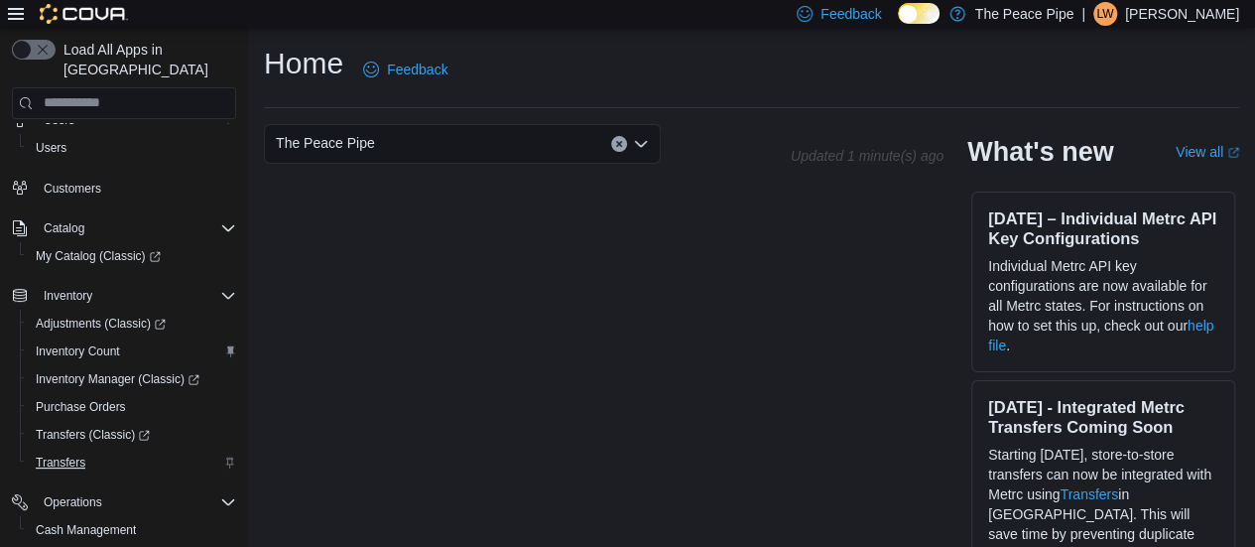
scroll to position [214, 0]
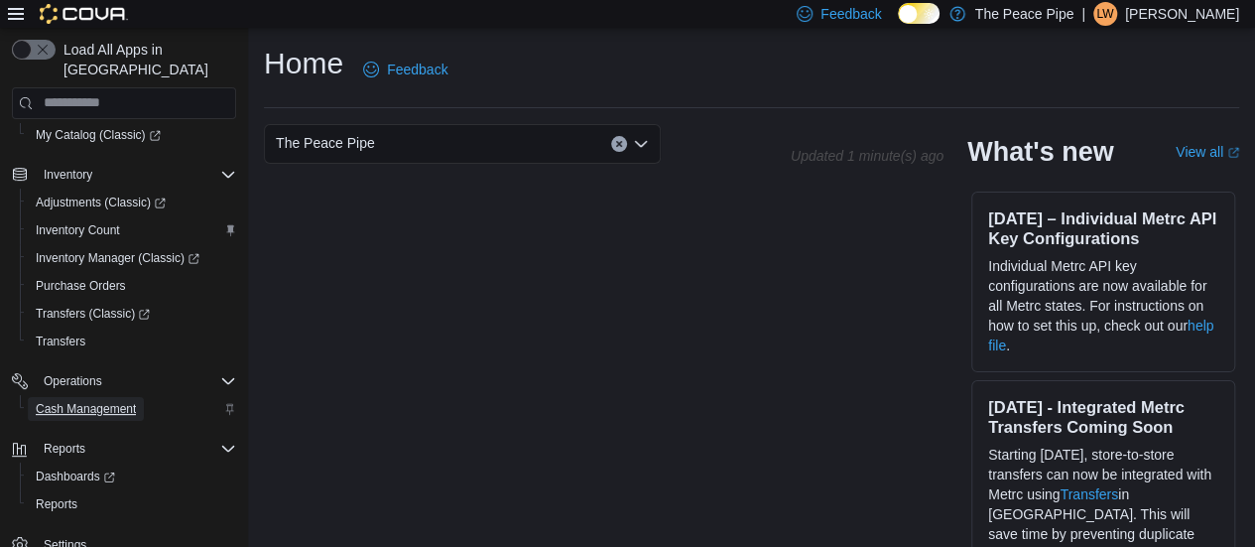
click at [97, 401] on span "Cash Management" at bounding box center [86, 409] width 100 height 16
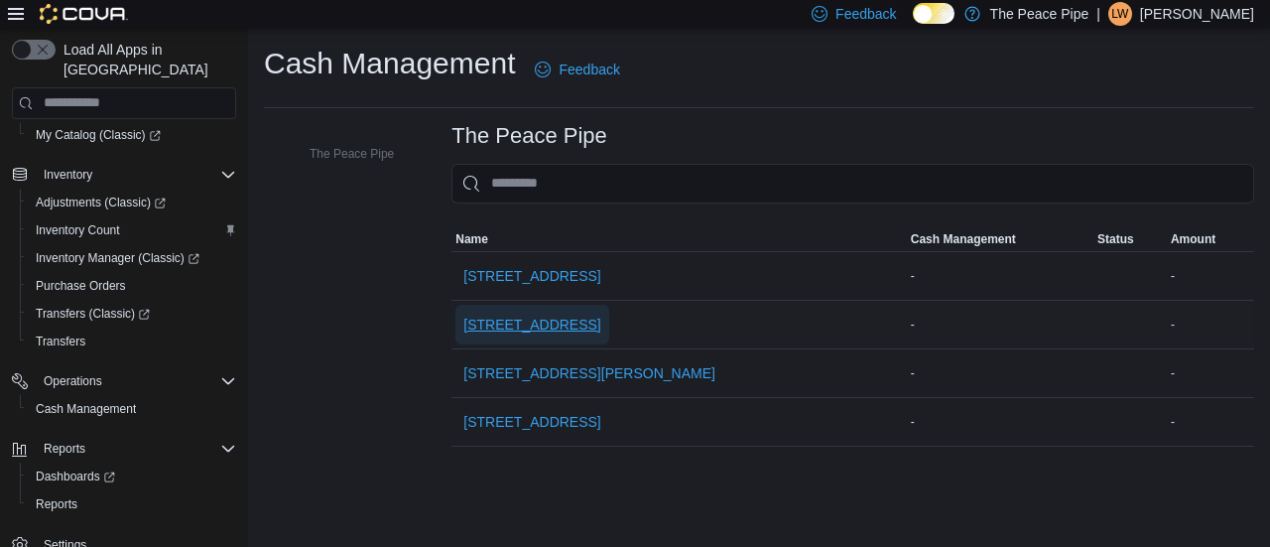
click at [486, 305] on span "[STREET_ADDRESS]" at bounding box center [531, 325] width 137 height 40
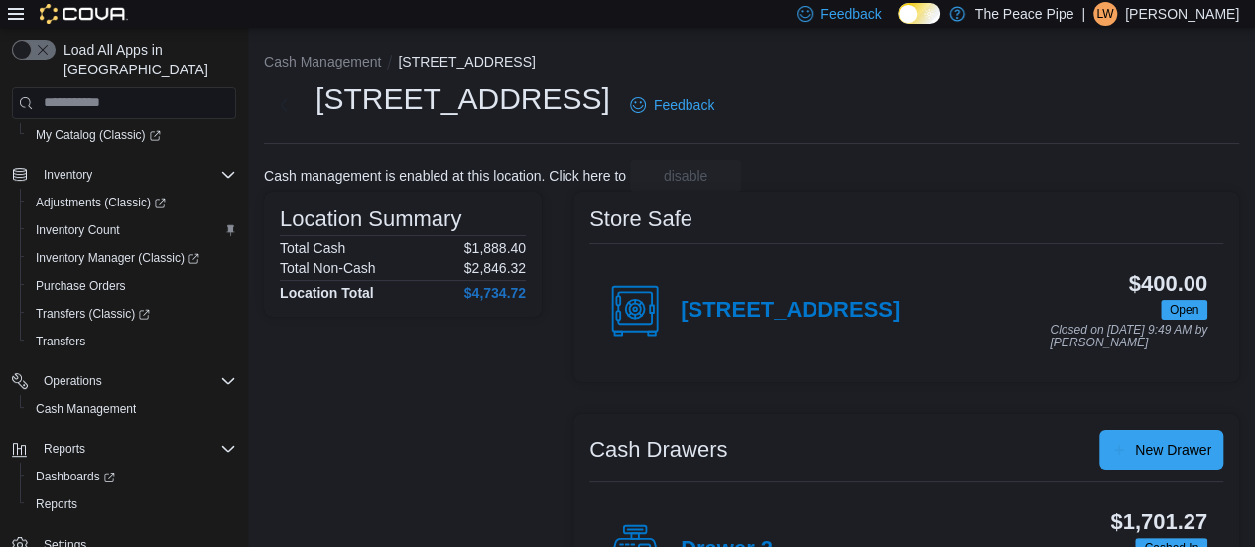
scroll to position [197, 0]
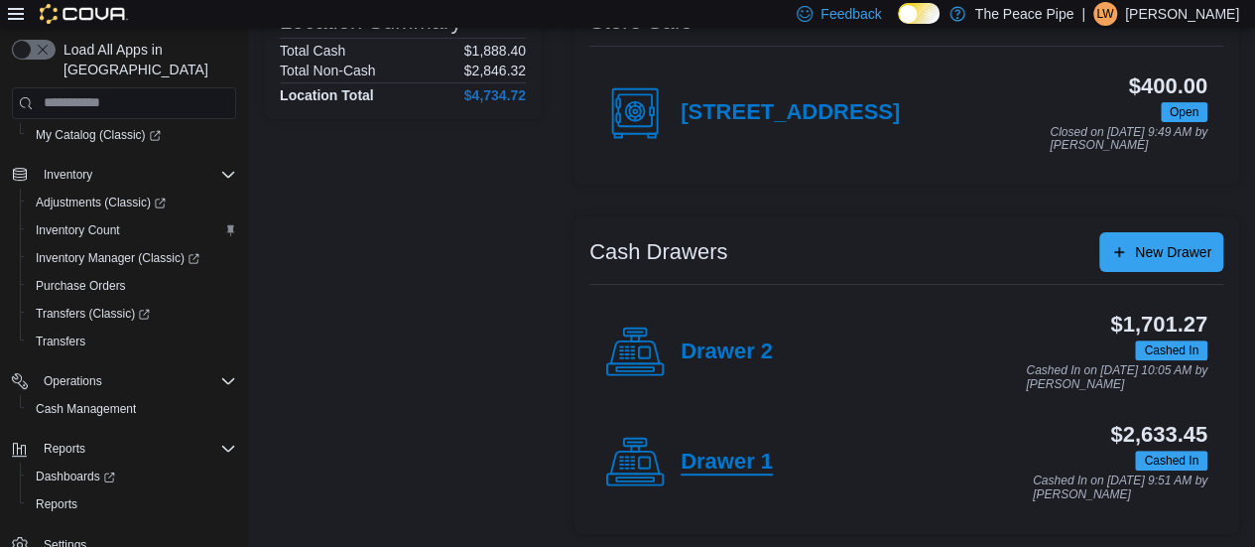
click at [744, 458] on h4 "Drawer 1" at bounding box center [727, 463] width 92 height 26
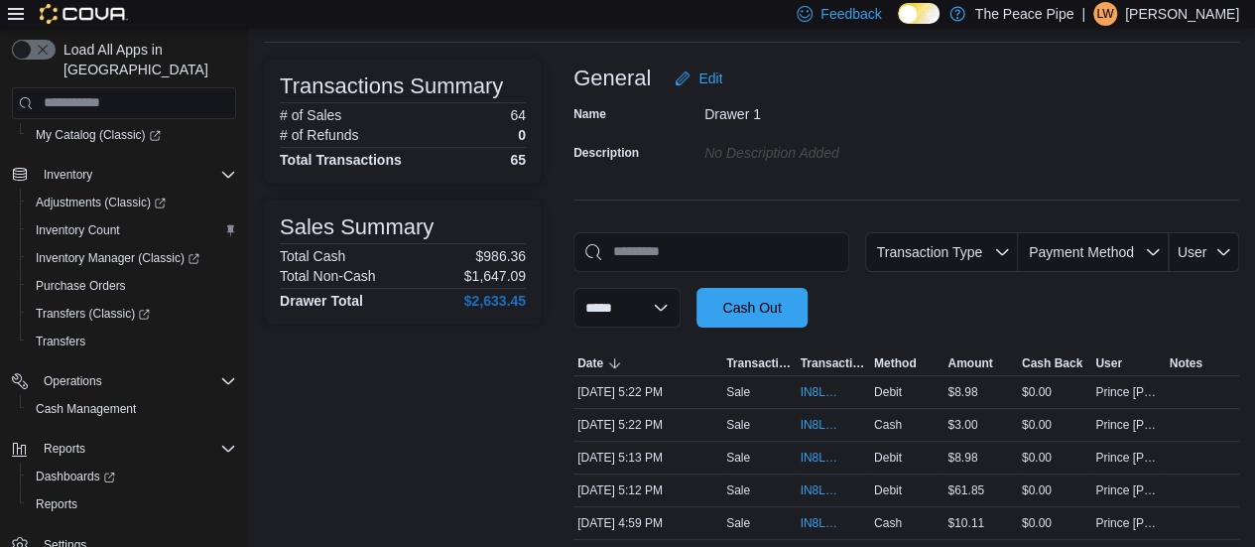
scroll to position [102, 0]
click at [663, 305] on select "**********" at bounding box center [627, 307] width 107 height 40
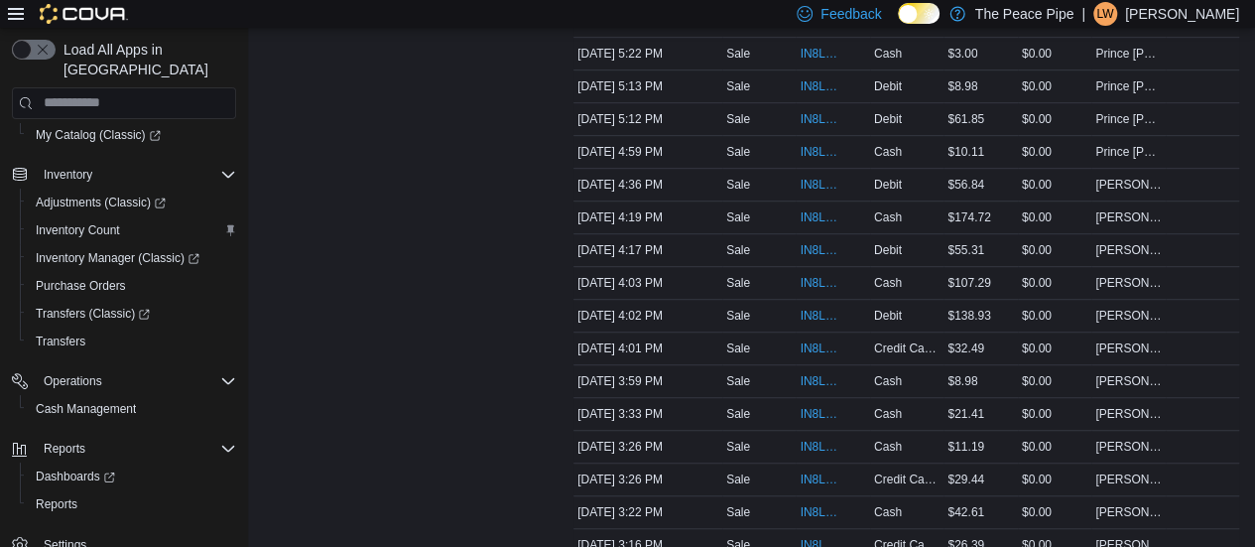
scroll to position [0, 0]
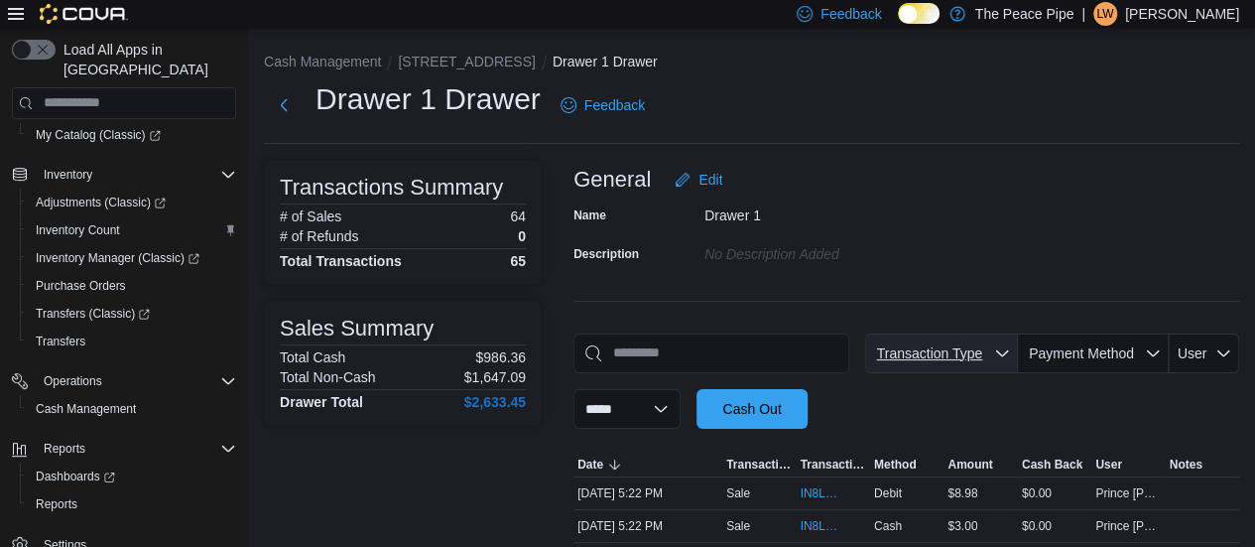
click at [961, 337] on span "Transaction Type" at bounding box center [941, 353] width 137 height 40
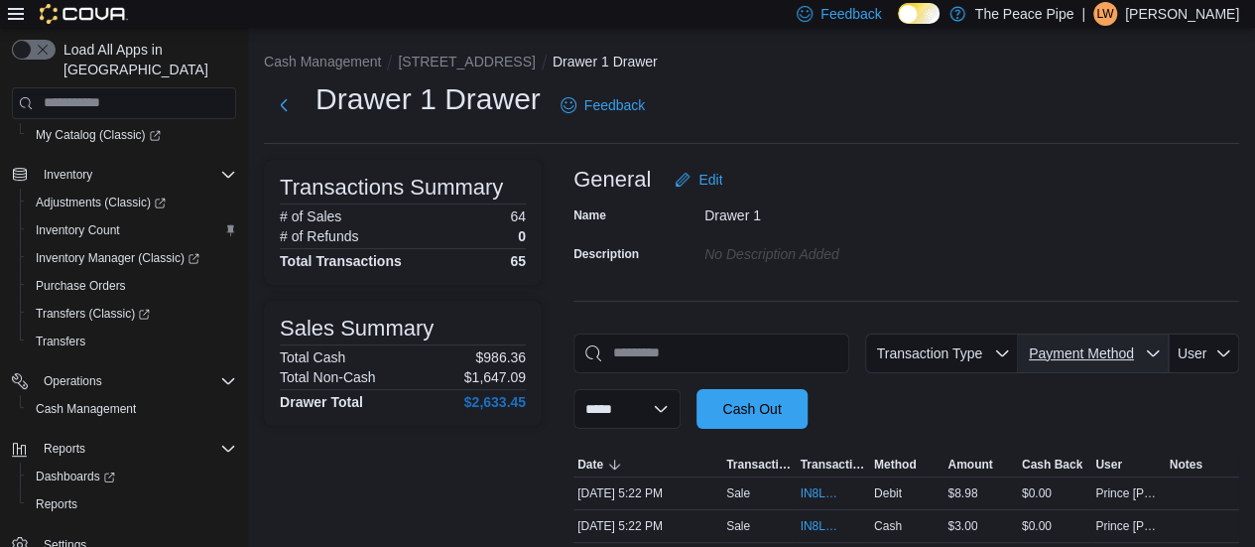
click at [1086, 367] on span "Payment Method" at bounding box center [1093, 353] width 135 height 40
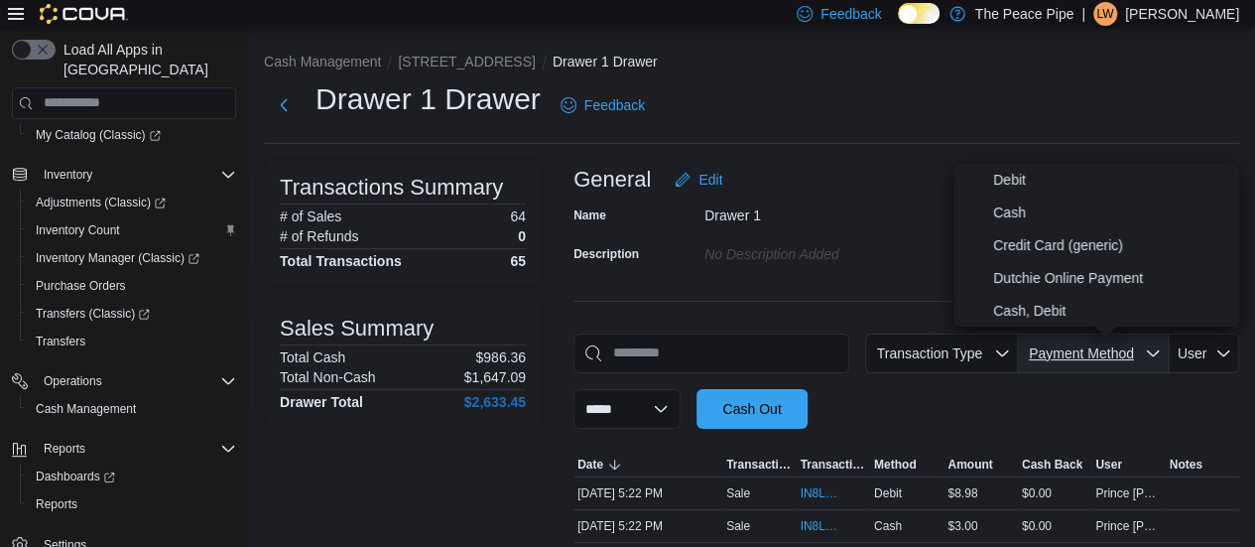
click at [1086, 367] on span "Payment Method" at bounding box center [1093, 353] width 135 height 40
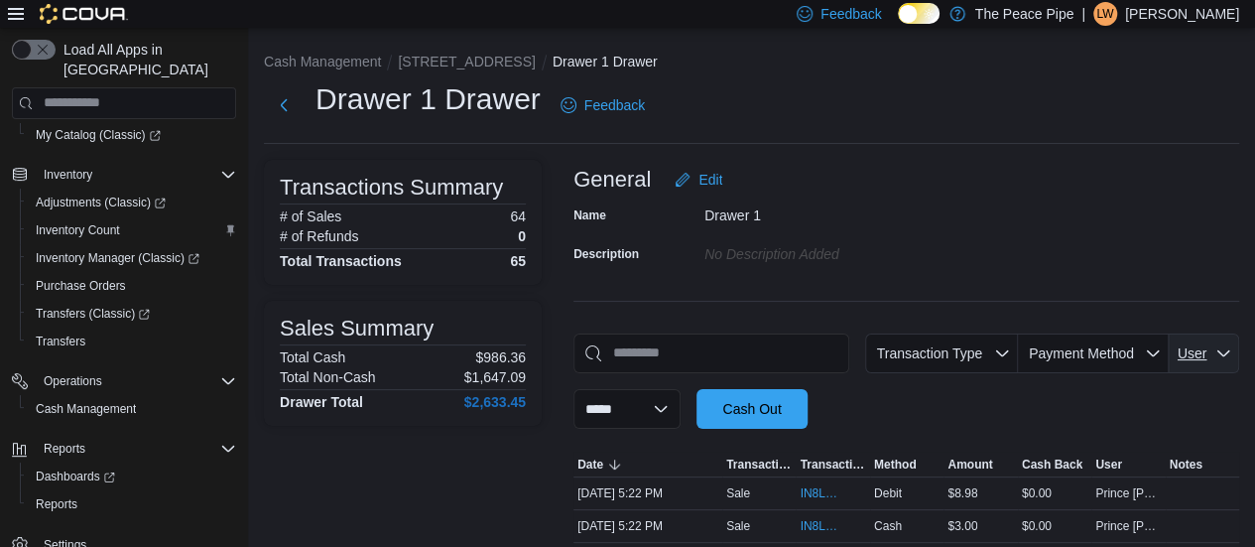
click at [1208, 346] on span "User" at bounding box center [1193, 353] width 30 height 16
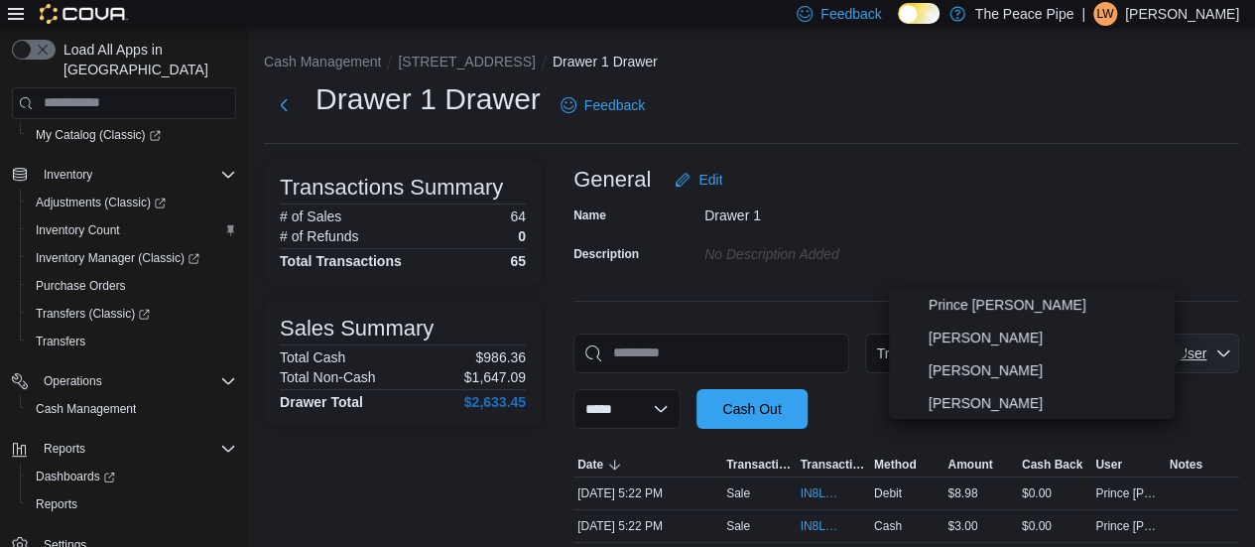
click at [1208, 346] on span "User" at bounding box center [1193, 353] width 30 height 16
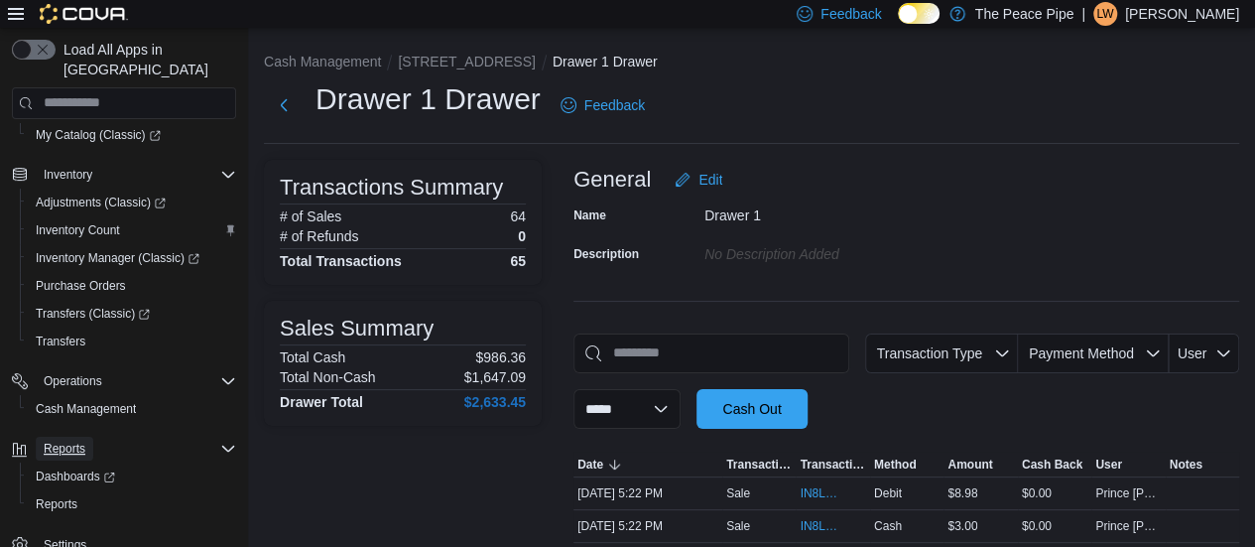
click at [91, 437] on button "Reports" at bounding box center [65, 449] width 58 height 24
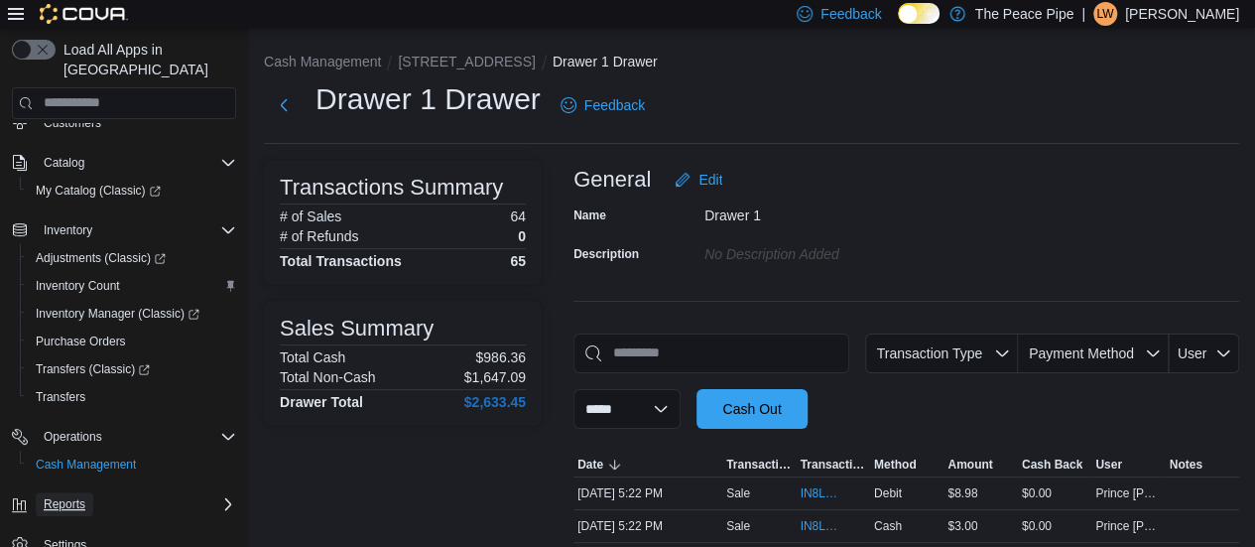
click at [93, 492] on button "Reports" at bounding box center [65, 504] width 58 height 24
click at [74, 524] on span "Dashboards" at bounding box center [75, 532] width 79 height 16
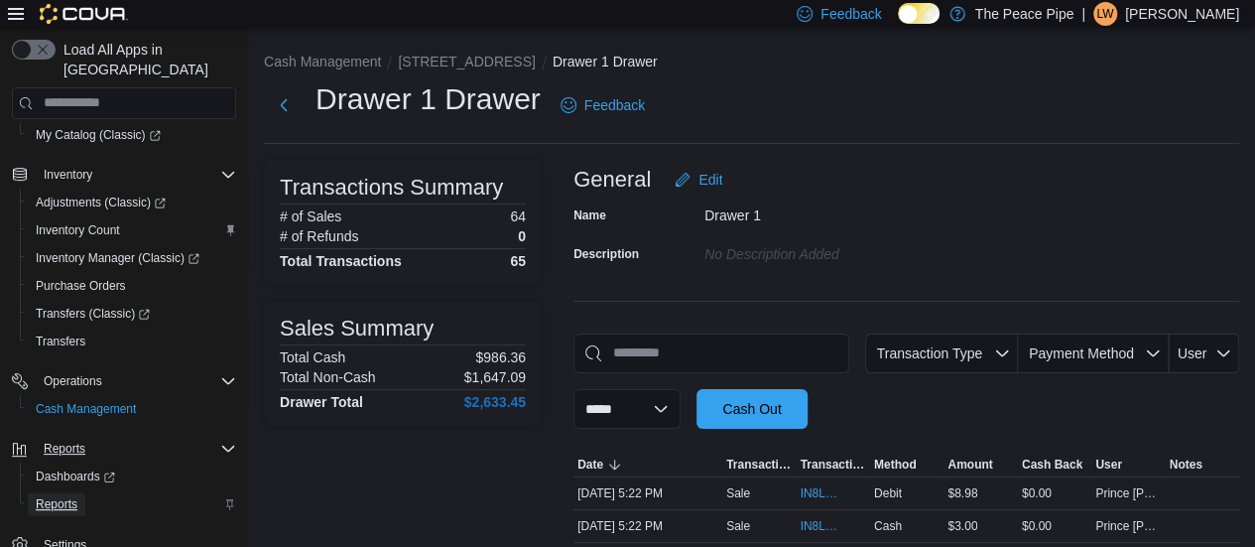
click at [65, 496] on span "Reports" at bounding box center [57, 504] width 42 height 16
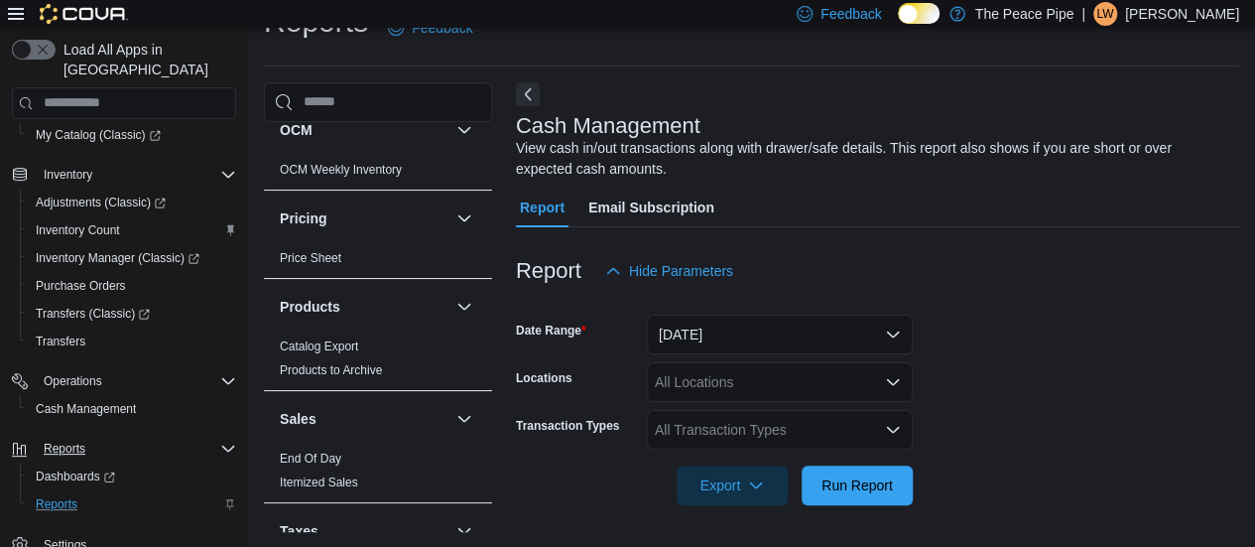
scroll to position [910, 0]
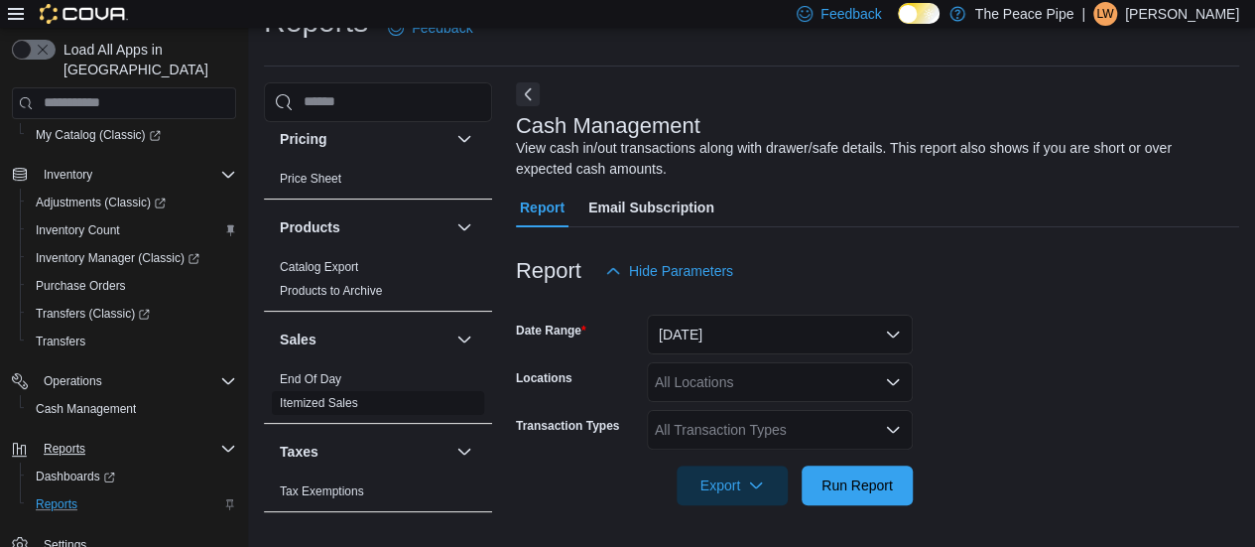
click at [370, 405] on span "Itemized Sales" at bounding box center [378, 403] width 212 height 24
click at [760, 341] on button "[DATE]" at bounding box center [780, 335] width 266 height 40
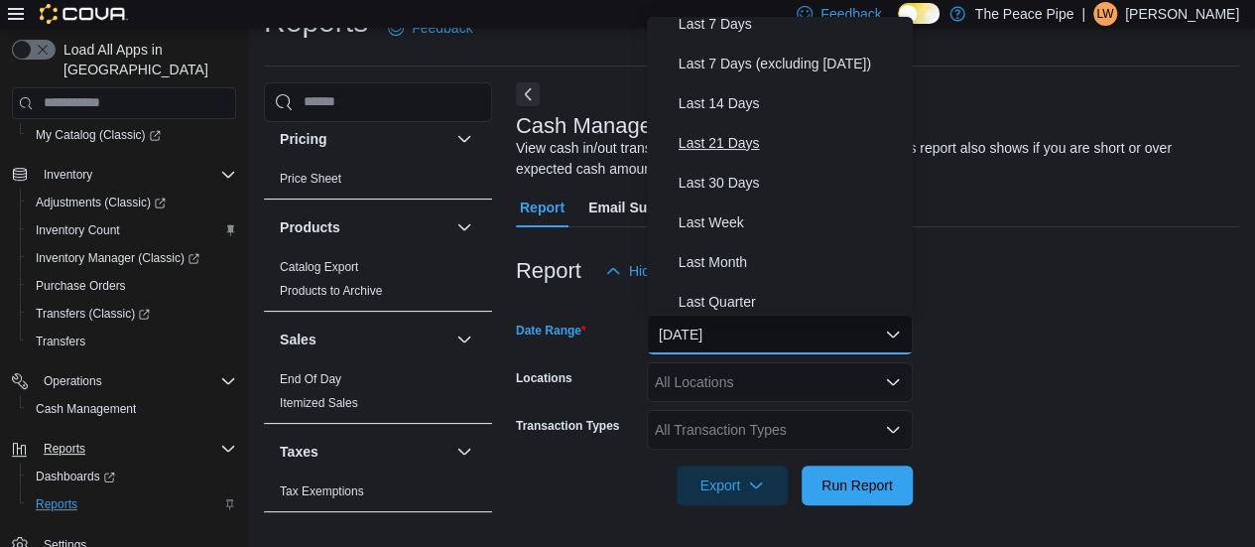
scroll to position [131, 0]
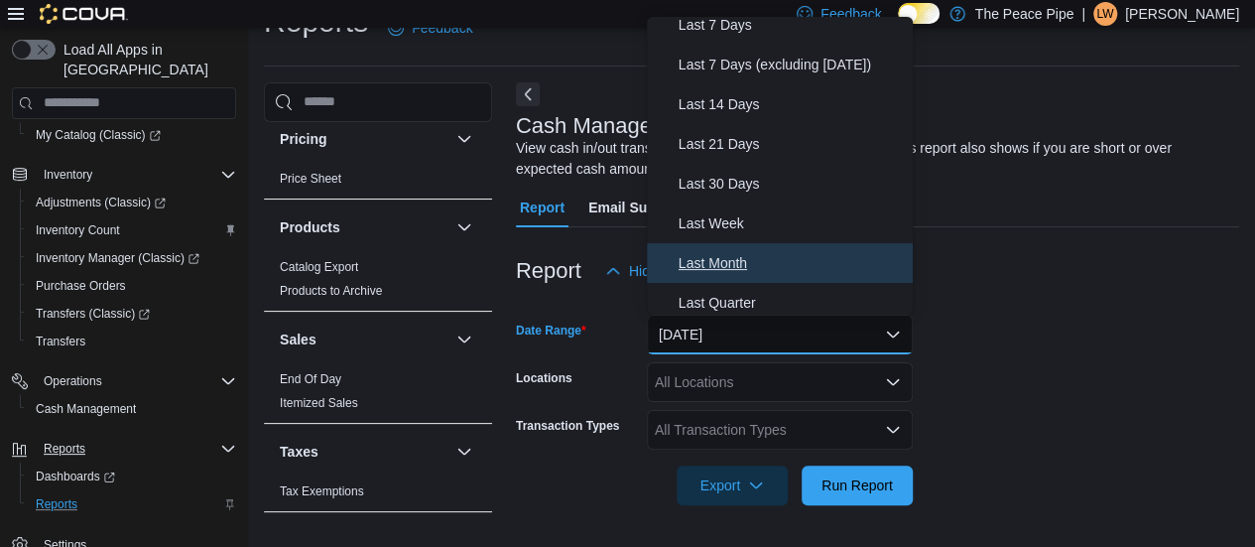
click at [724, 263] on span "Last Month" at bounding box center [792, 263] width 226 height 24
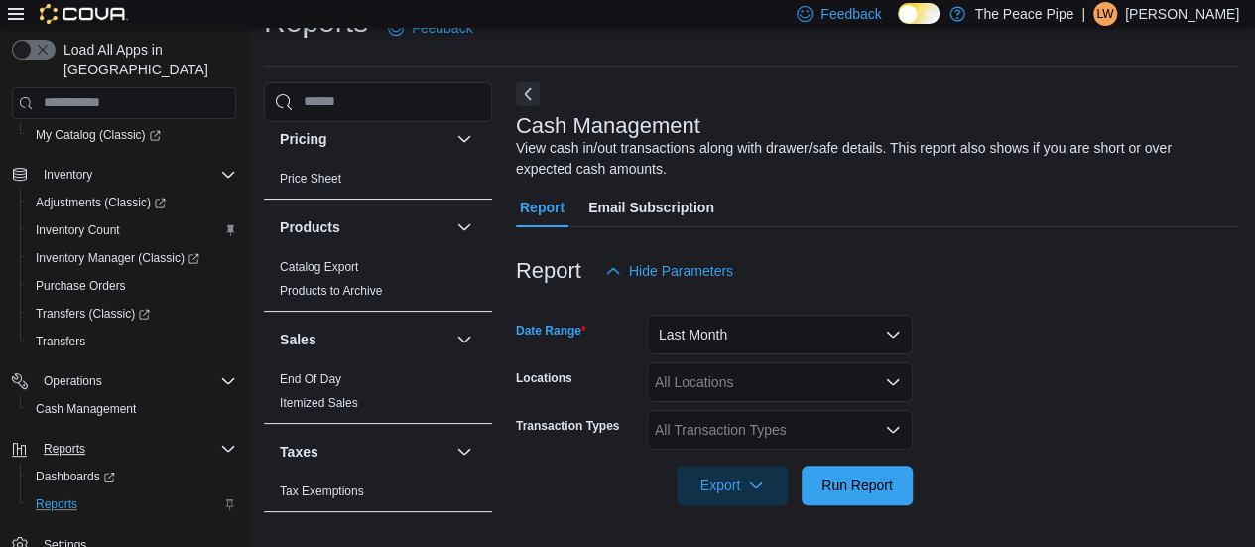
click at [756, 384] on div "All Locations" at bounding box center [780, 382] width 266 height 40
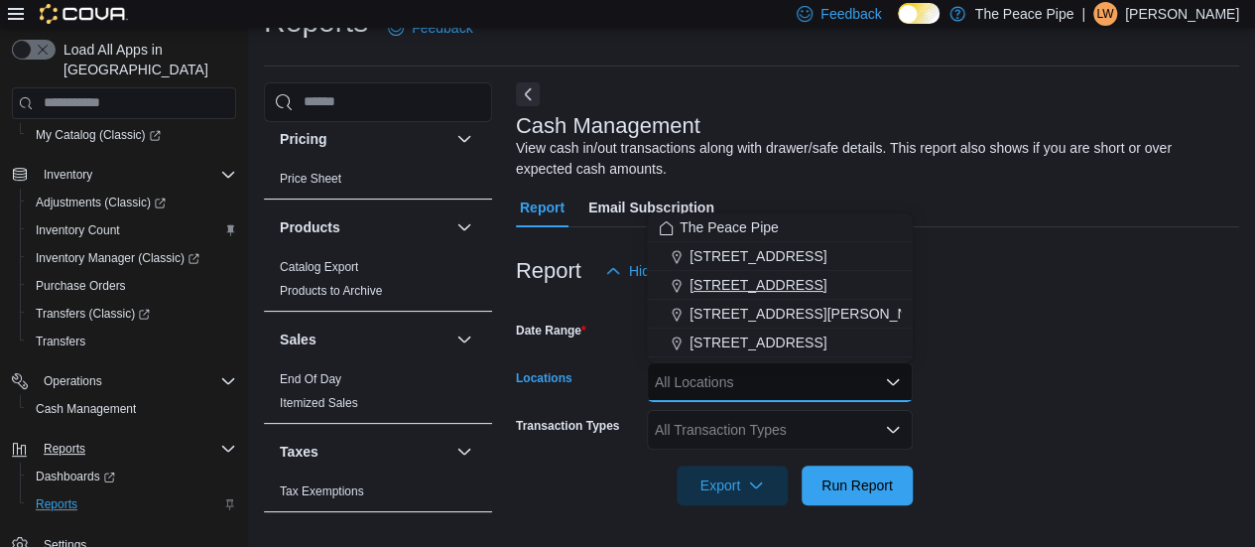
click at [760, 283] on span "[STREET_ADDRESS]" at bounding box center [758, 285] width 137 height 20
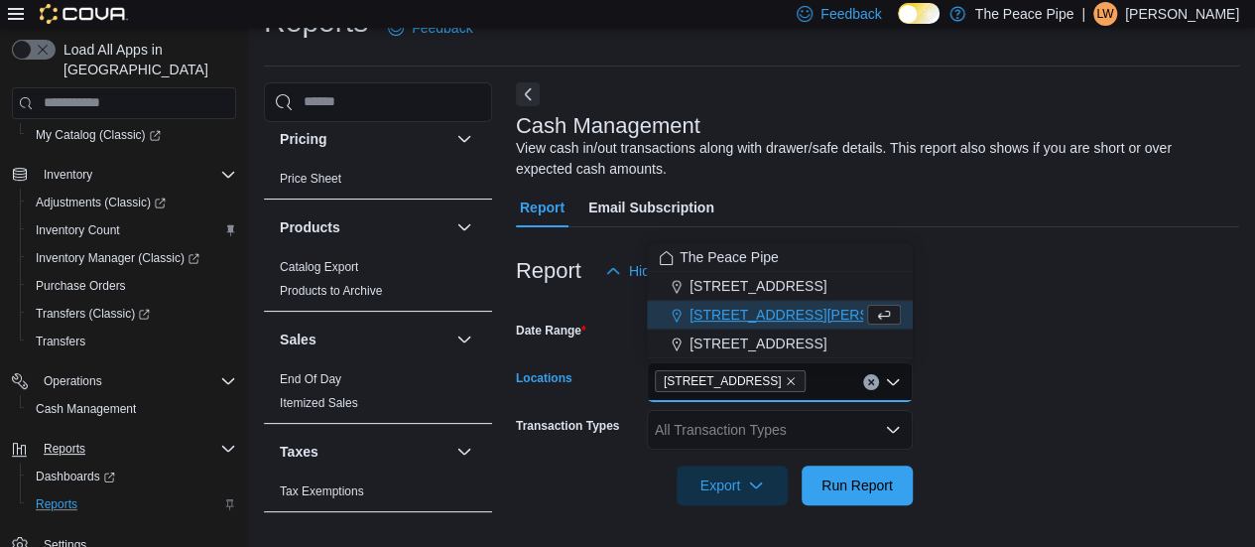
click at [725, 440] on div "All Transaction Types" at bounding box center [780, 430] width 266 height 40
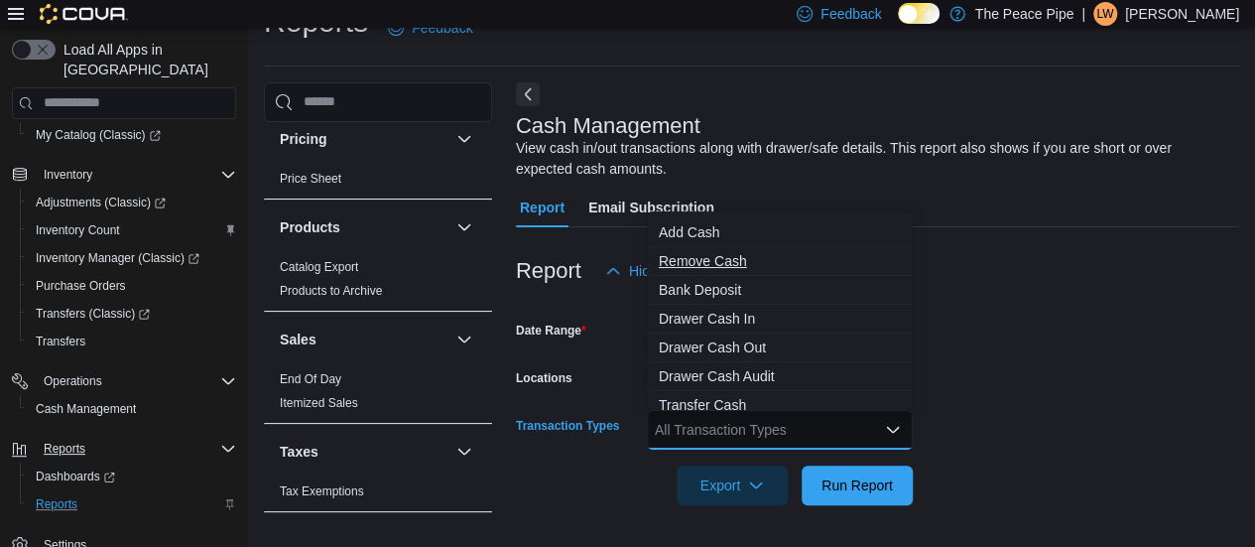
scroll to position [118, 0]
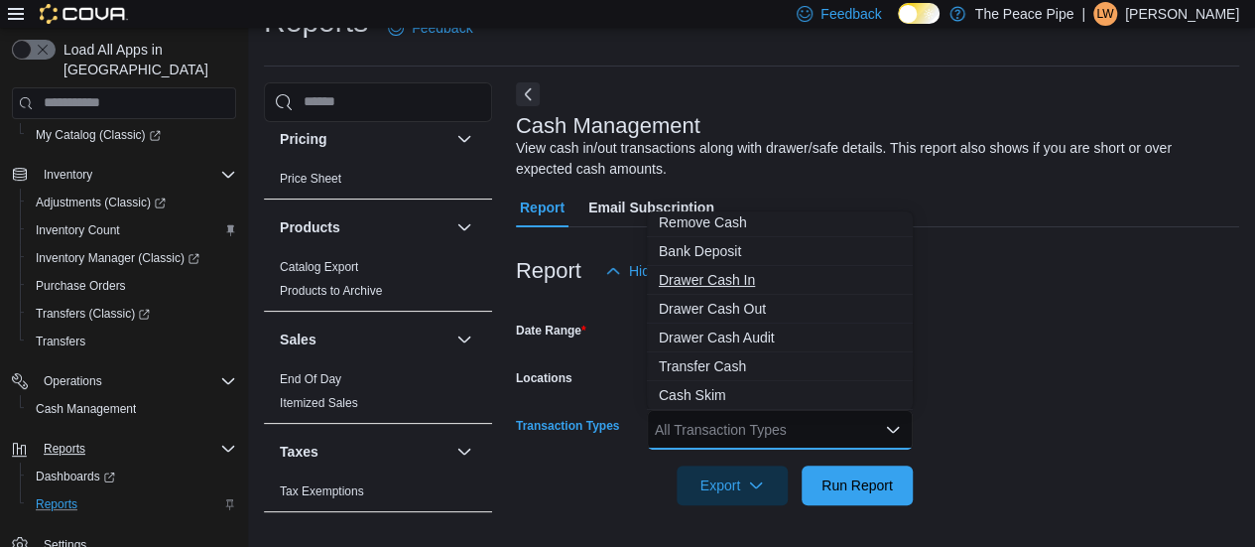
click at [747, 281] on span "Drawer Cash In" at bounding box center [780, 280] width 242 height 20
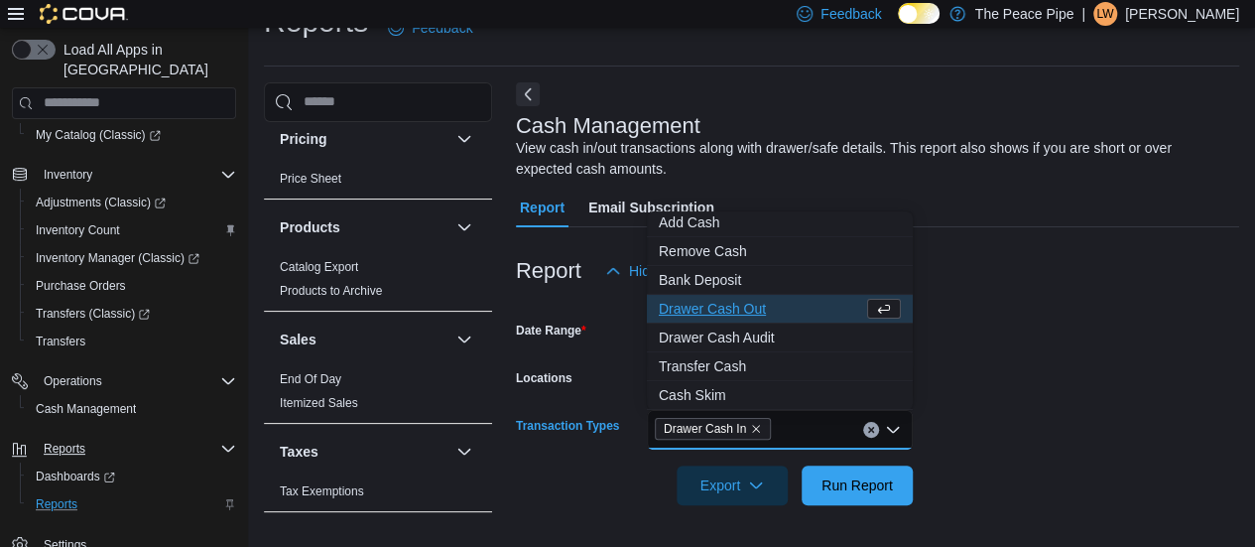
scroll to position [89, 0]
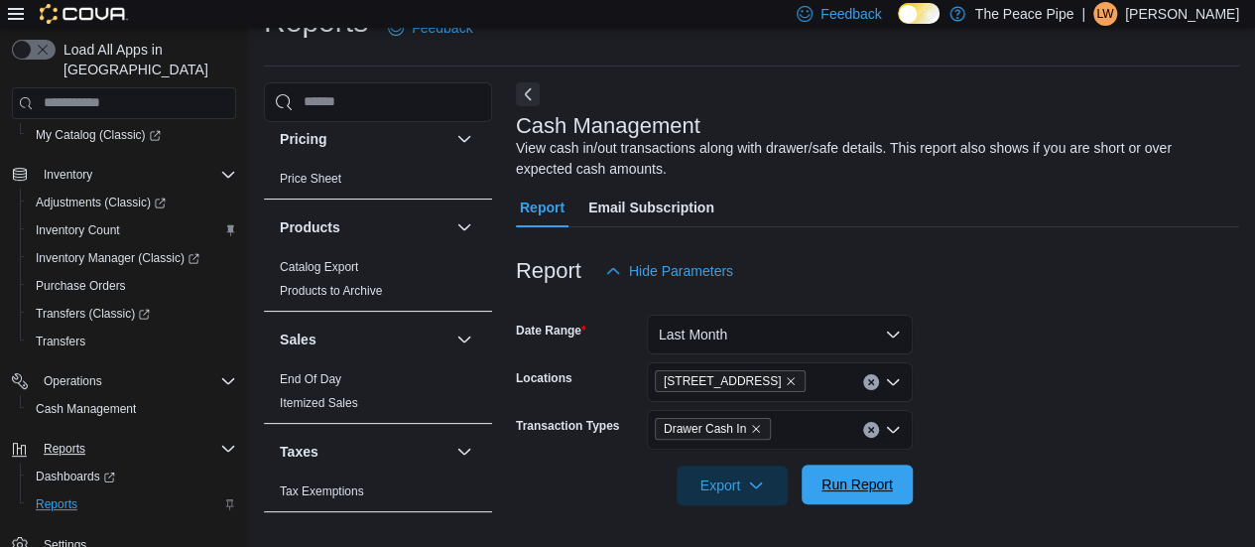
click at [815, 481] on span "Run Report" at bounding box center [857, 484] width 87 height 40
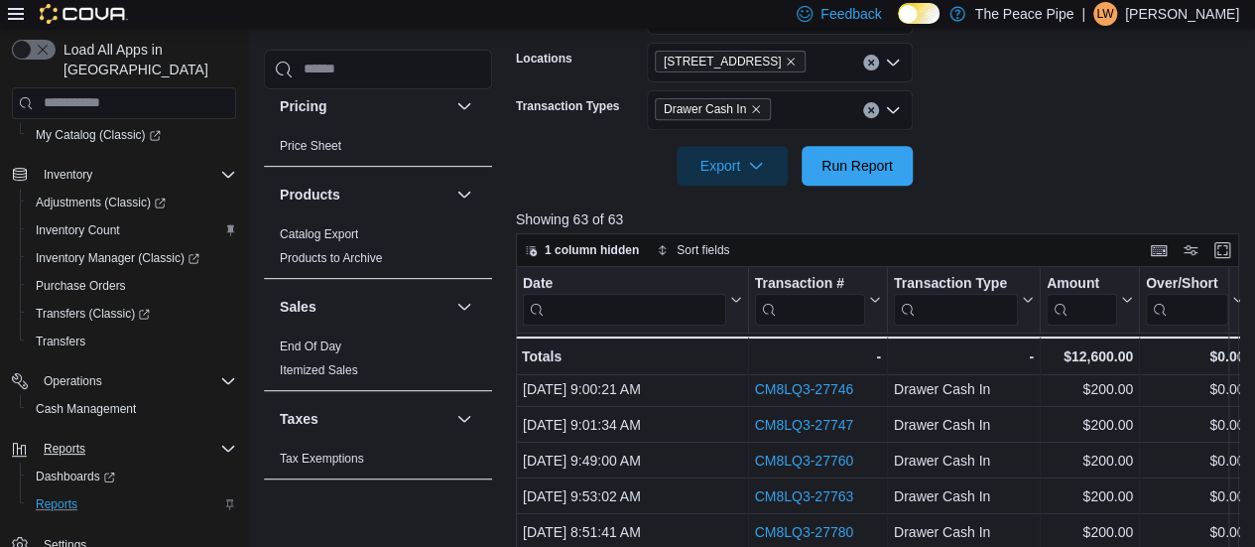
scroll to position [234, 0]
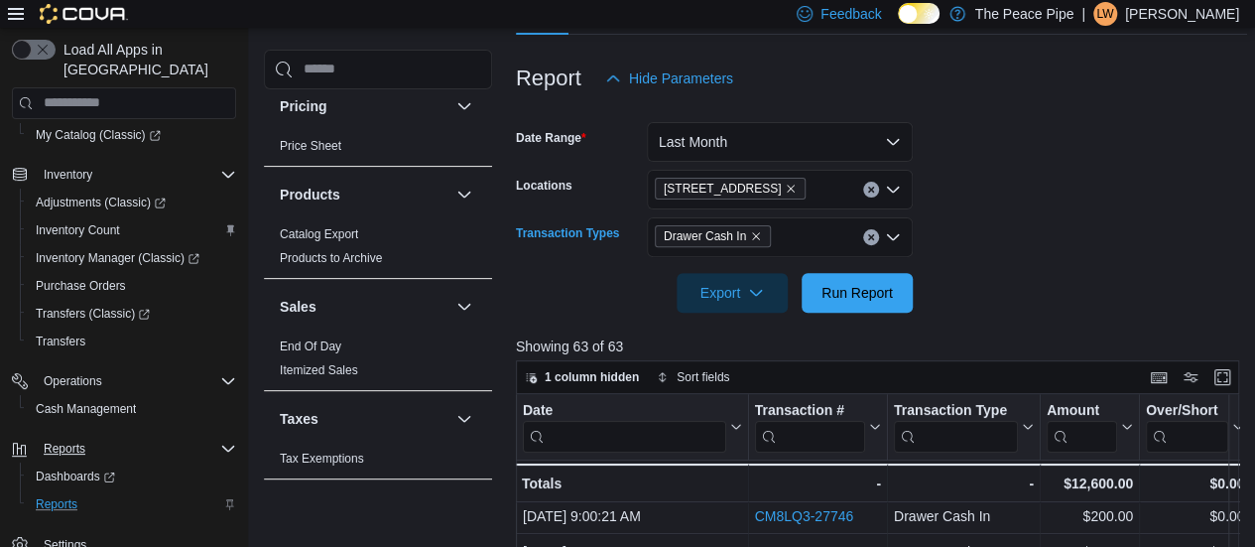
click at [895, 243] on icon "Open list of options" at bounding box center [893, 237] width 16 height 16
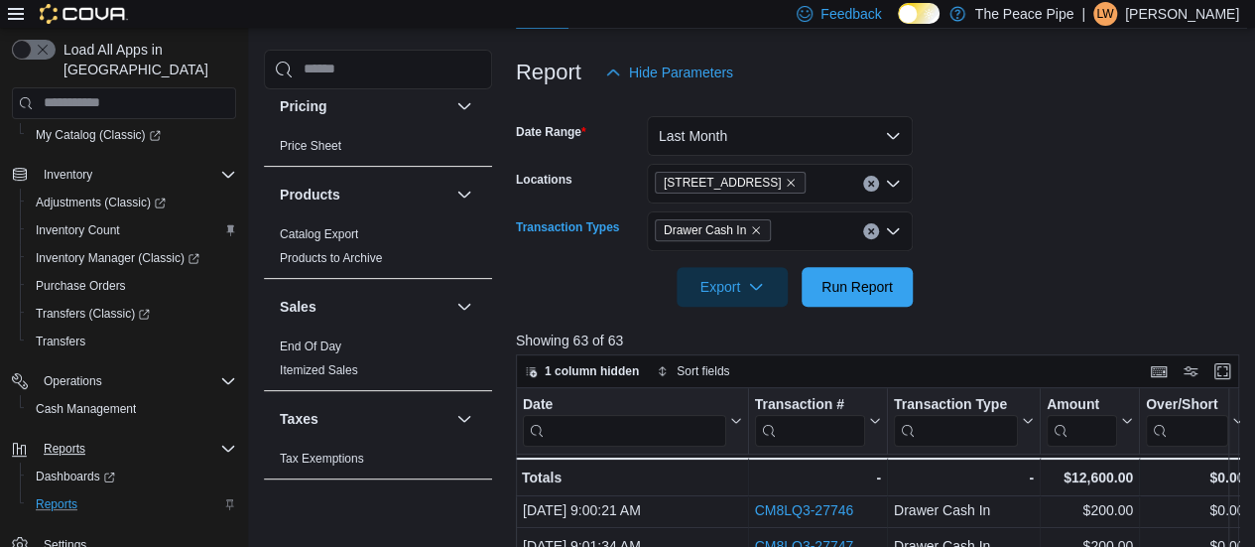
scroll to position [248, 0]
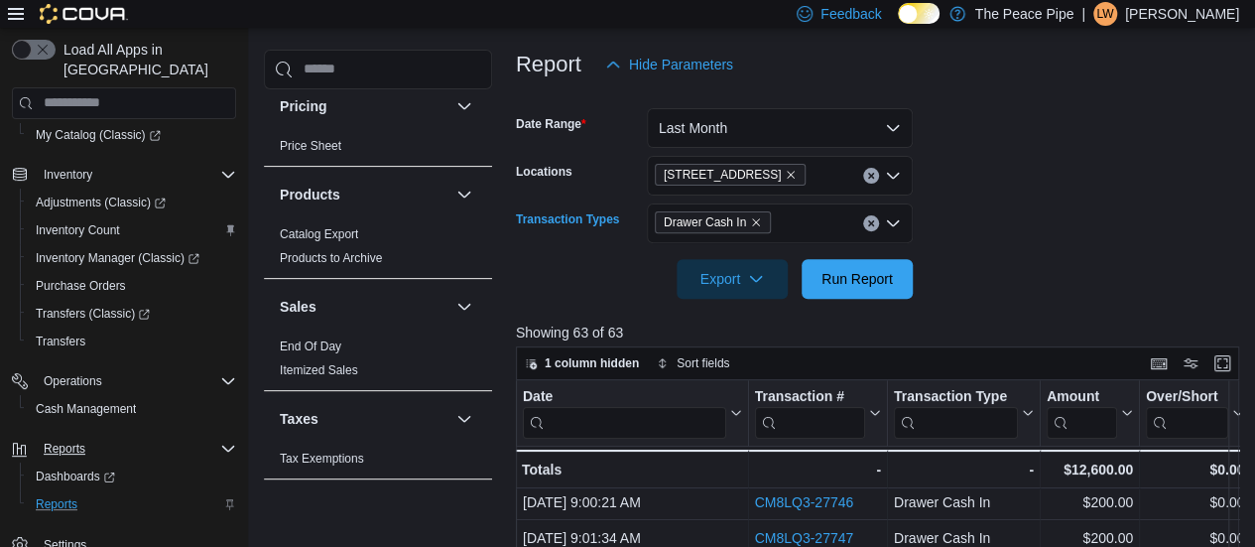
click at [875, 231] on div "Drawer Cash In" at bounding box center [780, 223] width 266 height 40
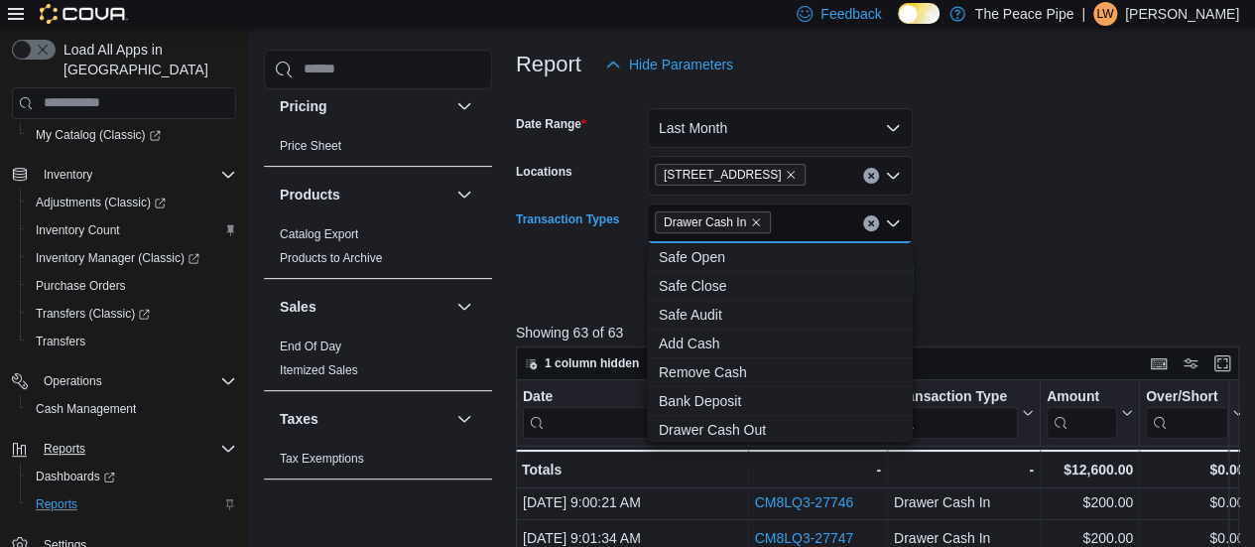
click at [870, 224] on icon "Clear input" at bounding box center [871, 223] width 8 height 8
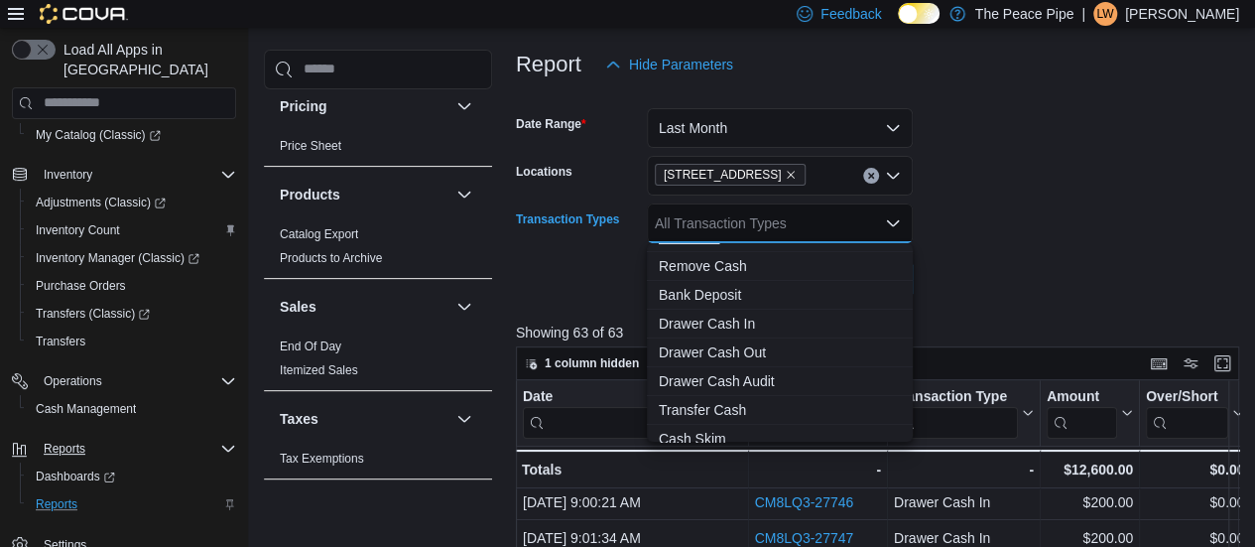
scroll to position [118, 0]
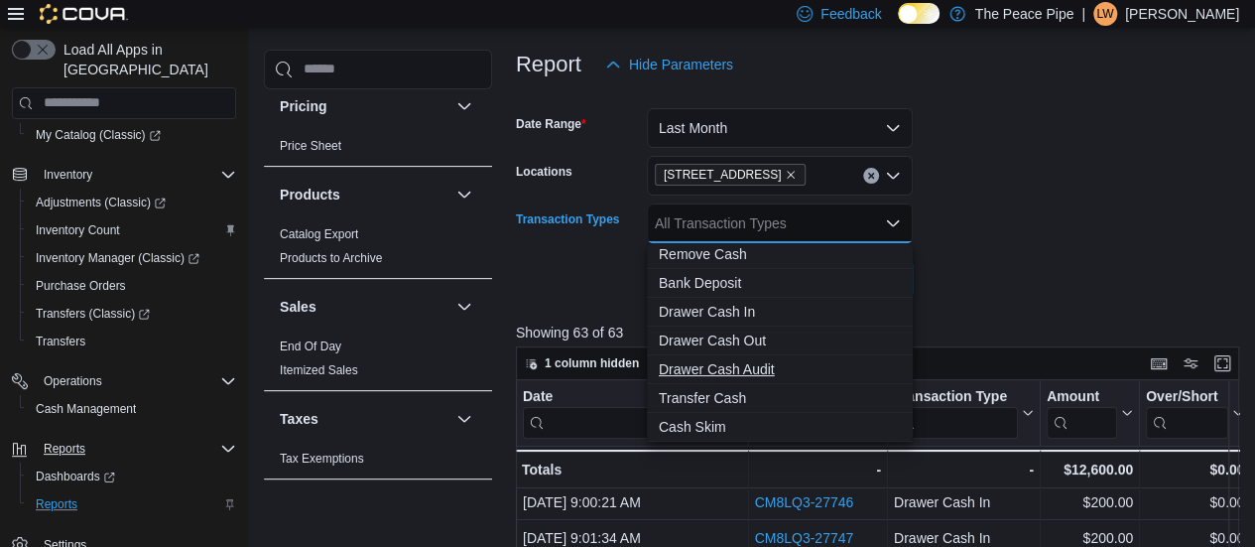
click at [707, 370] on span "Drawer Cash Audit" at bounding box center [780, 369] width 242 height 20
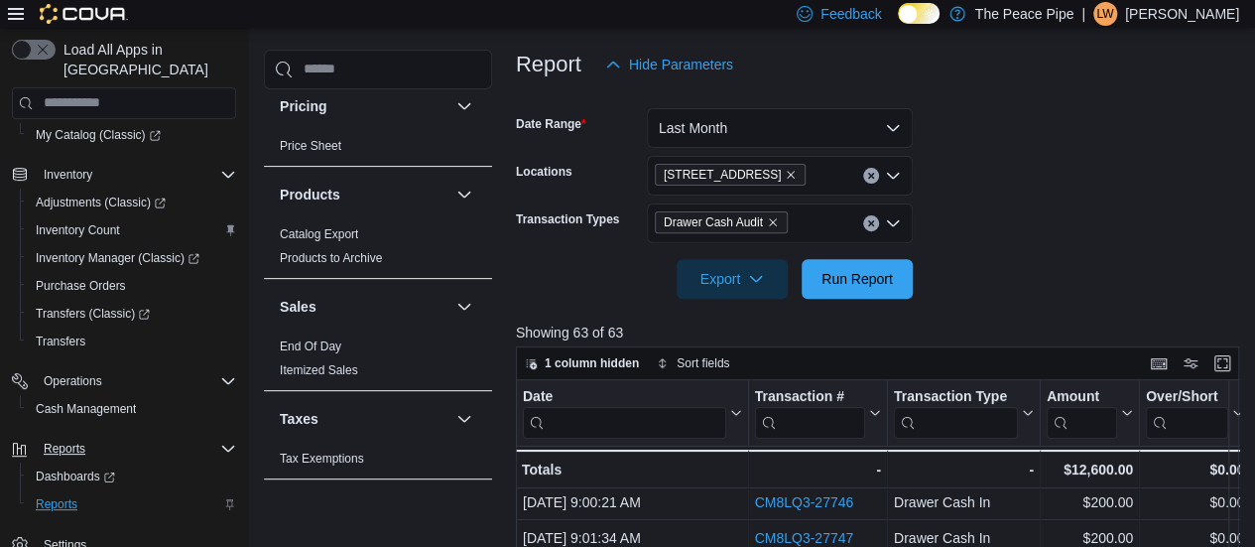
click at [935, 294] on form "Date Range Last Month Locations [STREET_ADDRESS] Transaction Types Drawer Cash …" at bounding box center [881, 191] width 731 height 214
click at [867, 291] on span "Run Report" at bounding box center [857, 278] width 87 height 40
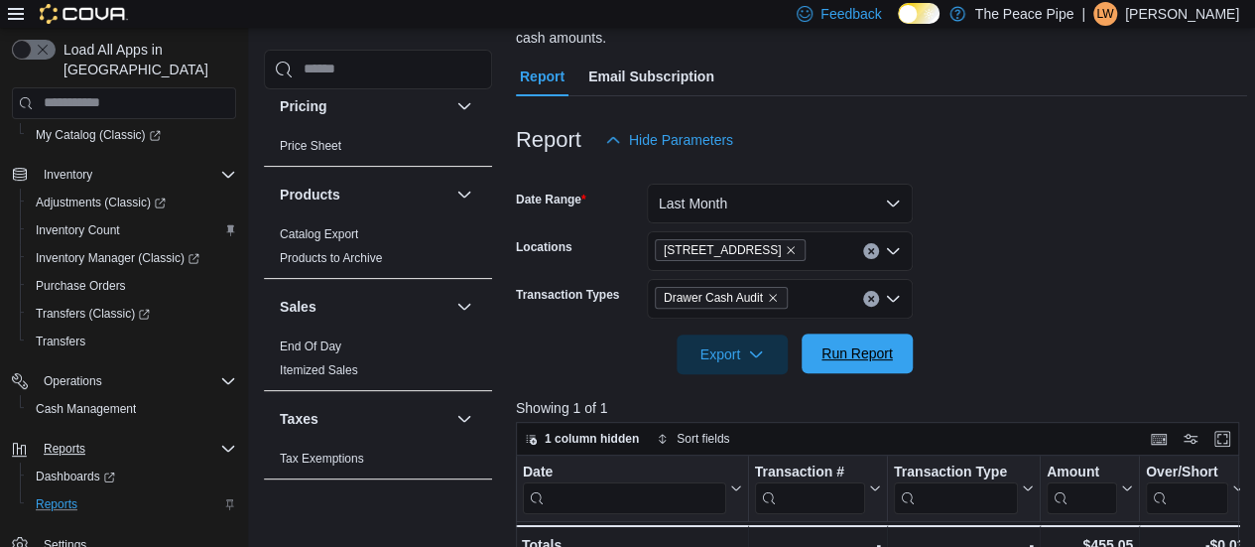
scroll to position [167, 0]
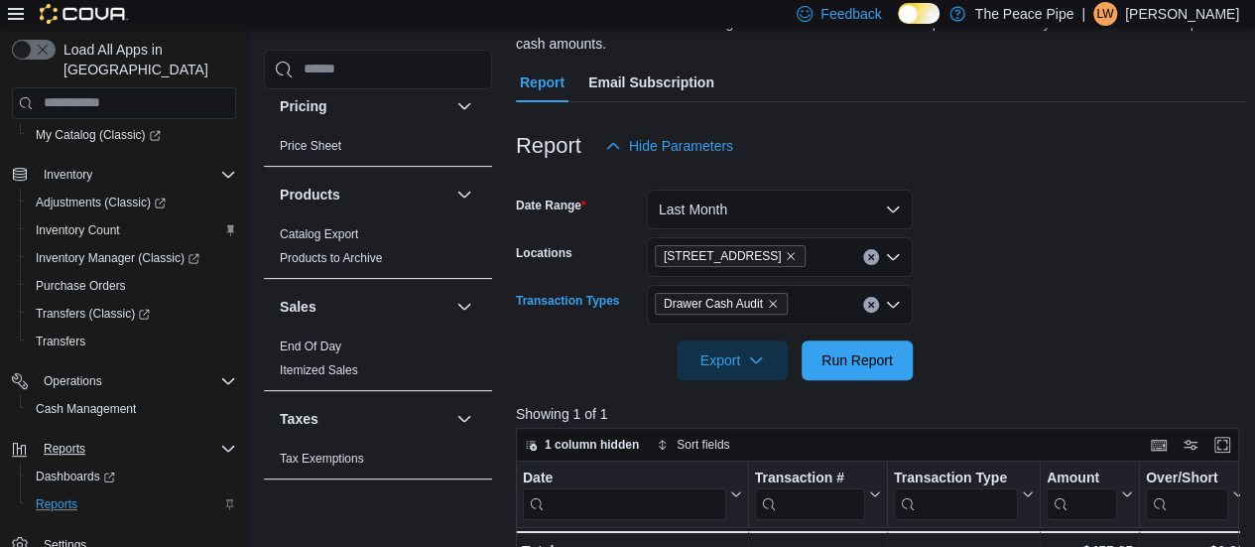
click at [892, 299] on icon "Open list of options" at bounding box center [893, 305] width 16 height 16
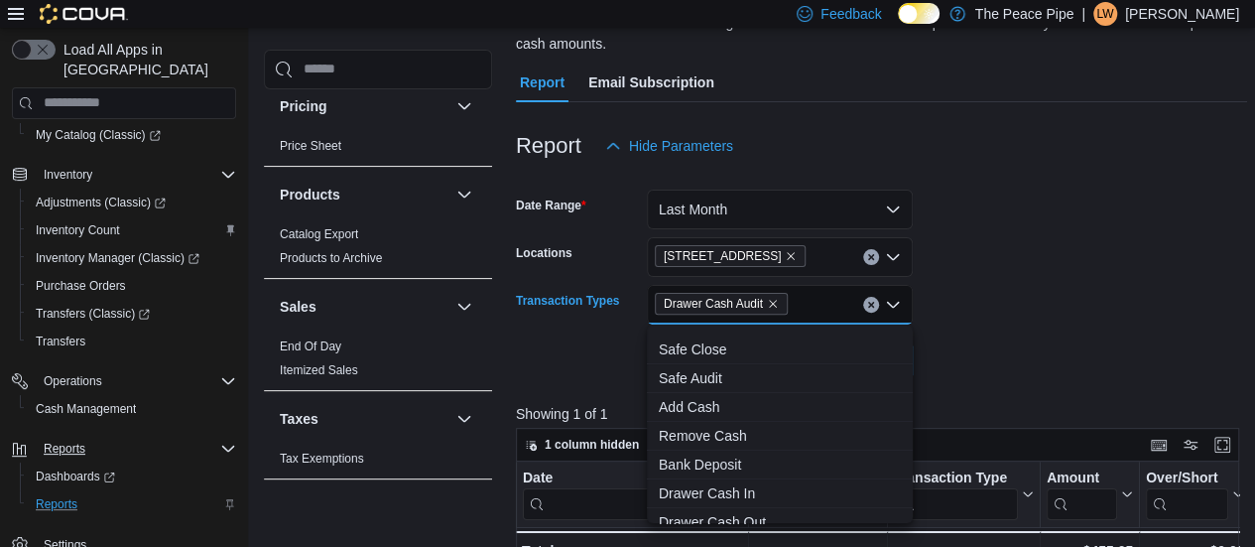
scroll to position [89, 0]
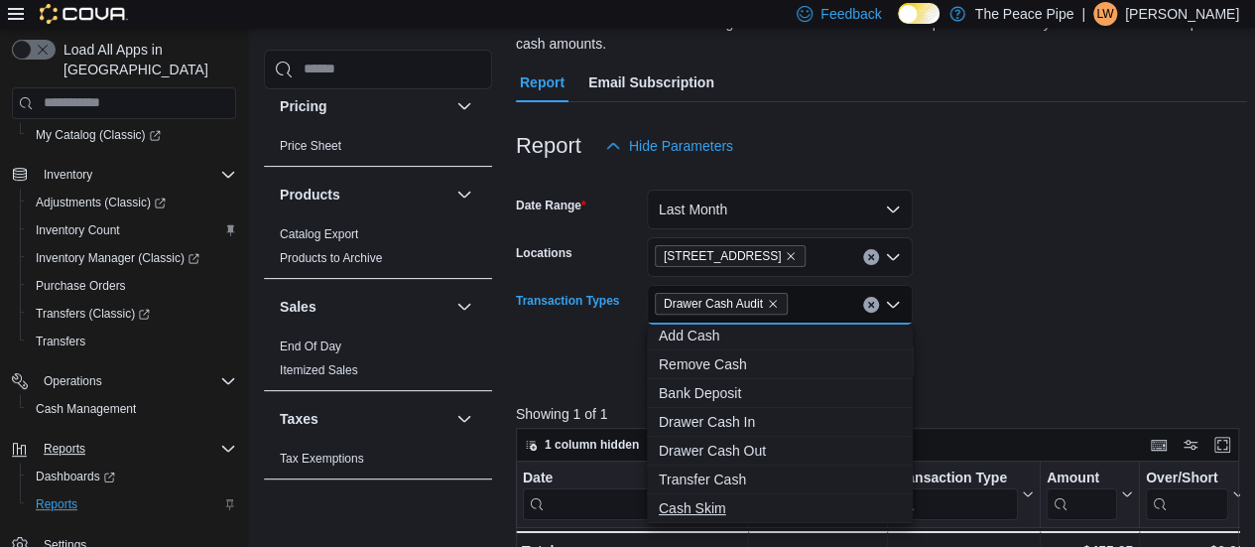
click at [700, 497] on button "Cash Skim" at bounding box center [780, 508] width 266 height 29
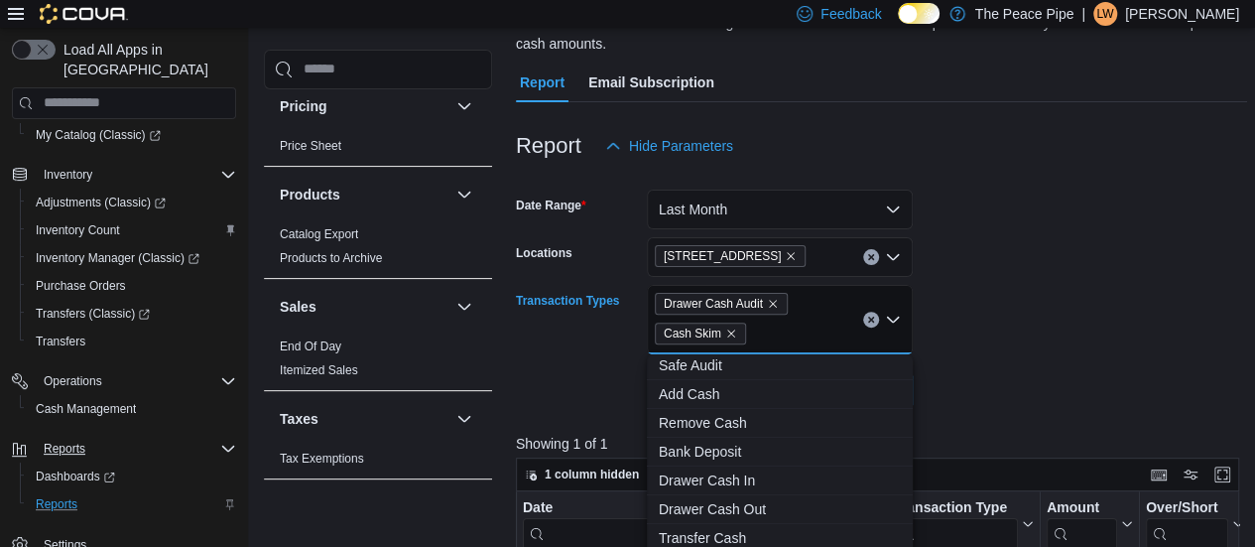
click at [977, 335] on form "Date Range Last Month Locations [STREET_ADDRESS] Transaction Types Drawer Cash …" at bounding box center [881, 288] width 731 height 244
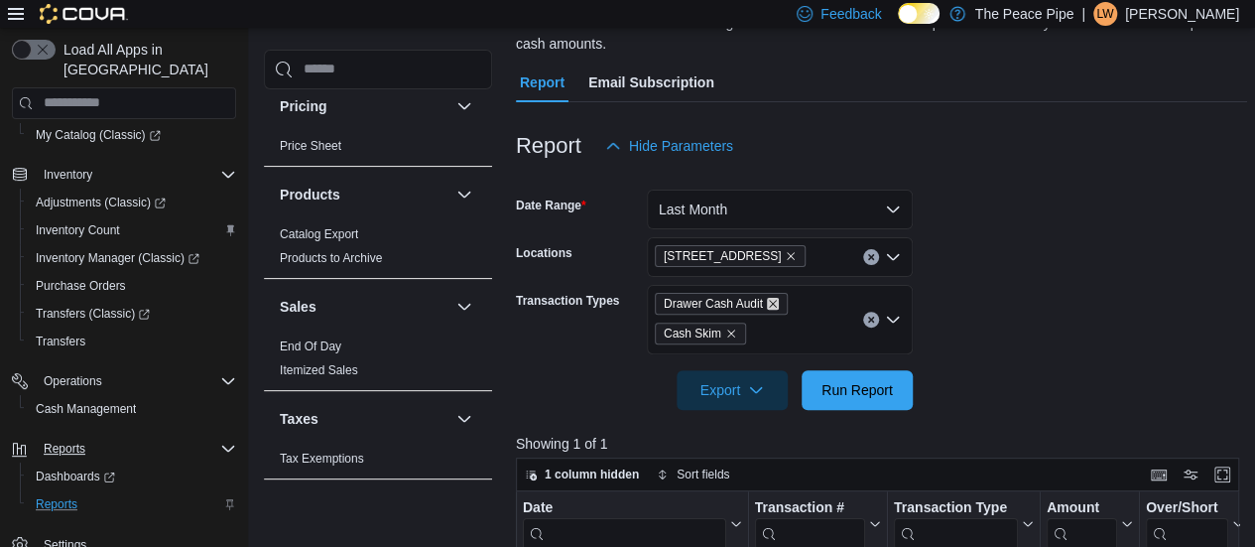
click at [771, 302] on icon "Remove Drawer Cash Audit from selection in this group" at bounding box center [773, 304] width 12 height 12
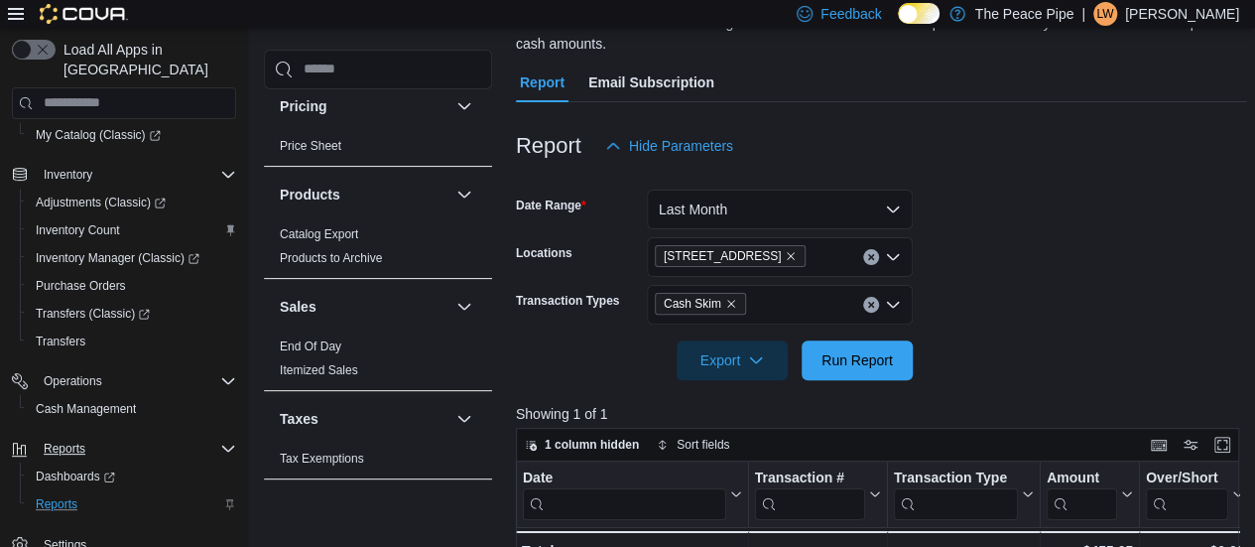
click at [958, 312] on form "Date Range Last Month Locations [STREET_ADDRESS] Transaction Types Cash Skim Ex…" at bounding box center [881, 273] width 731 height 214
click at [875, 360] on span "Run Report" at bounding box center [857, 359] width 71 height 20
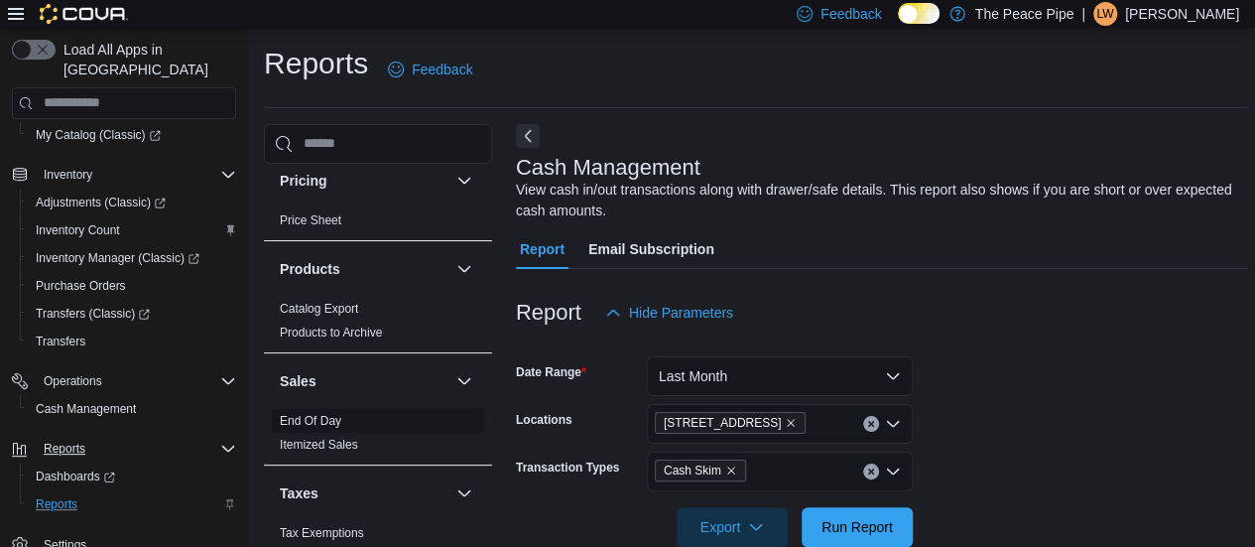
scroll to position [61, 0]
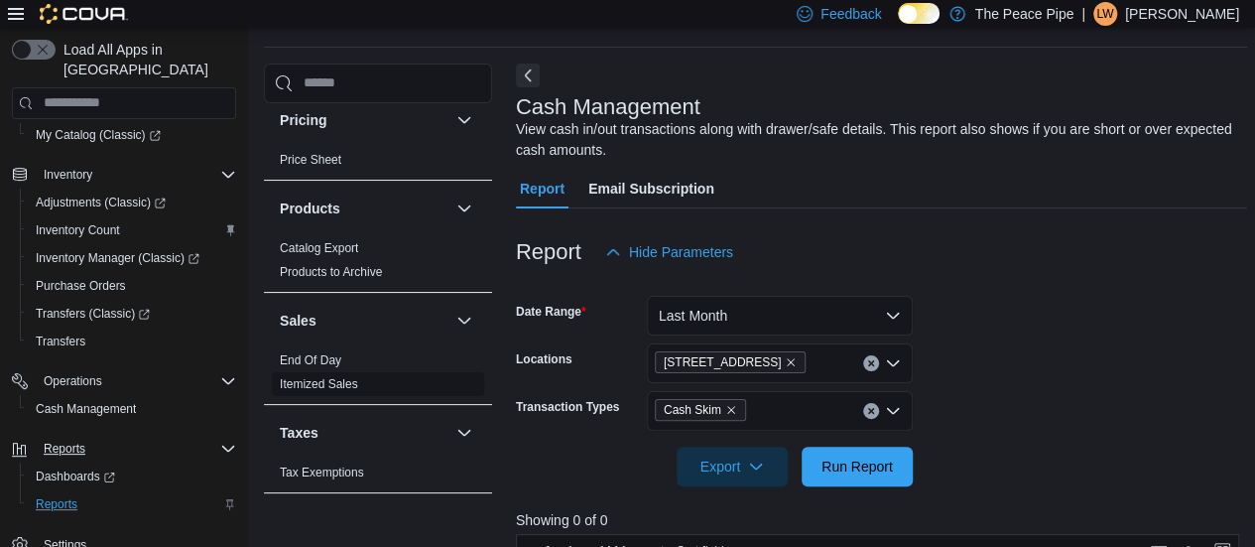
click at [379, 376] on span "Itemized Sales" at bounding box center [378, 384] width 212 height 24
click at [343, 378] on link "Itemized Sales" at bounding box center [319, 384] width 78 height 14
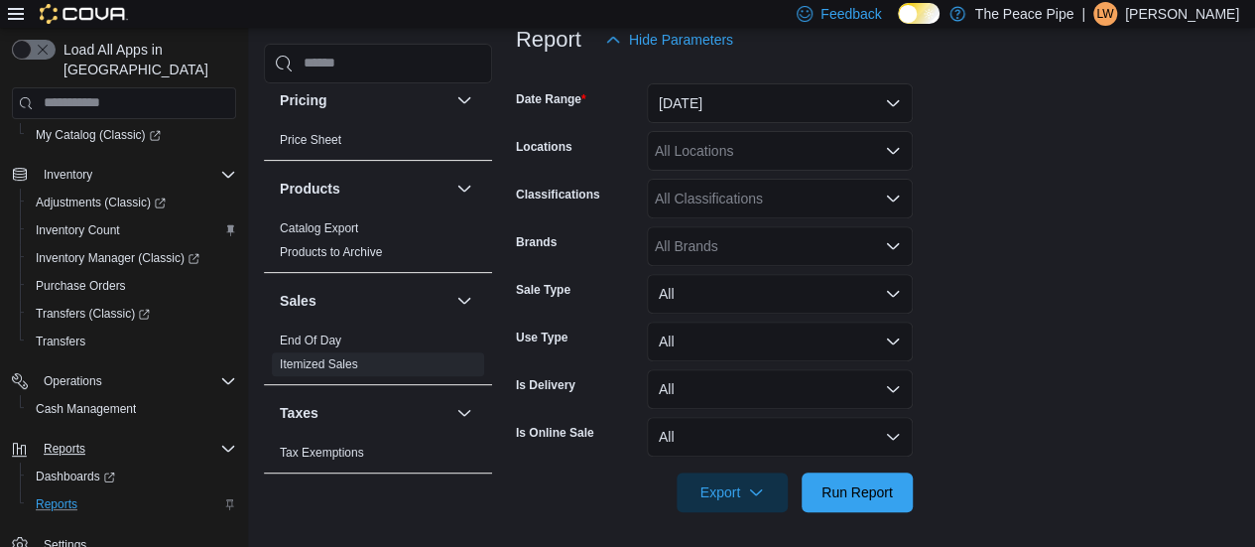
scroll to position [276, 0]
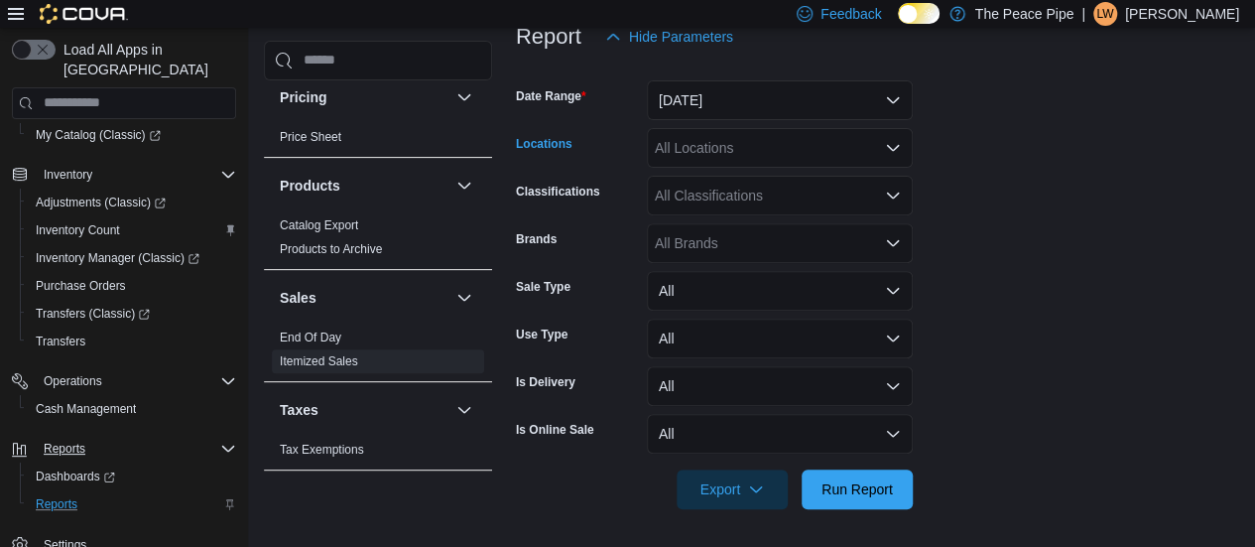
click at [788, 140] on div "All Locations" at bounding box center [780, 148] width 266 height 40
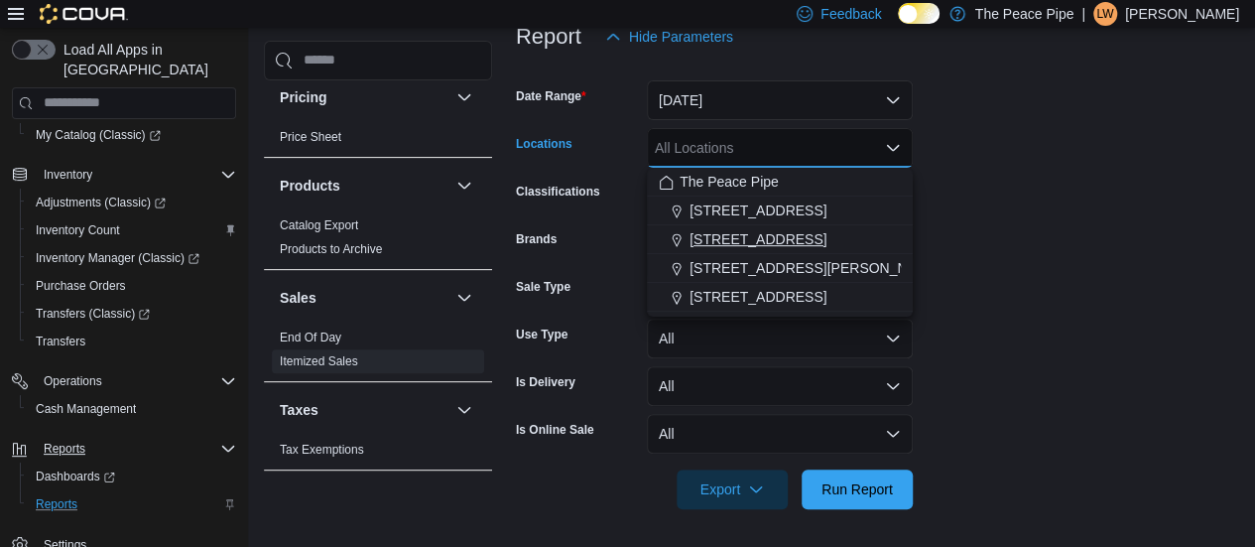
click at [792, 231] on div "[STREET_ADDRESS]" at bounding box center [780, 239] width 242 height 20
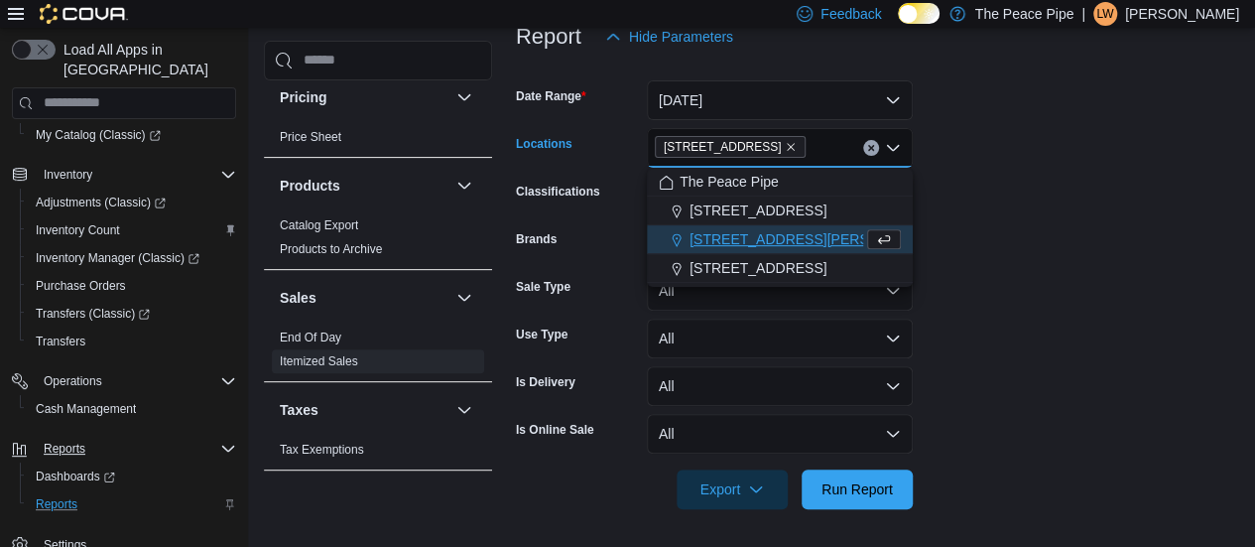
click at [981, 166] on form "Date Range [DATE] Locations [STREET_ADDRESS] Combo box. Selected. [STREET_ADDRE…" at bounding box center [877, 283] width 723 height 453
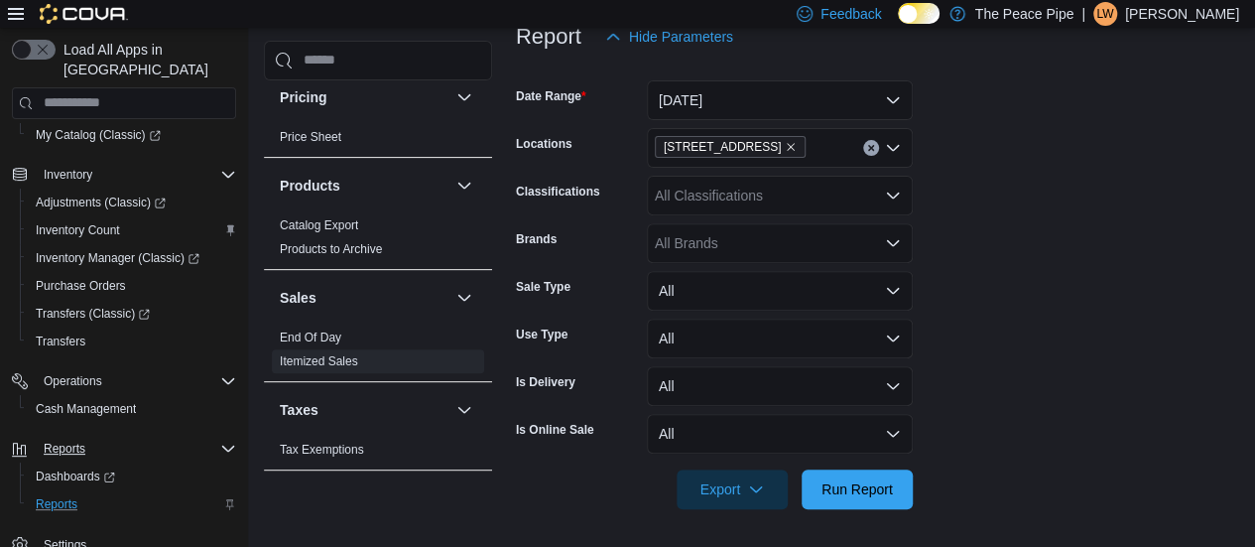
click at [838, 198] on div "All Classifications" at bounding box center [780, 196] width 266 height 40
click at [952, 208] on form "Date Range [DATE] Locations [STREET_ADDRESS] Classifications All Classification…" at bounding box center [877, 283] width 723 height 453
click at [839, 257] on div "All Brands" at bounding box center [780, 243] width 266 height 40
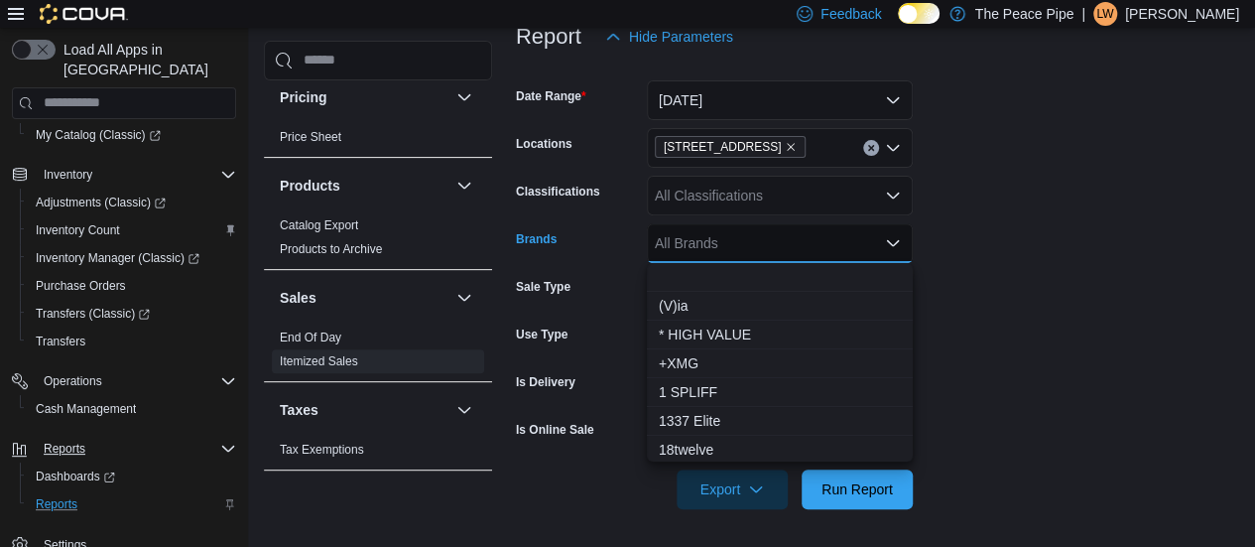
click at [1014, 242] on form "Date Range [DATE] Locations 31 Celina St Classifications All Classifications Br…" at bounding box center [877, 283] width 723 height 453
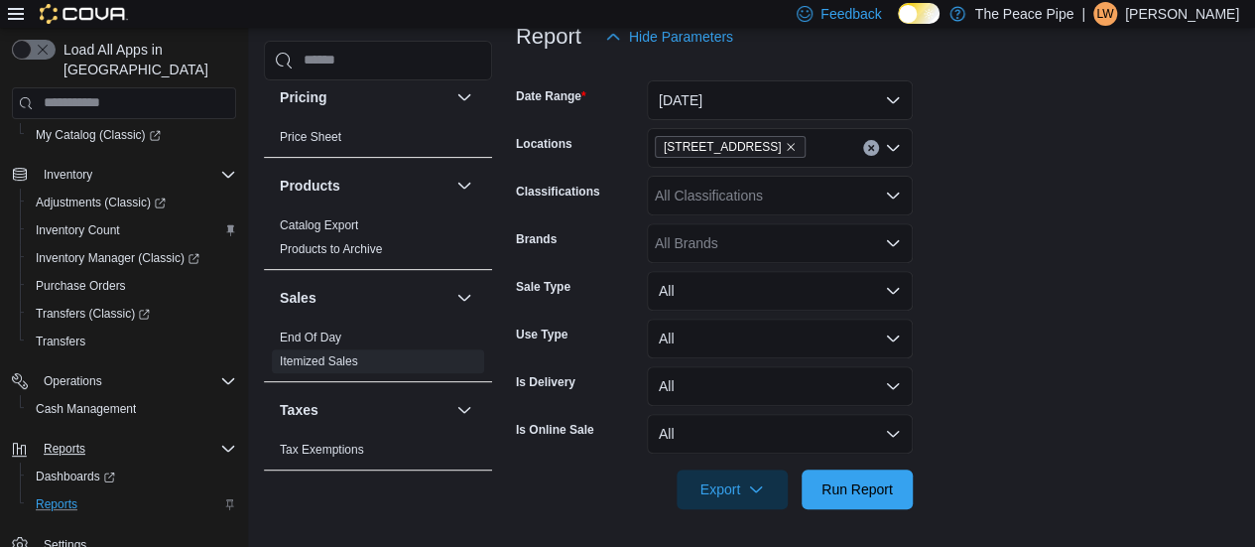
click at [859, 246] on div "All Brands" at bounding box center [780, 243] width 266 height 40
click at [1037, 221] on form "Date Range [DATE] Locations [STREET_ADDRESS] Classifications All Classification…" at bounding box center [877, 283] width 723 height 453
click at [849, 244] on div "All Brands" at bounding box center [780, 243] width 266 height 40
click at [1035, 182] on form "Date Range [DATE] Locations [STREET_ADDRESS] Classifications All Classification…" at bounding box center [877, 283] width 723 height 453
click at [853, 285] on button "All" at bounding box center [780, 291] width 266 height 40
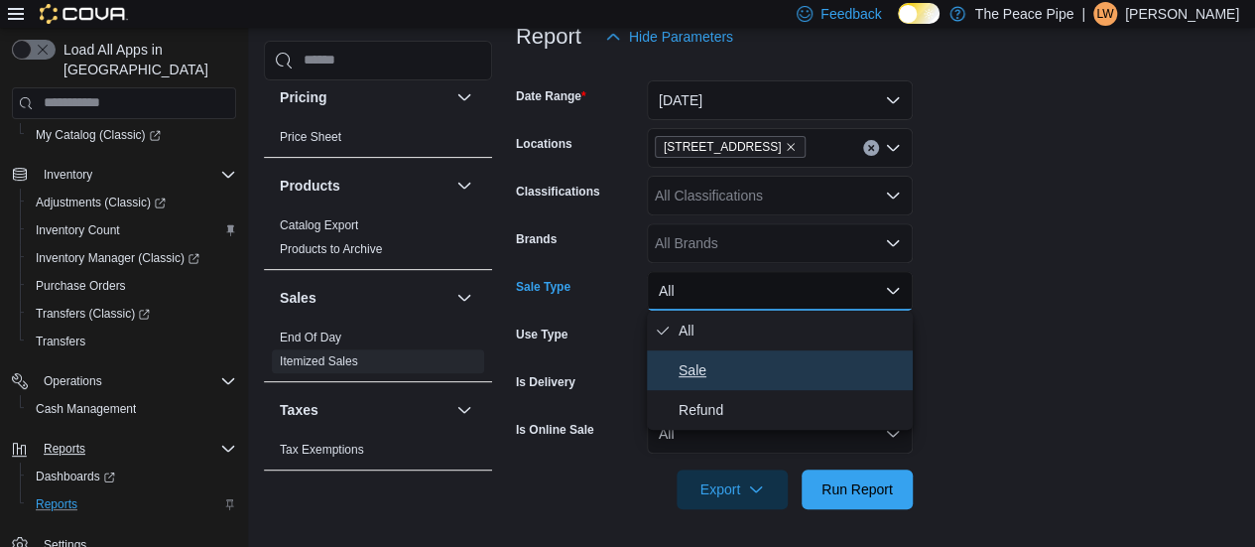
click at [834, 372] on span "Sale" at bounding box center [792, 370] width 226 height 24
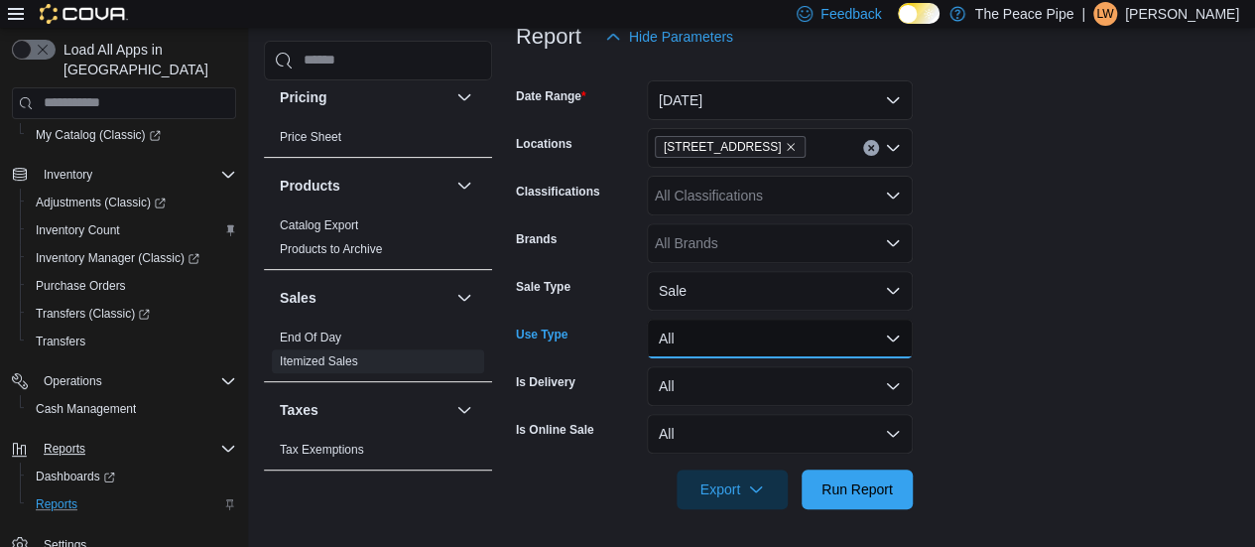
click at [875, 350] on button "All" at bounding box center [780, 339] width 266 height 40
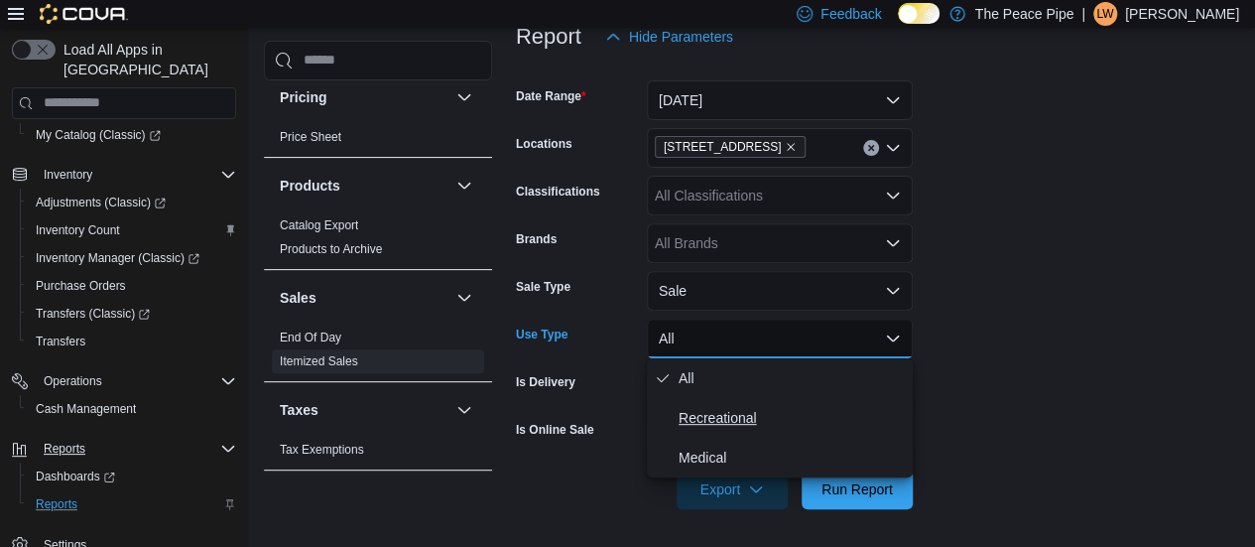
scroll to position [277, 0]
click at [998, 366] on form "Date Range [DATE] Locations [STREET_ADDRESS] Classifications All Classification…" at bounding box center [877, 282] width 723 height 453
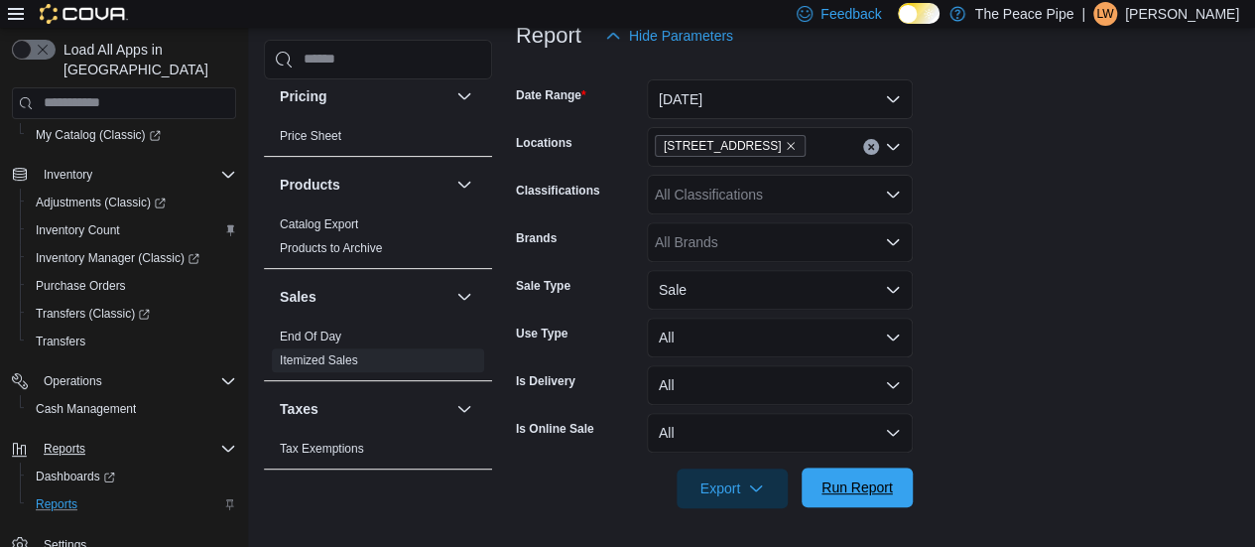
click at [855, 469] on span "Run Report" at bounding box center [857, 487] width 87 height 40
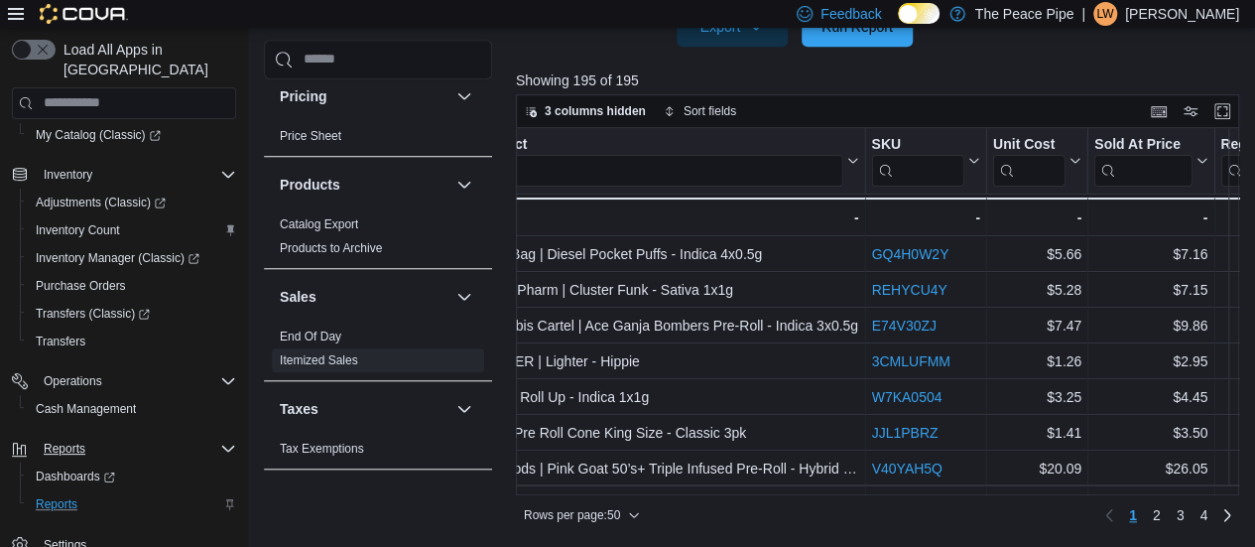
scroll to position [0, 2830]
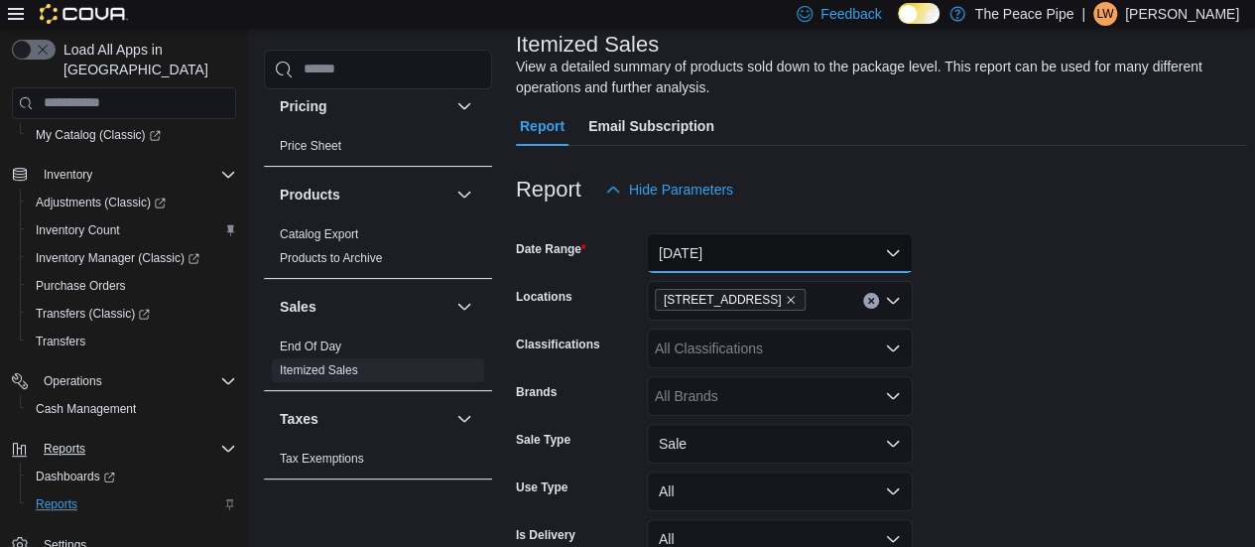
click at [866, 244] on button "[DATE]" at bounding box center [780, 253] width 266 height 40
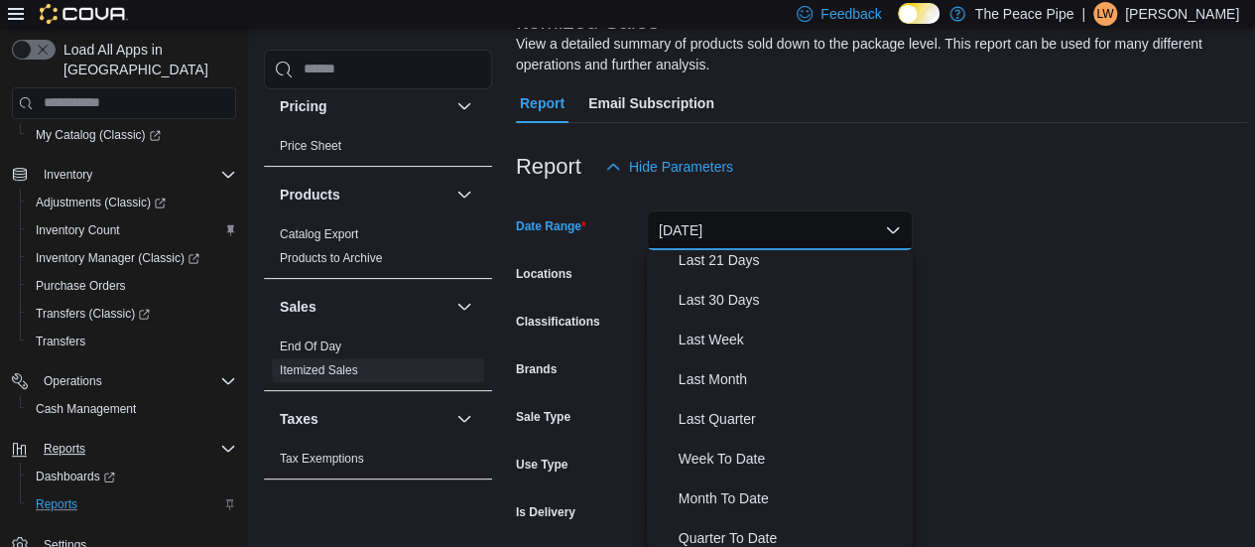
scroll to position [249, 0]
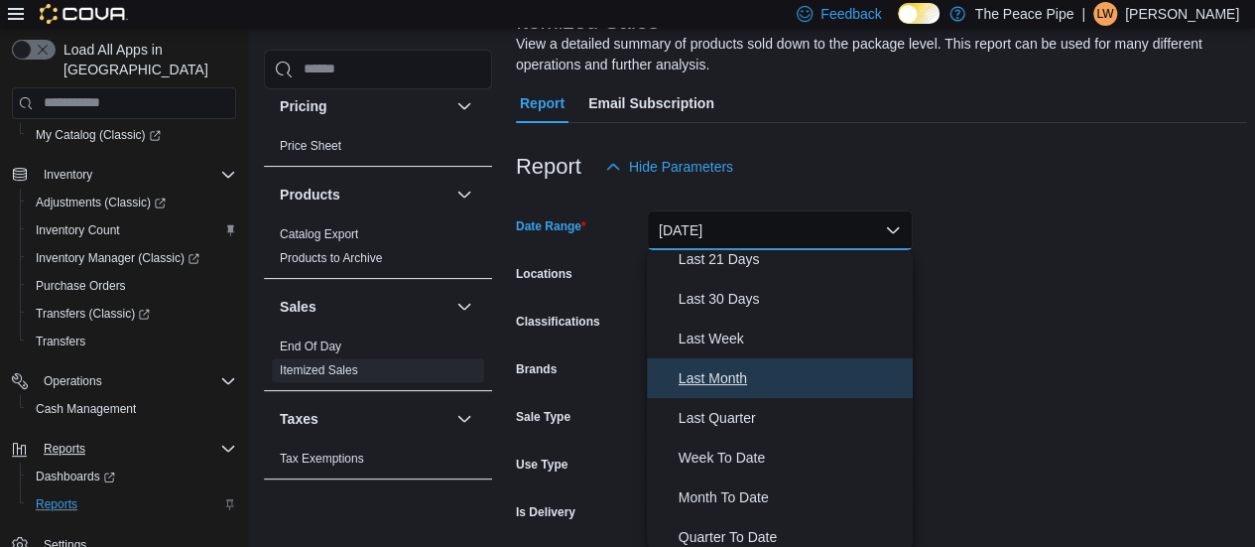
click at [778, 382] on span "Last Month" at bounding box center [792, 378] width 226 height 24
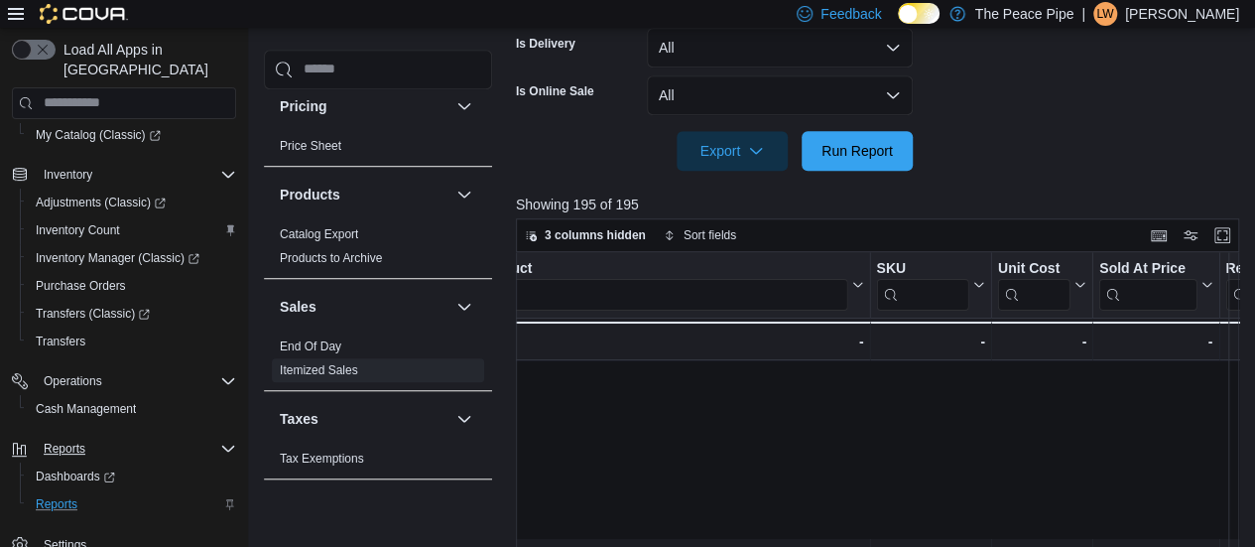
scroll to position [235, 2830]
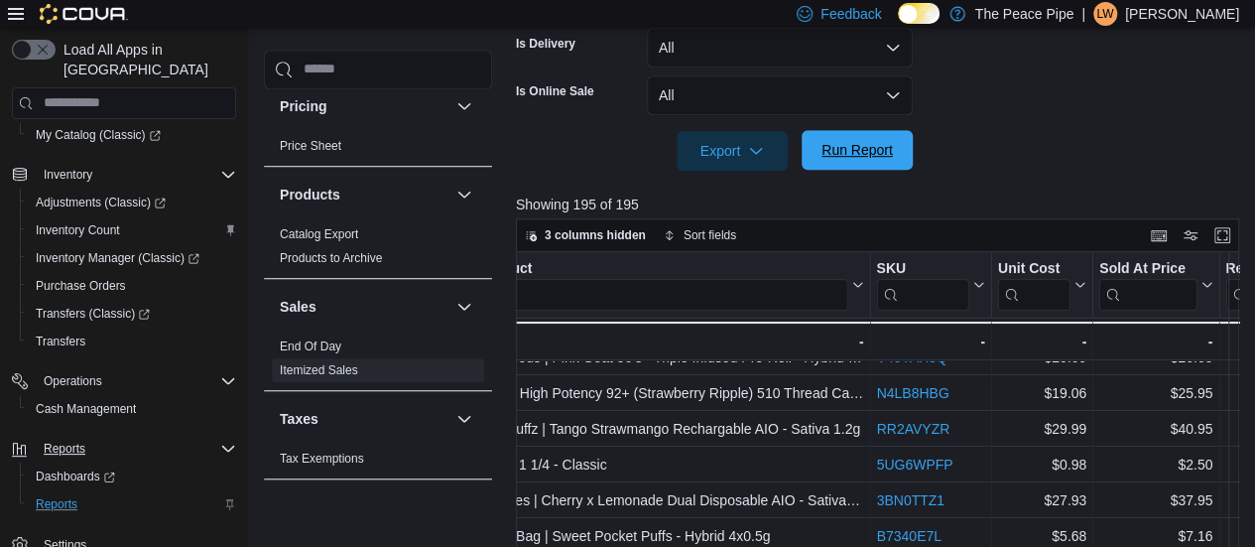
click at [853, 139] on span "Run Report" at bounding box center [857, 150] width 87 height 40
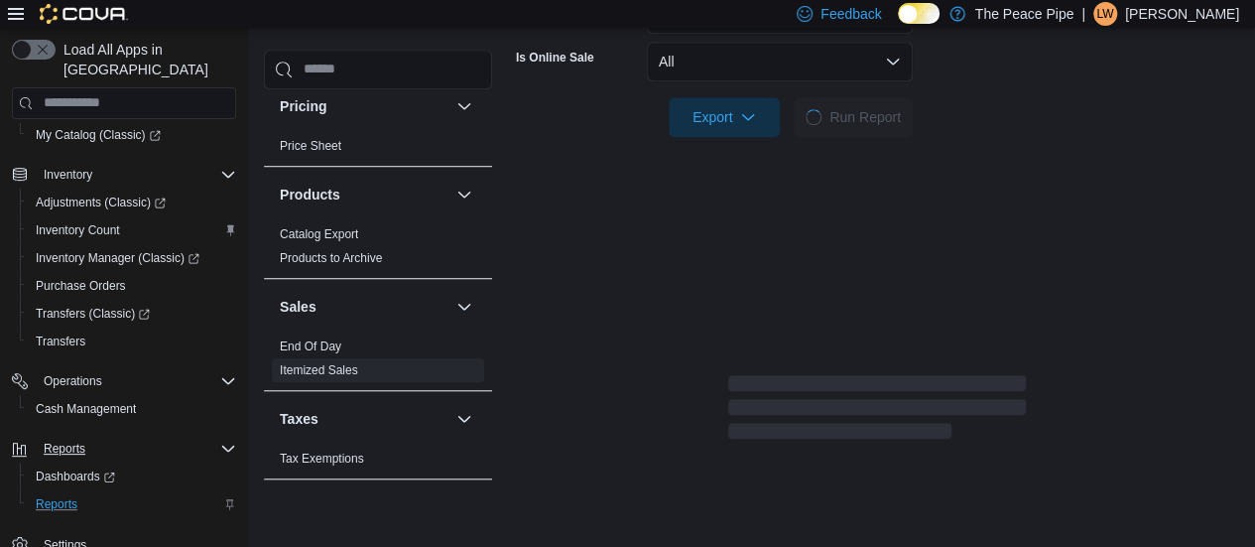
scroll to position [649, 0]
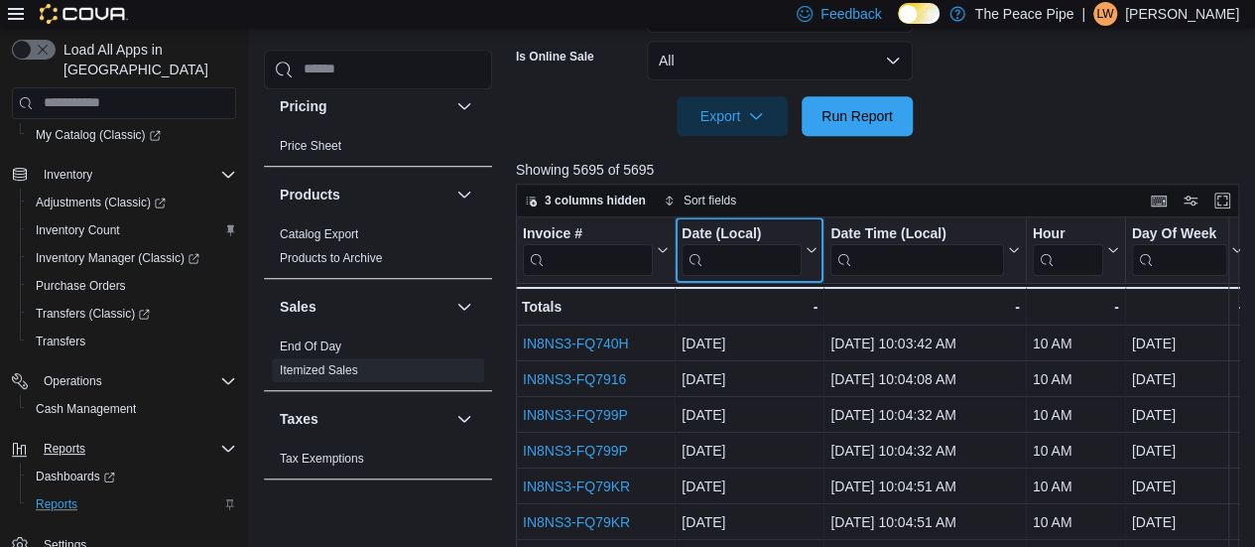
click at [812, 244] on icon at bounding box center [810, 250] width 16 height 12
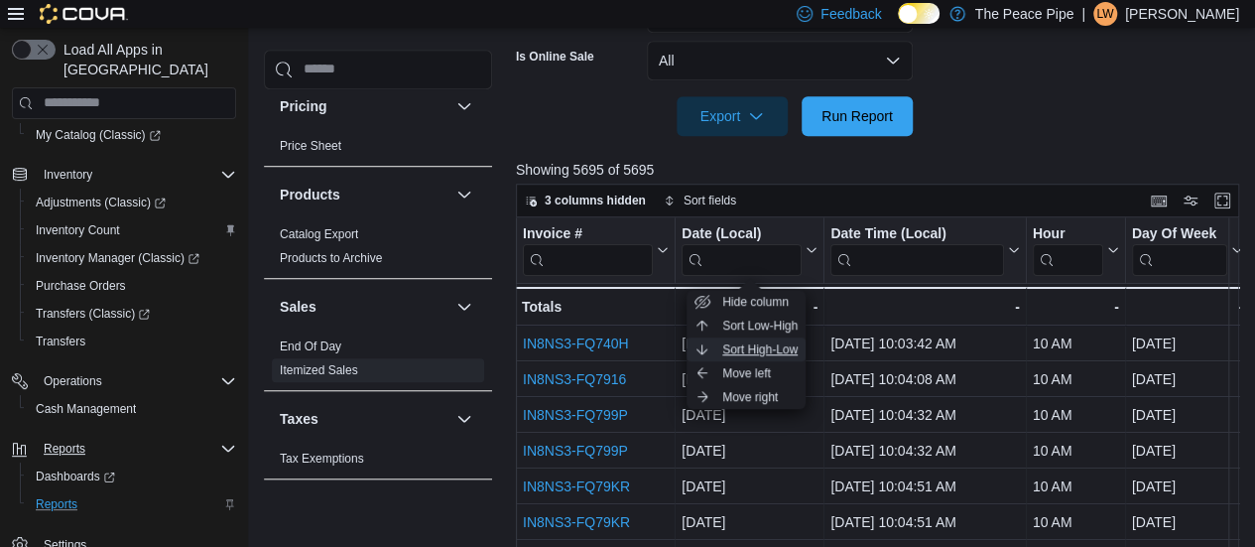
click at [795, 337] on button "Sort High-Low" at bounding box center [746, 349] width 119 height 24
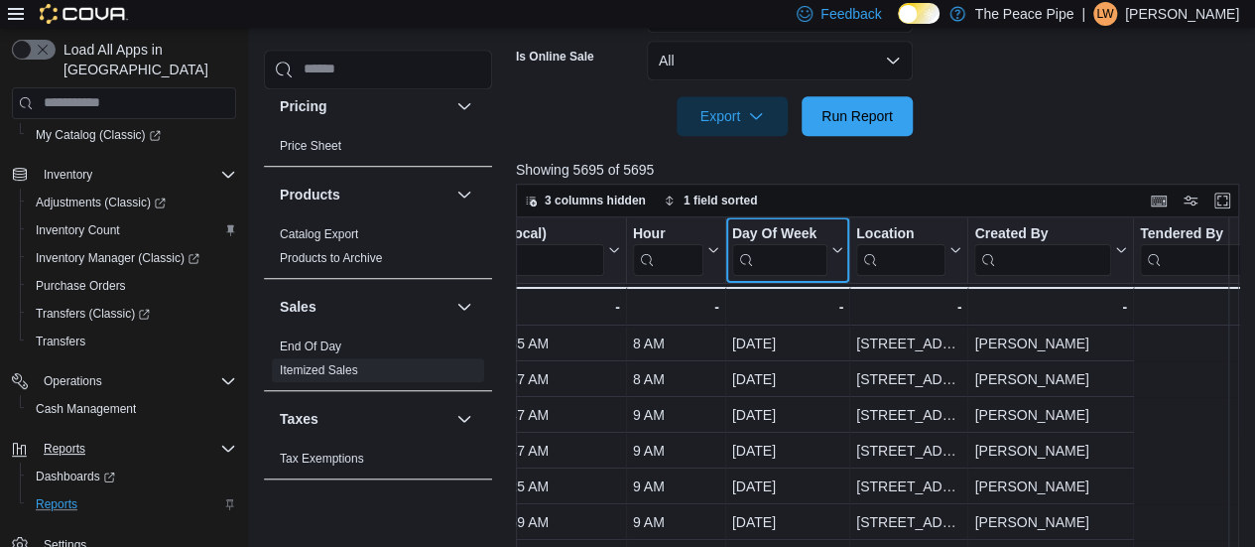
scroll to position [0, 13]
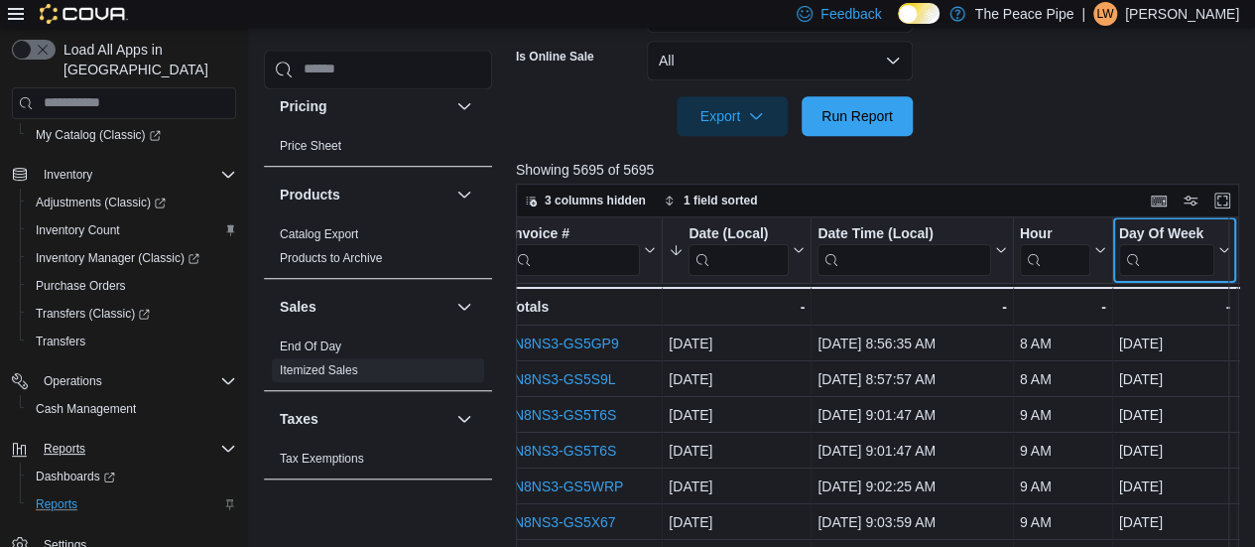
click at [838, 245] on div "Invoice # Click to view column header actions Date (Local) Sorted descending . …" at bounding box center [881, 401] width 731 height 369
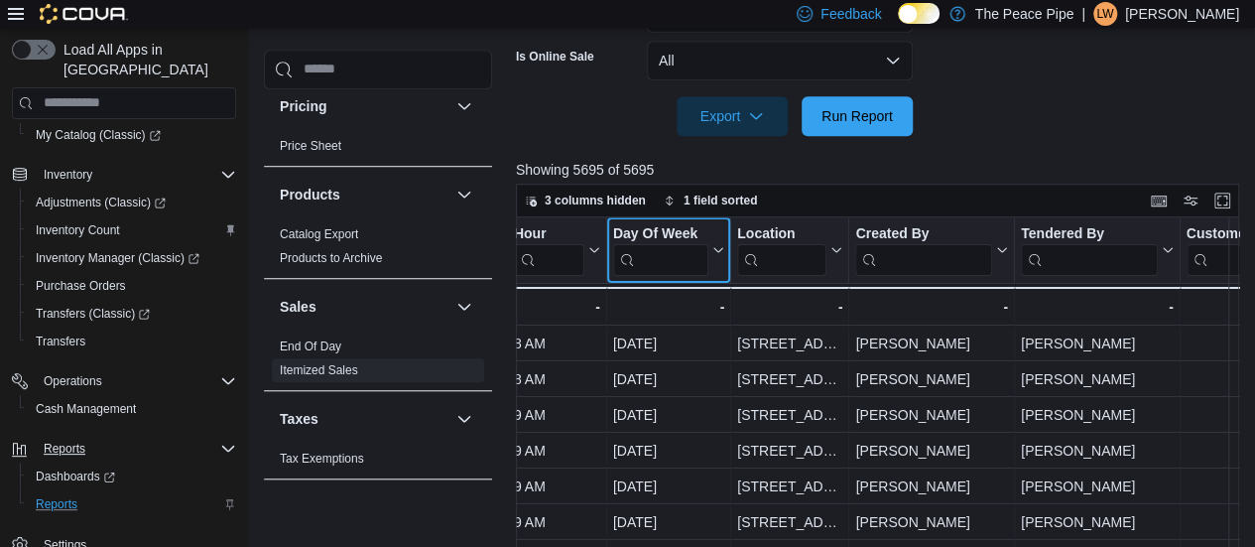
scroll to position [0, 518]
click at [714, 244] on icon at bounding box center [718, 250] width 16 height 12
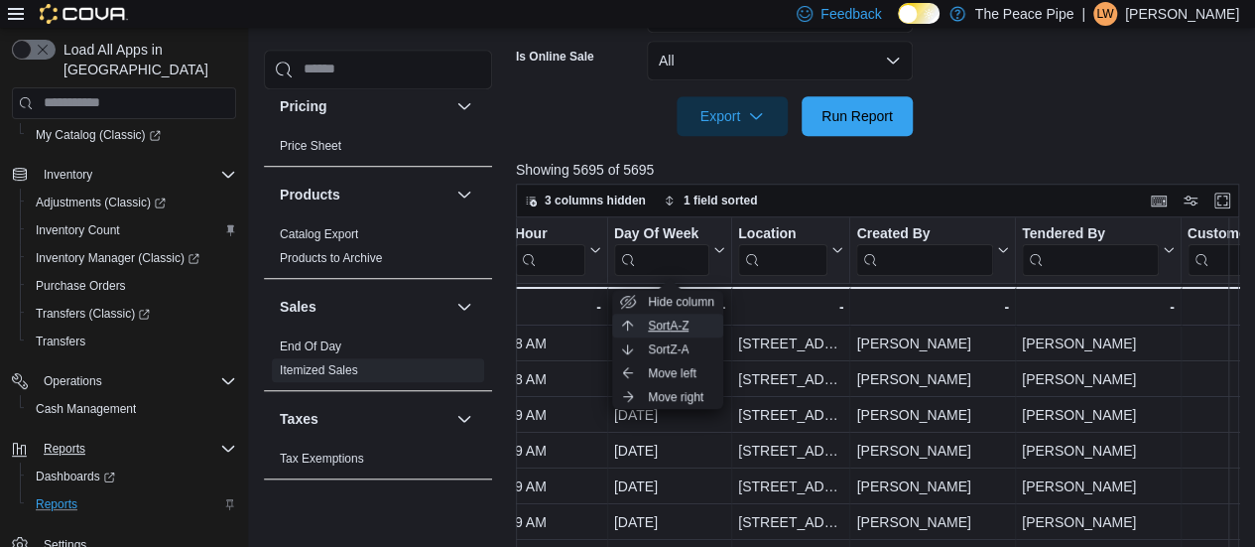
click at [688, 329] on span "Sort A-Z" at bounding box center [668, 326] width 41 height 16
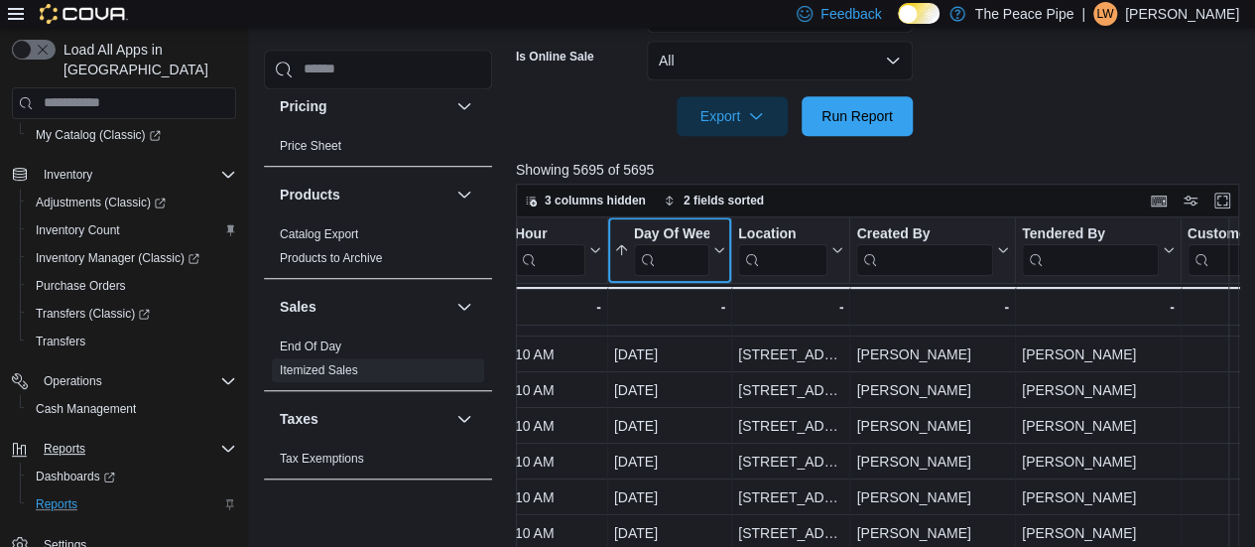
scroll to position [497, 518]
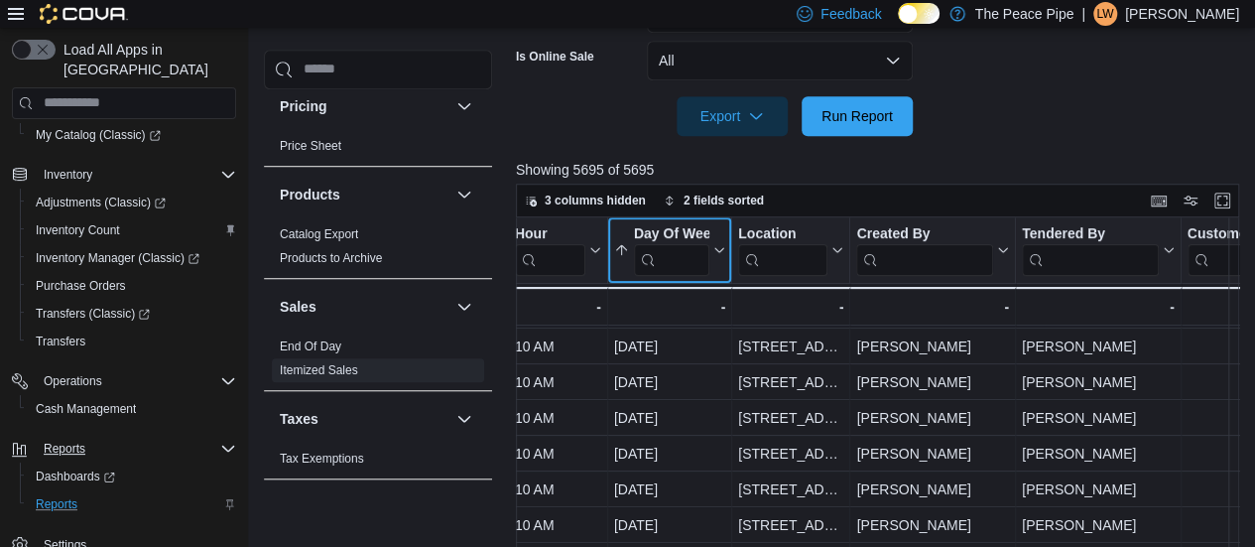
click at [716, 252] on icon at bounding box center [718, 250] width 16 height 12
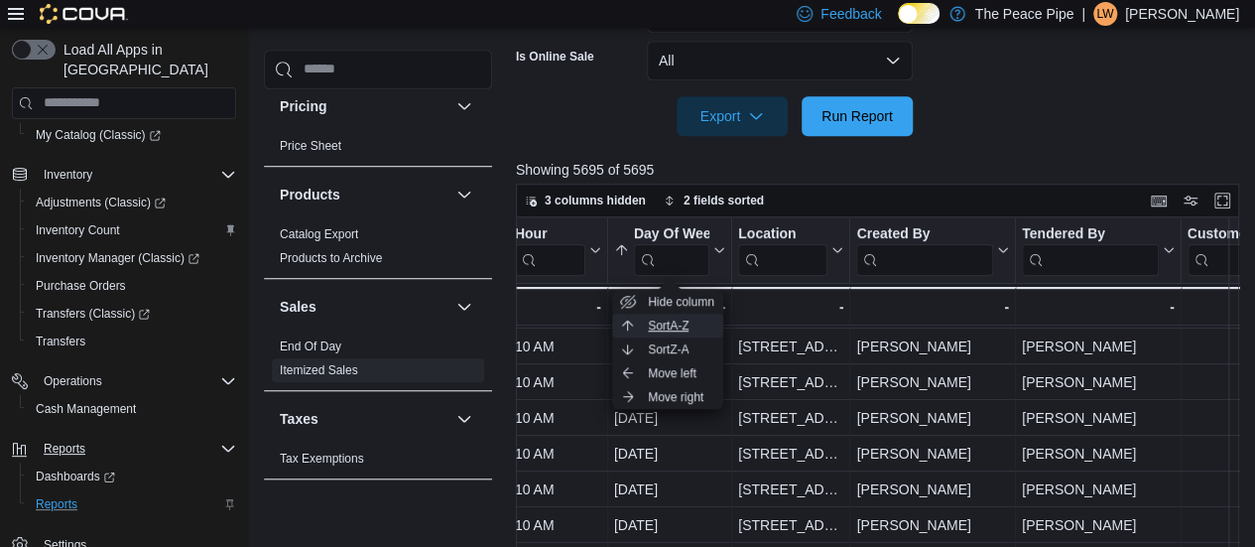
click at [689, 320] on span "Sort A-Z" at bounding box center [668, 326] width 41 height 16
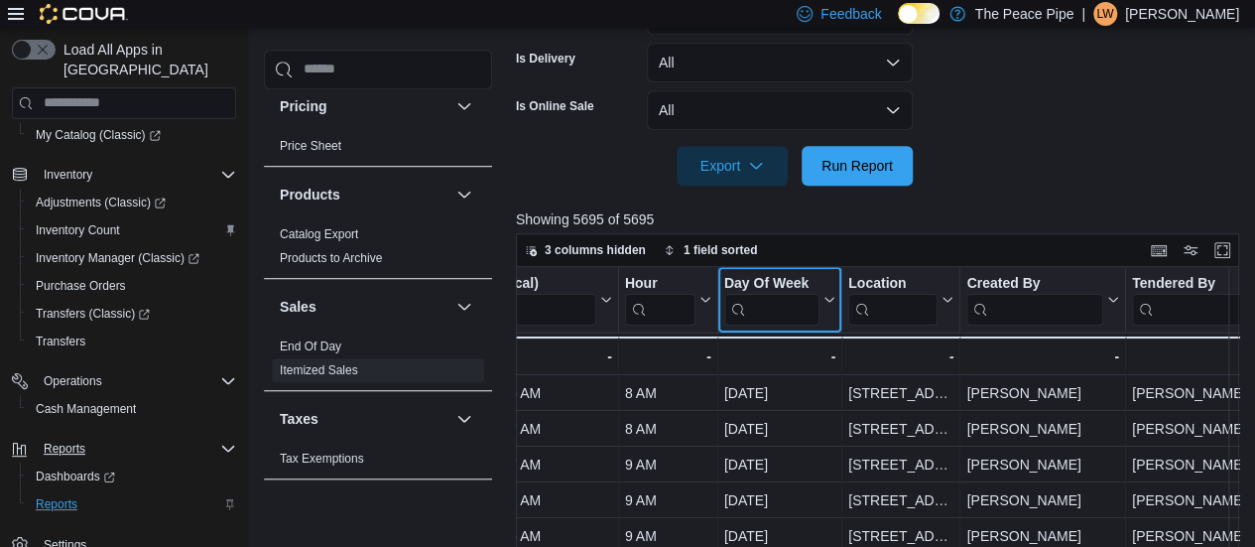
scroll to position [598, 0]
click at [824, 301] on icon at bounding box center [828, 301] width 16 height 12
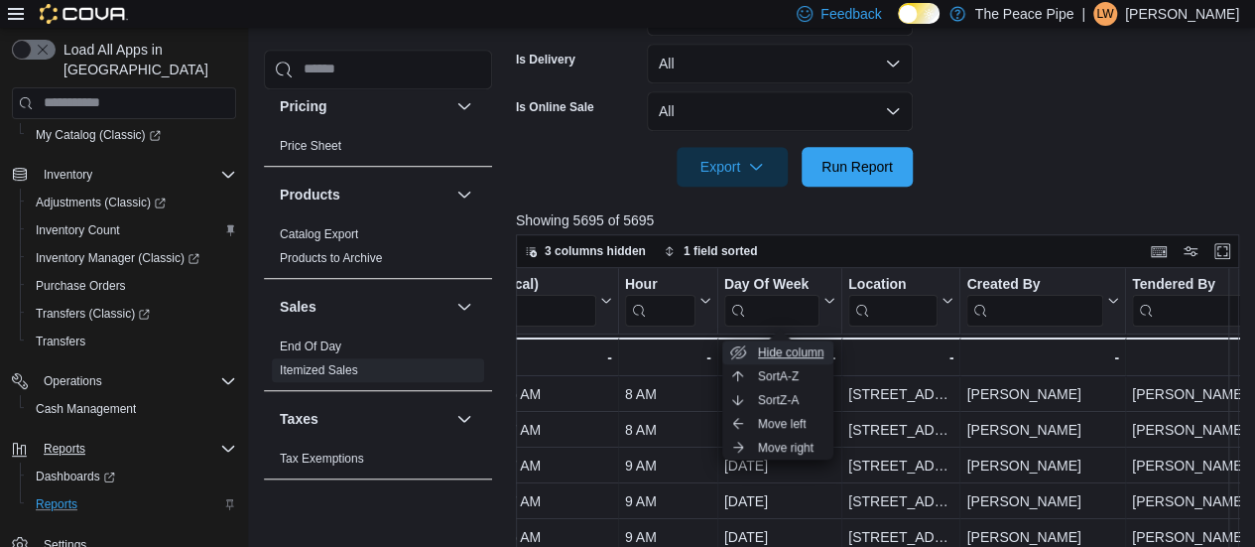
click at [782, 352] on span "Hide column" at bounding box center [791, 352] width 66 height 16
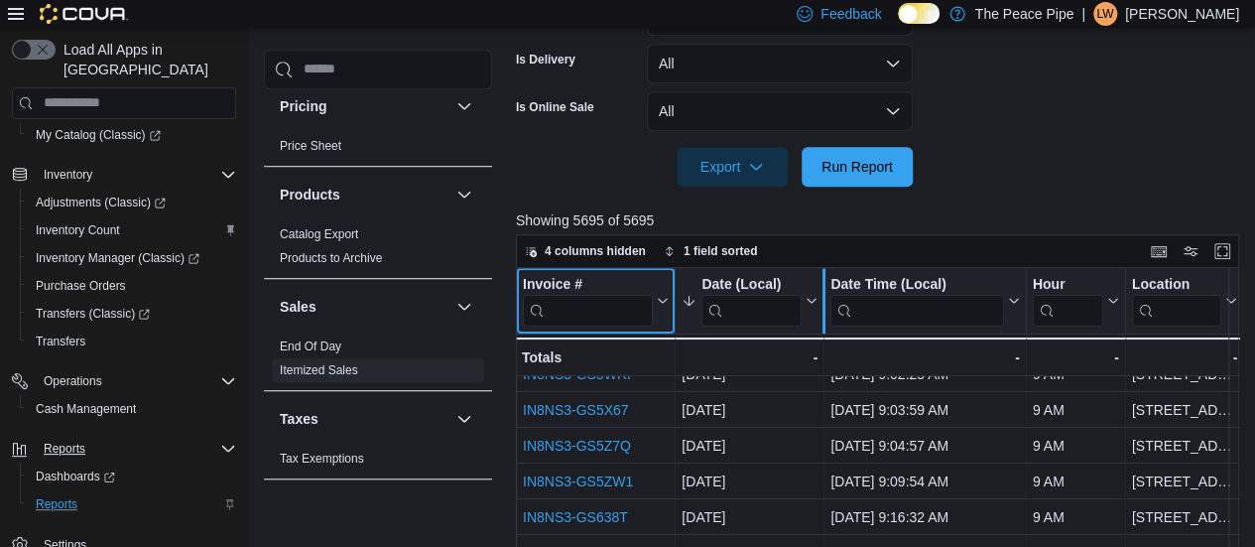
scroll to position [0, 0]
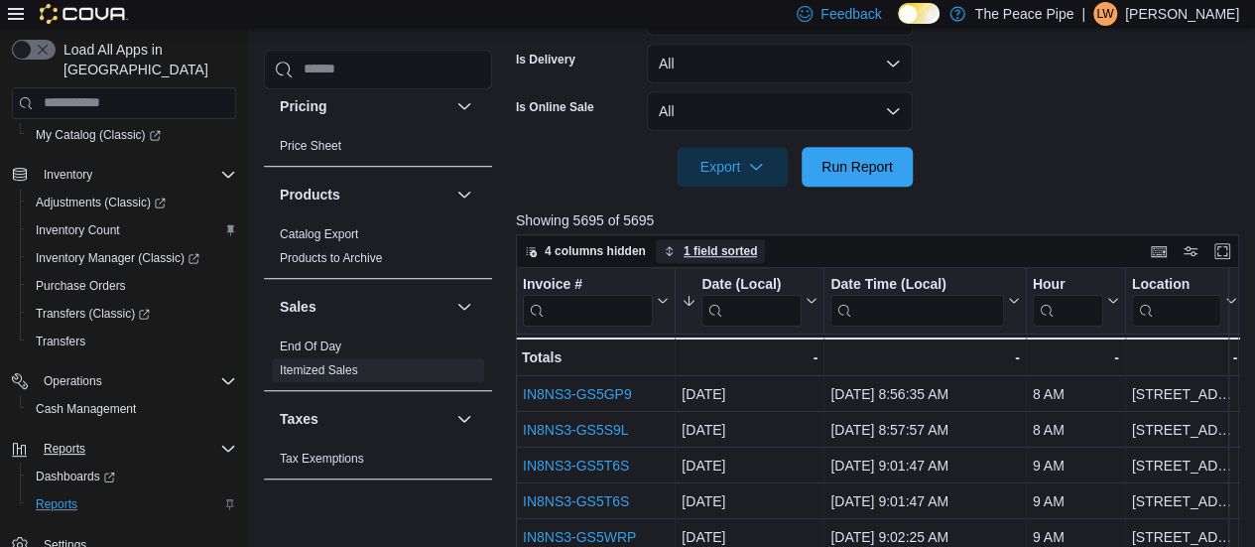
click at [716, 252] on span "1 field sorted" at bounding box center [721, 251] width 74 height 16
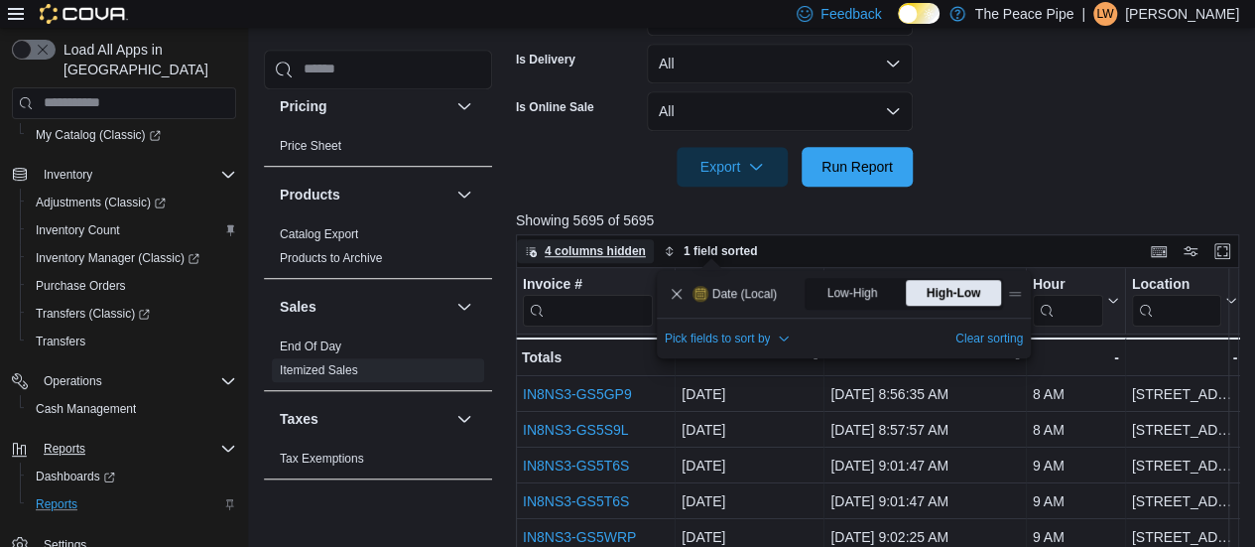
click at [632, 254] on span "4 columns hidden" at bounding box center [595, 251] width 101 height 16
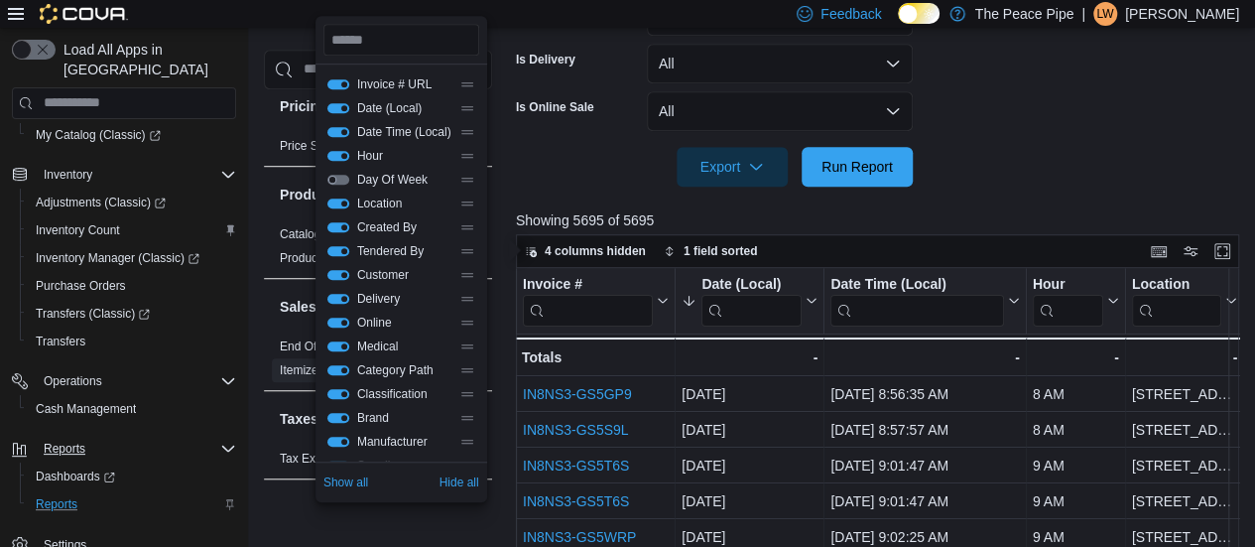
click at [330, 176] on button "Day Of Week" at bounding box center [338, 180] width 22 height 10
click at [977, 245] on div "3 columns hidden 1 field sorted" at bounding box center [877, 251] width 723 height 34
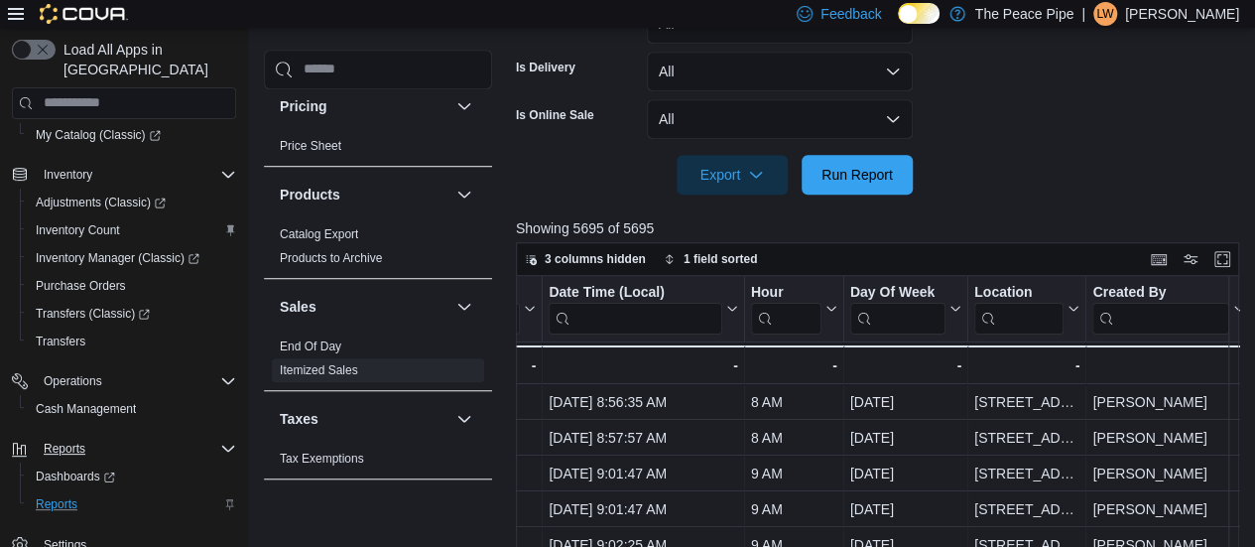
scroll to position [0, 295]
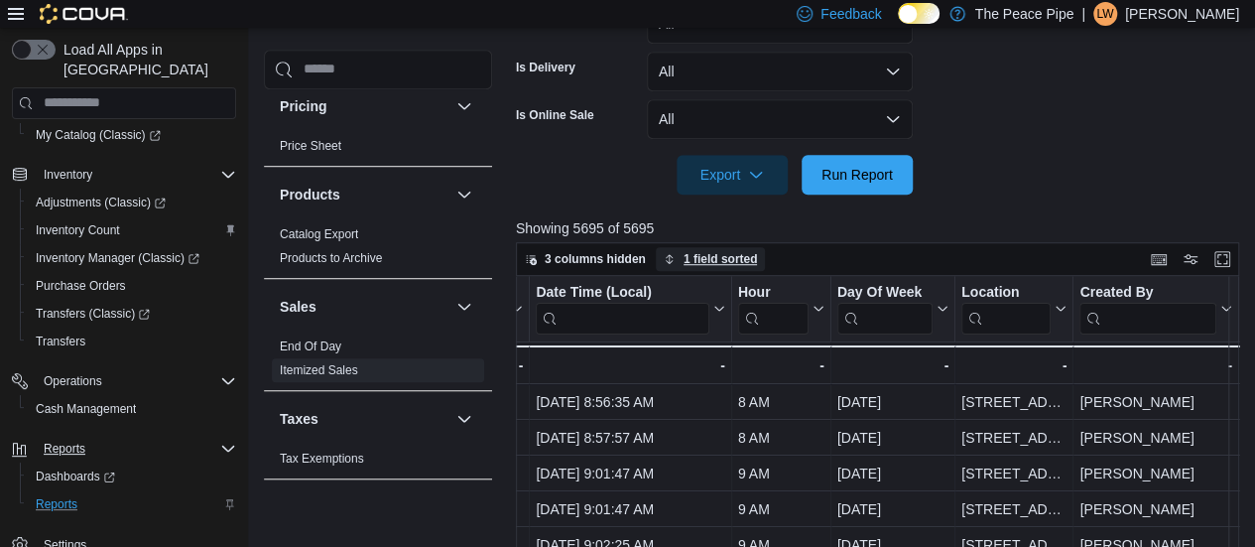
click at [711, 260] on span "1 field sorted" at bounding box center [721, 259] width 74 height 16
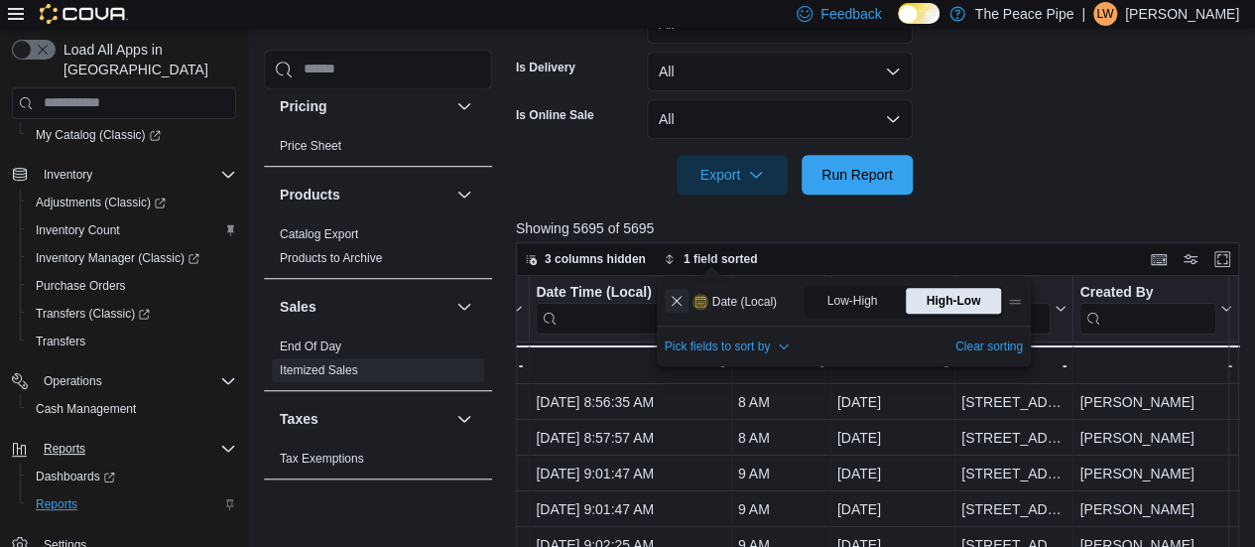
click at [673, 305] on button "Remove Date (Local) from data grid sort" at bounding box center [677, 301] width 24 height 24
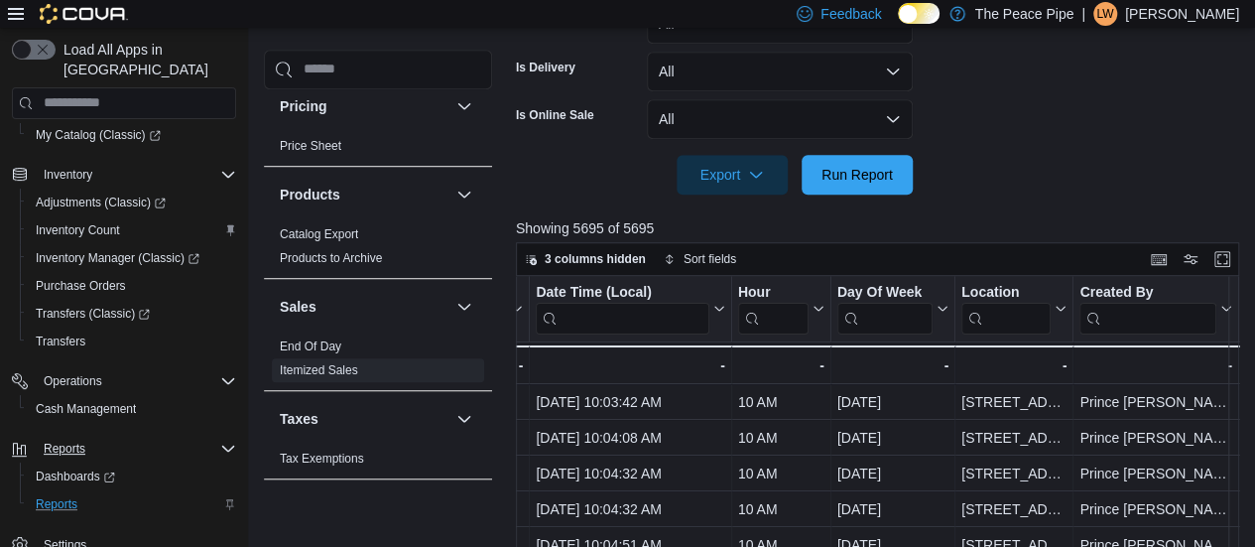
click at [1040, 149] on div at bounding box center [881, 147] width 731 height 16
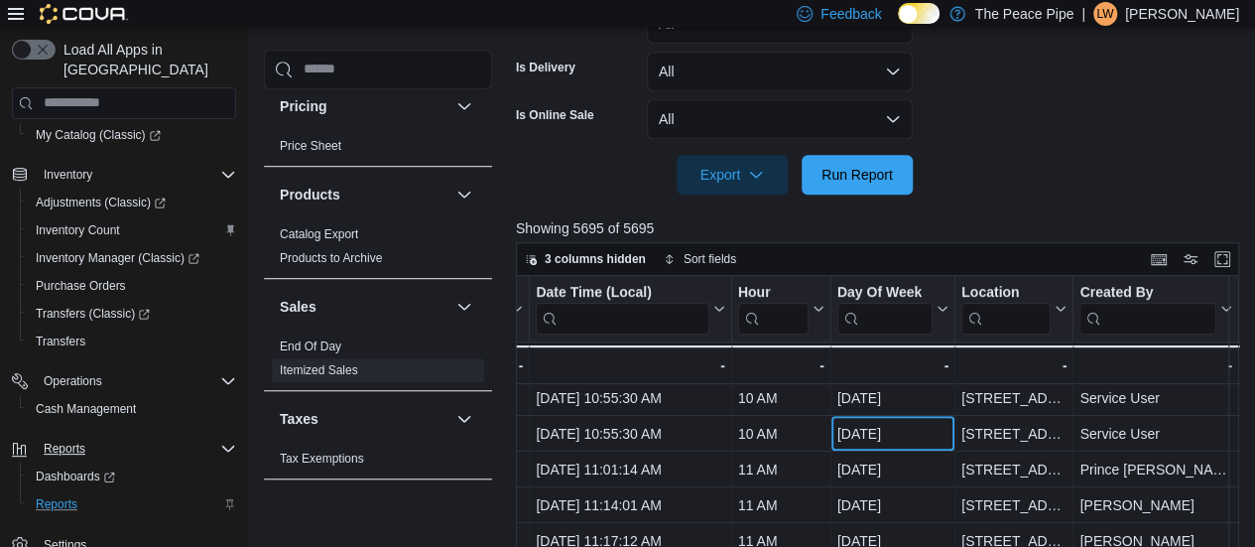
scroll to position [611, 13]
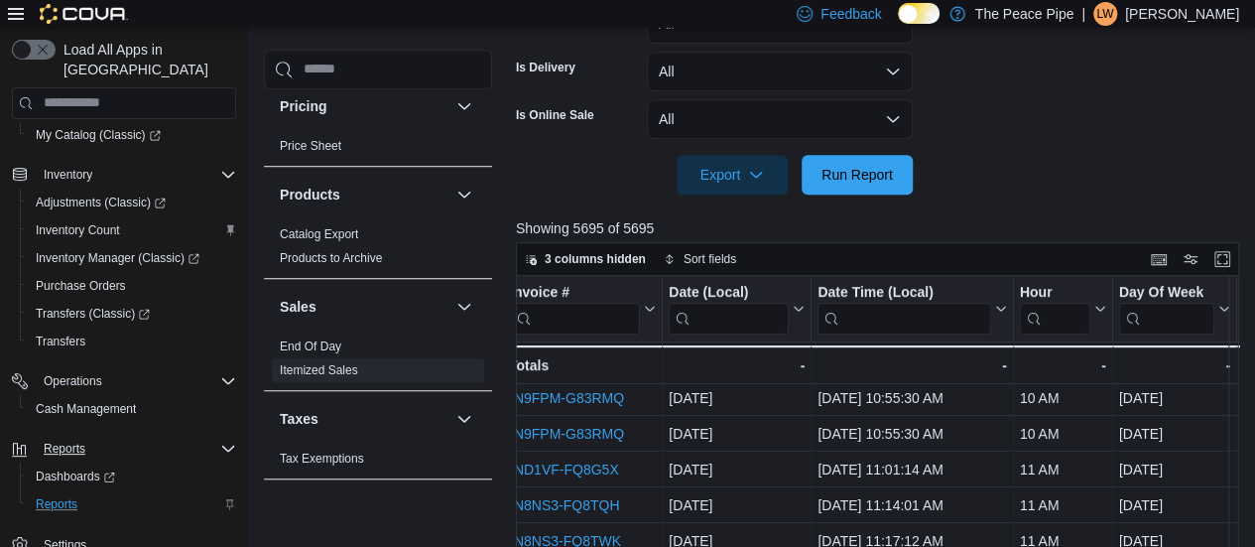
drag, startPoint x: 945, startPoint y: 418, endPoint x: 1066, endPoint y: 155, distance: 289.5
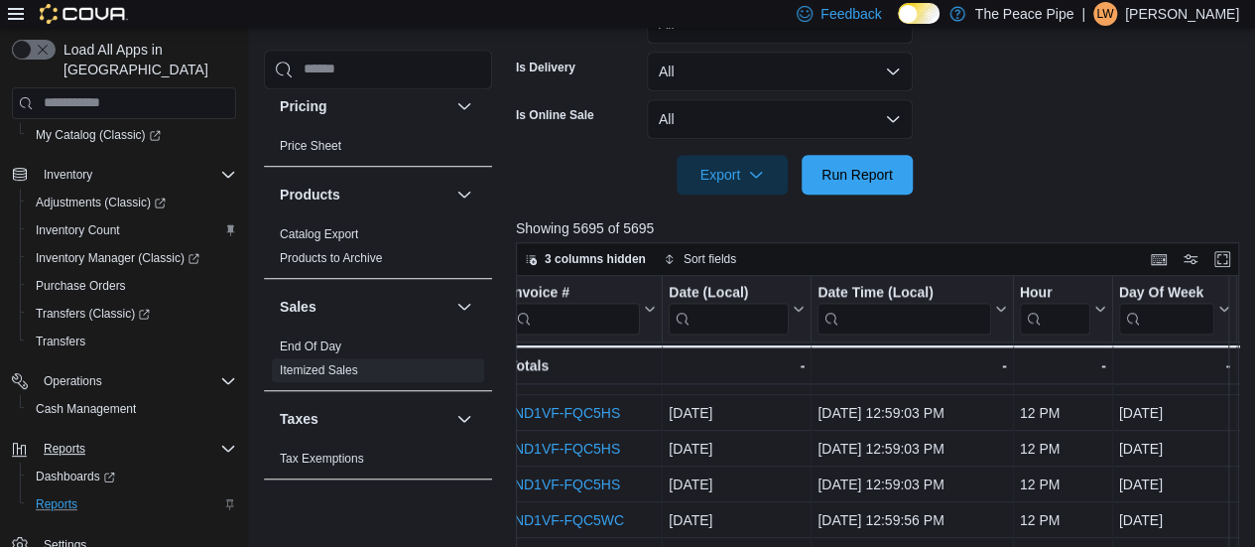
scroll to position [738, 0]
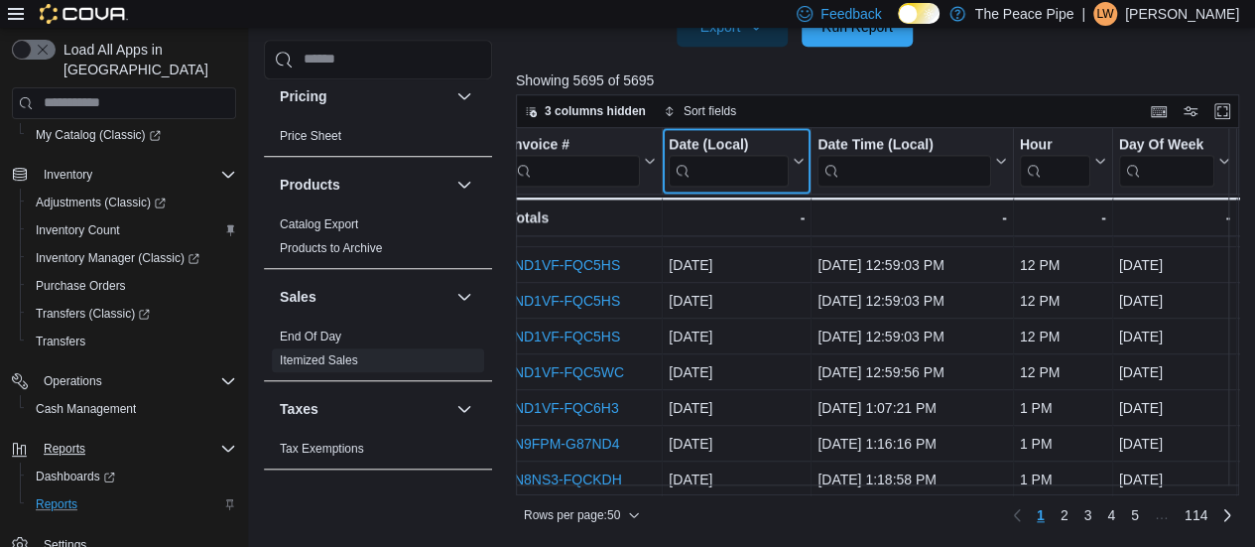
click at [794, 144] on button "Date (Local)" at bounding box center [737, 160] width 136 height 51
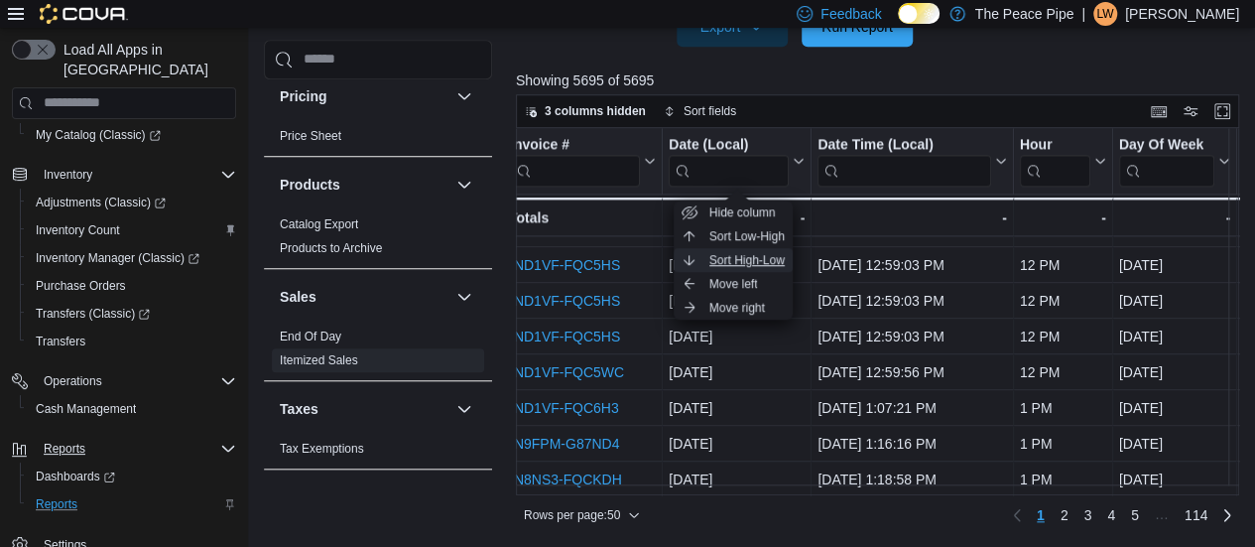
click at [778, 252] on span "Sort High-Low" at bounding box center [747, 260] width 75 height 16
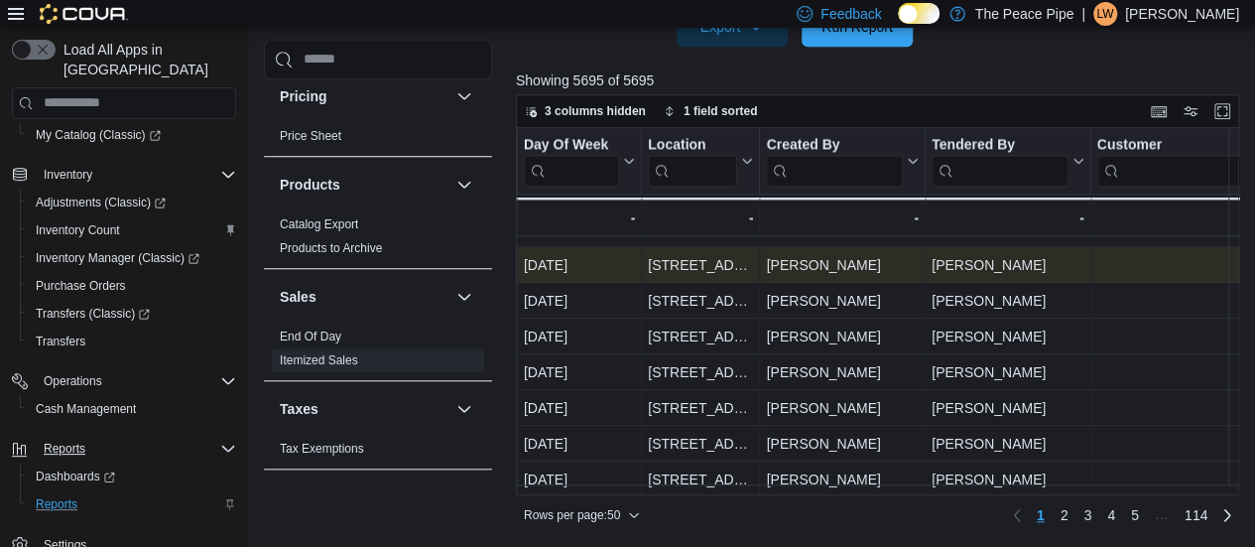
scroll to position [1535, 612]
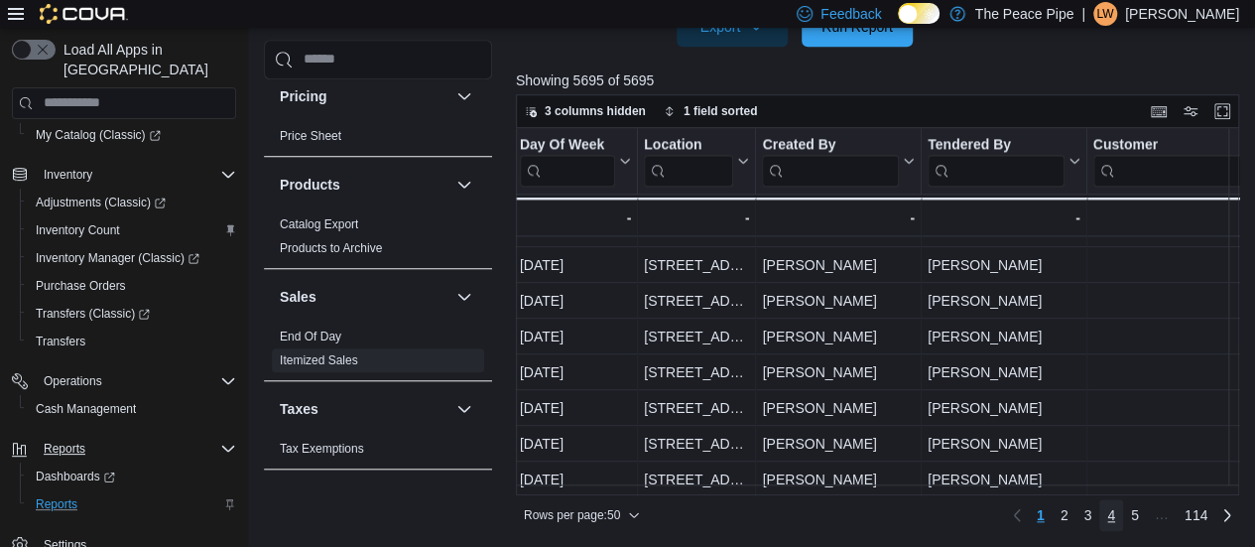
click at [1115, 515] on span "4" at bounding box center [1111, 515] width 8 height 20
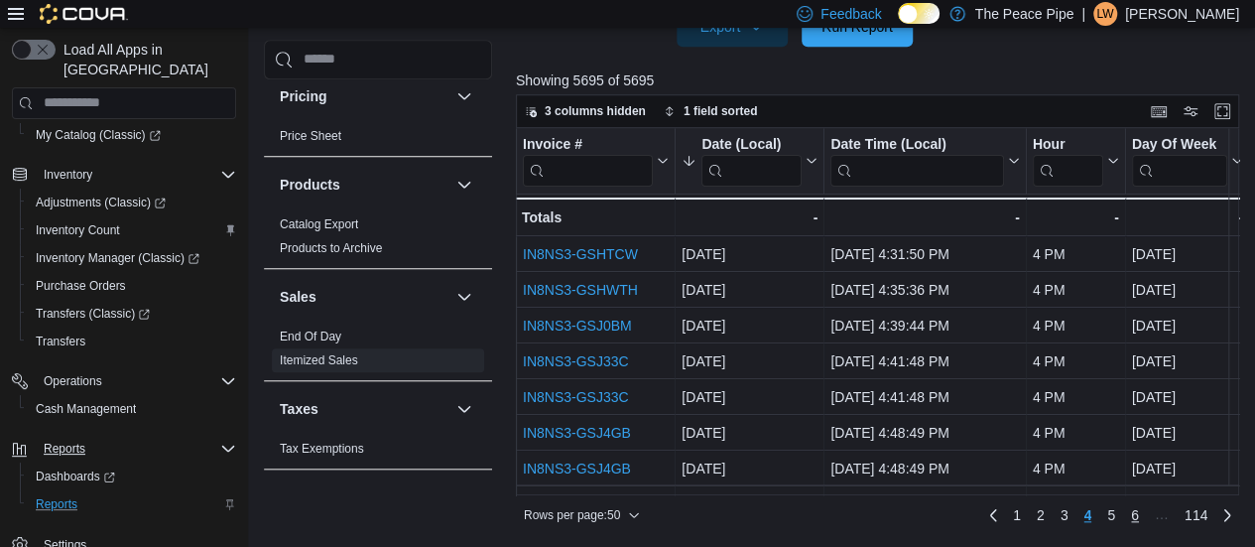
scroll to position [0, 0]
click at [1139, 511] on span "6" at bounding box center [1135, 515] width 8 height 20
click at [1171, 520] on li "…" at bounding box center [1162, 518] width 30 height 24
click at [1147, 510] on link "8" at bounding box center [1135, 515] width 24 height 32
click at [1139, 511] on span "10" at bounding box center [1131, 515] width 16 height 20
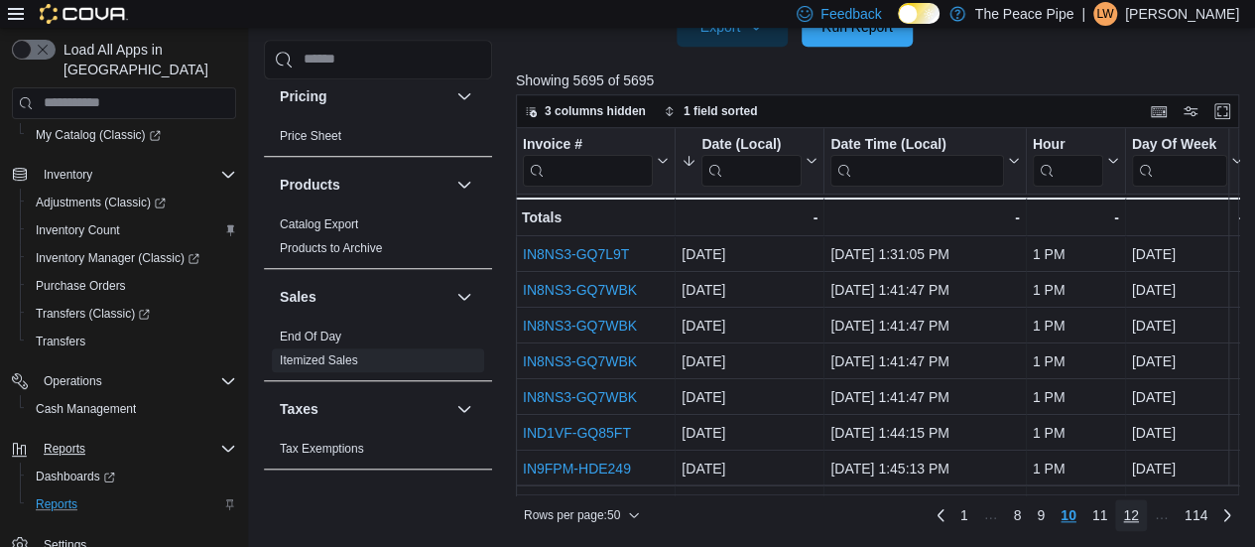
click at [1139, 511] on span "12" at bounding box center [1131, 515] width 16 height 20
click at [1139, 511] on span "14" at bounding box center [1131, 515] width 16 height 20
click at [1139, 511] on span "16" at bounding box center [1131, 515] width 16 height 20
click at [1139, 511] on span "18" at bounding box center [1131, 515] width 16 height 20
click at [1139, 511] on span "20" at bounding box center [1131, 515] width 16 height 20
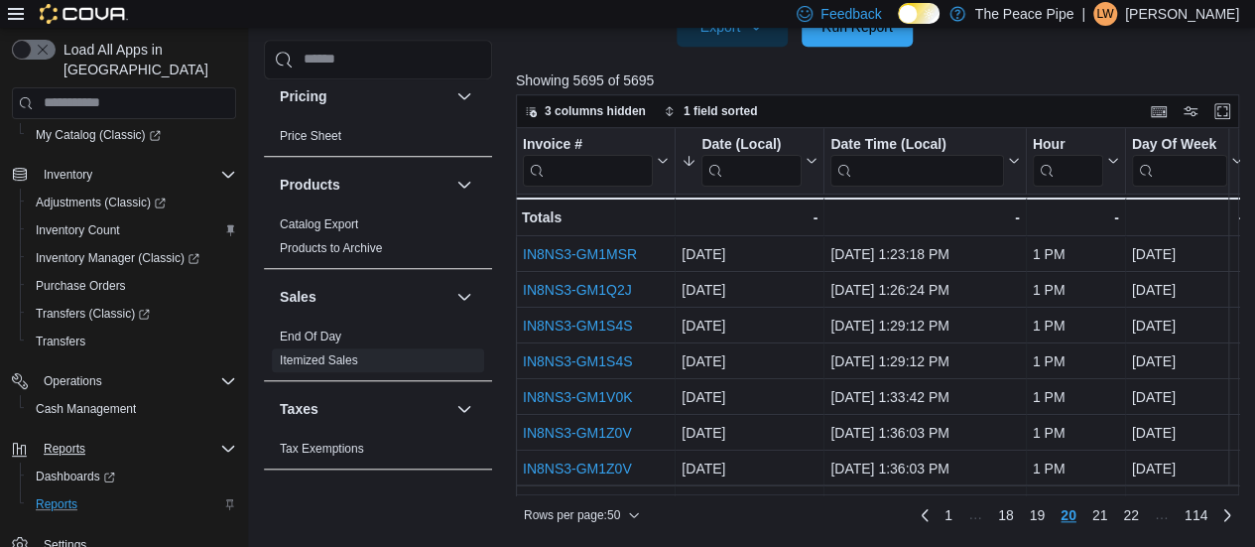
click at [1139, 511] on span "22" at bounding box center [1131, 515] width 16 height 20
click at [1108, 516] on span "23" at bounding box center [1101, 515] width 16 height 20
click at [1134, 522] on span "25" at bounding box center [1131, 515] width 16 height 20
click at [1134, 521] on span "27" at bounding box center [1131, 515] width 16 height 20
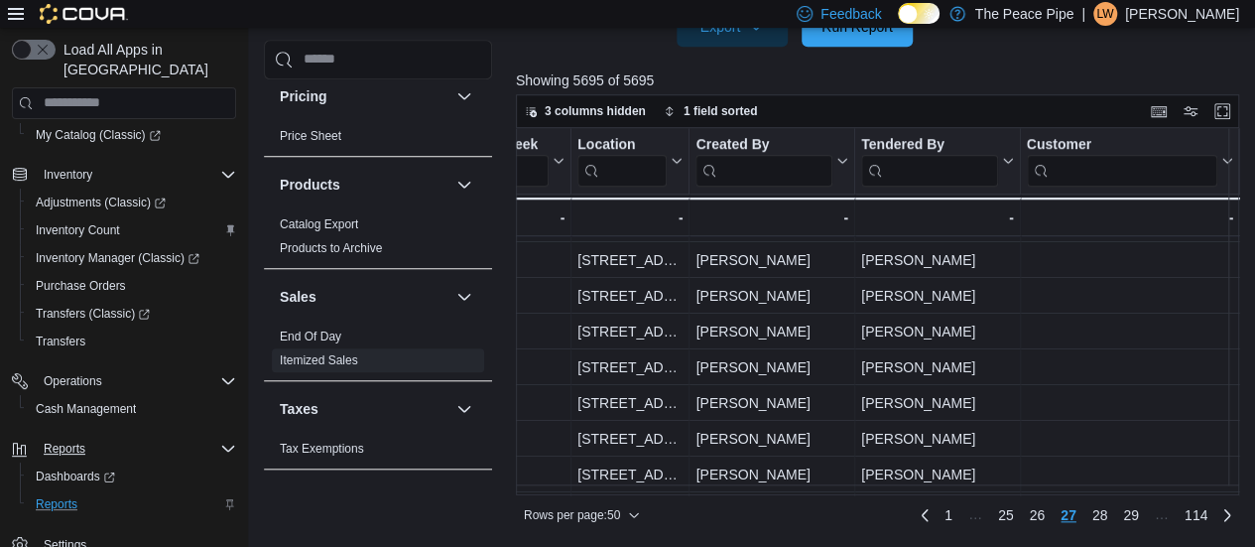
scroll to position [851, 680]
click at [1002, 169] on button "Tendered By" at bounding box center [936, 160] width 153 height 51
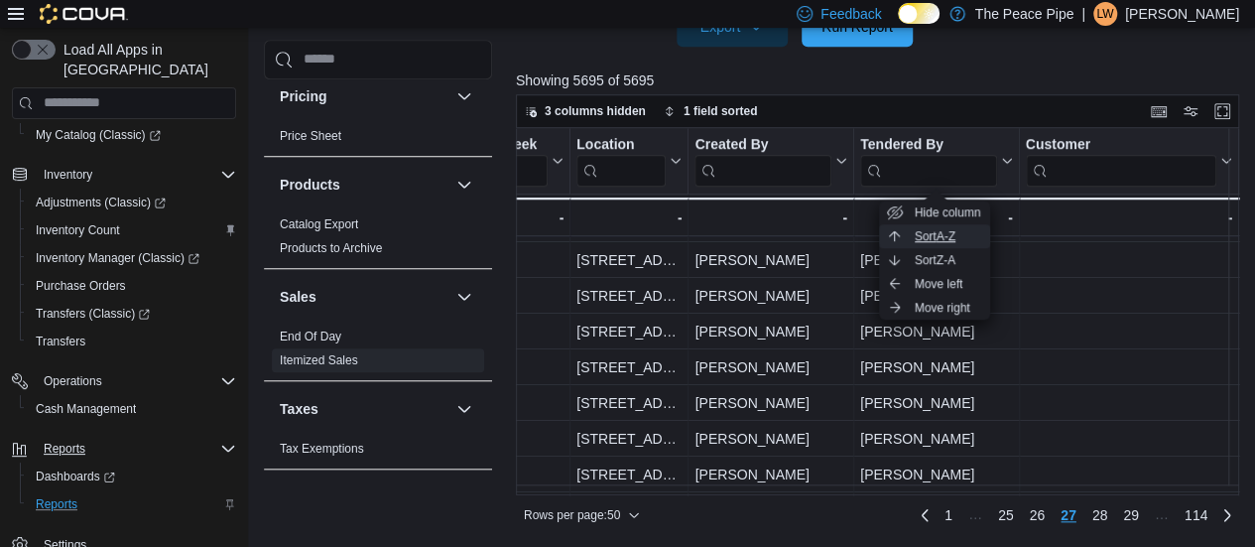
click at [956, 241] on span "Sort A-Z" at bounding box center [935, 236] width 41 height 16
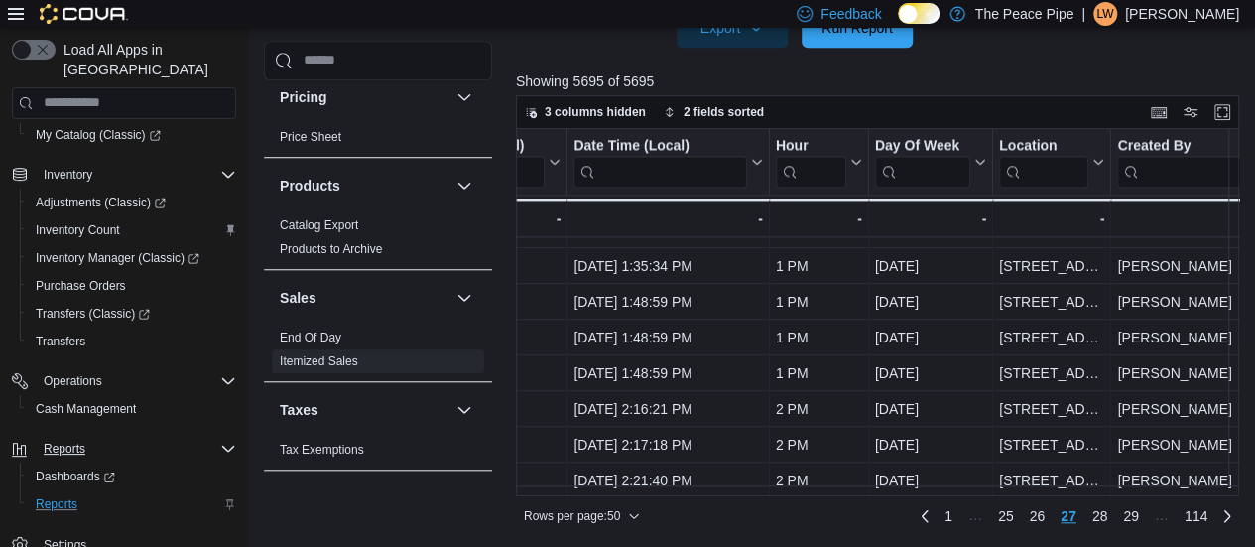
scroll to position [1535, 257]
click at [1105, 515] on span "28" at bounding box center [1101, 516] width 16 height 20
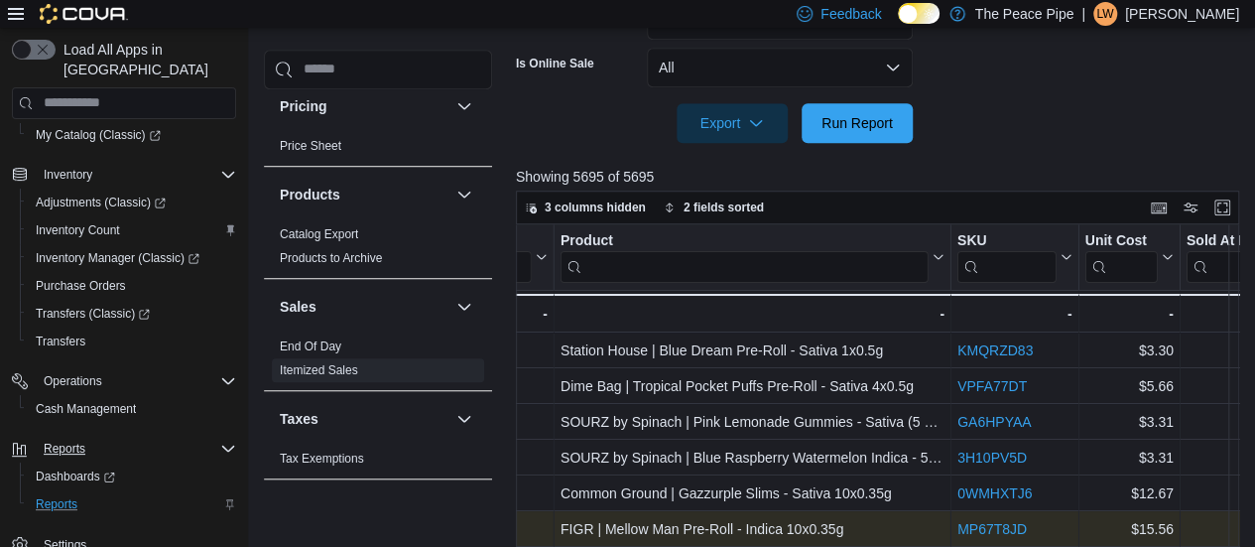
scroll to position [0, 3077]
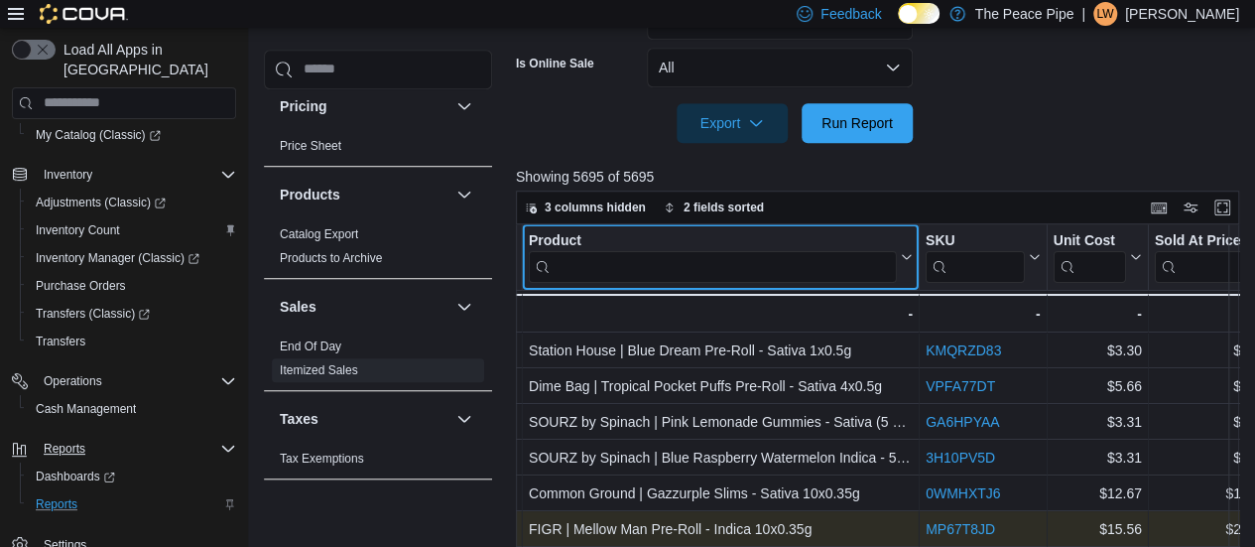
click at [852, 258] on input "search" at bounding box center [713, 266] width 368 height 32
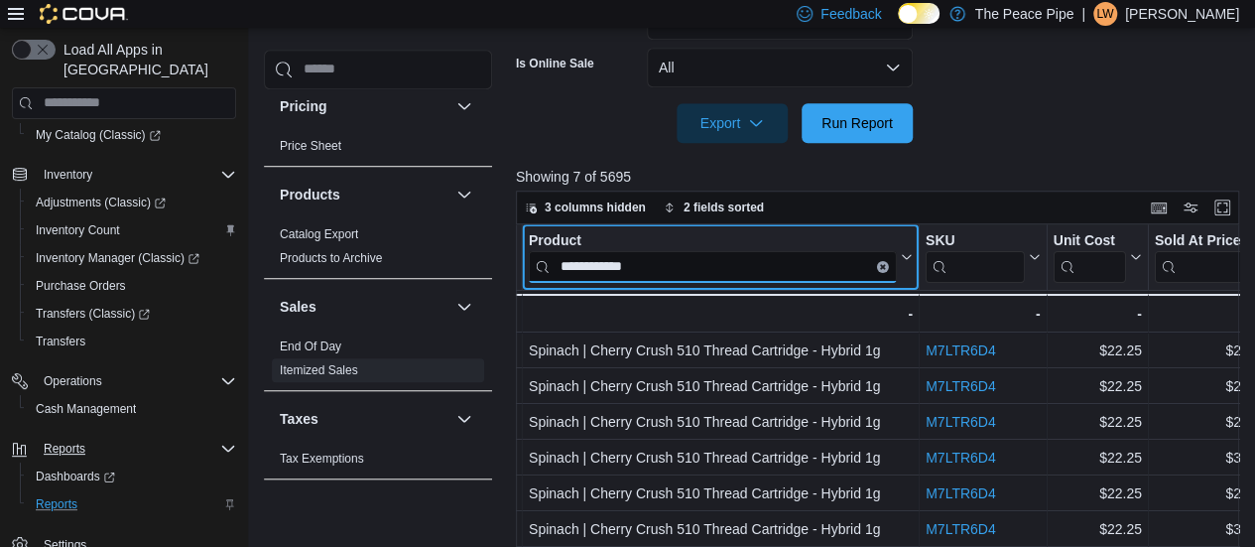
type input "**********"
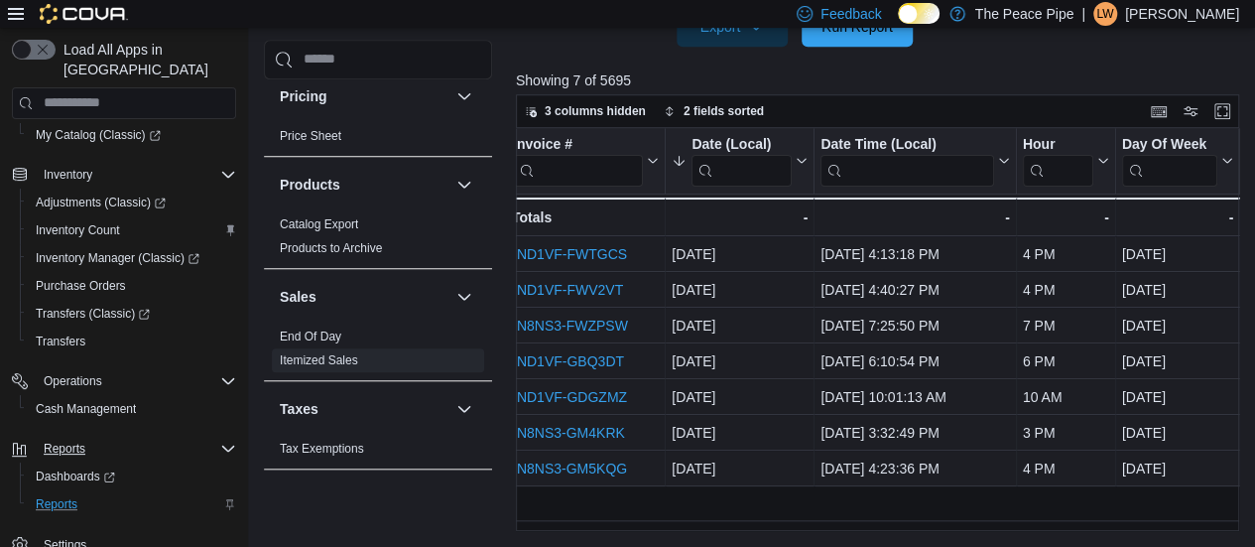
scroll to position [0, 0]
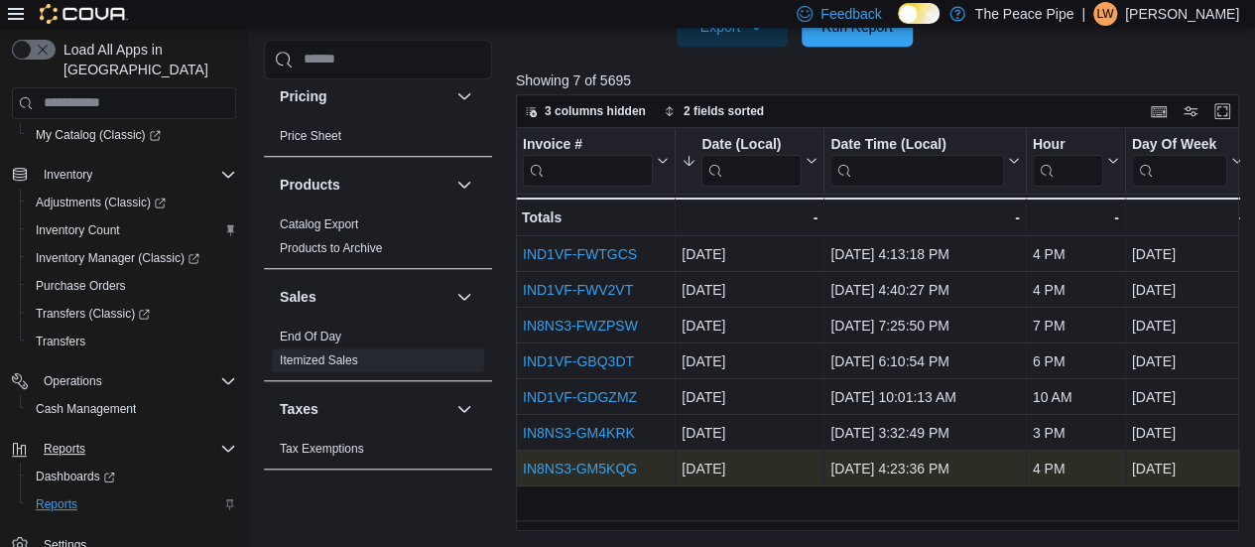
click at [593, 467] on link "IN8NS3-GM5KQG" at bounding box center [580, 468] width 114 height 16
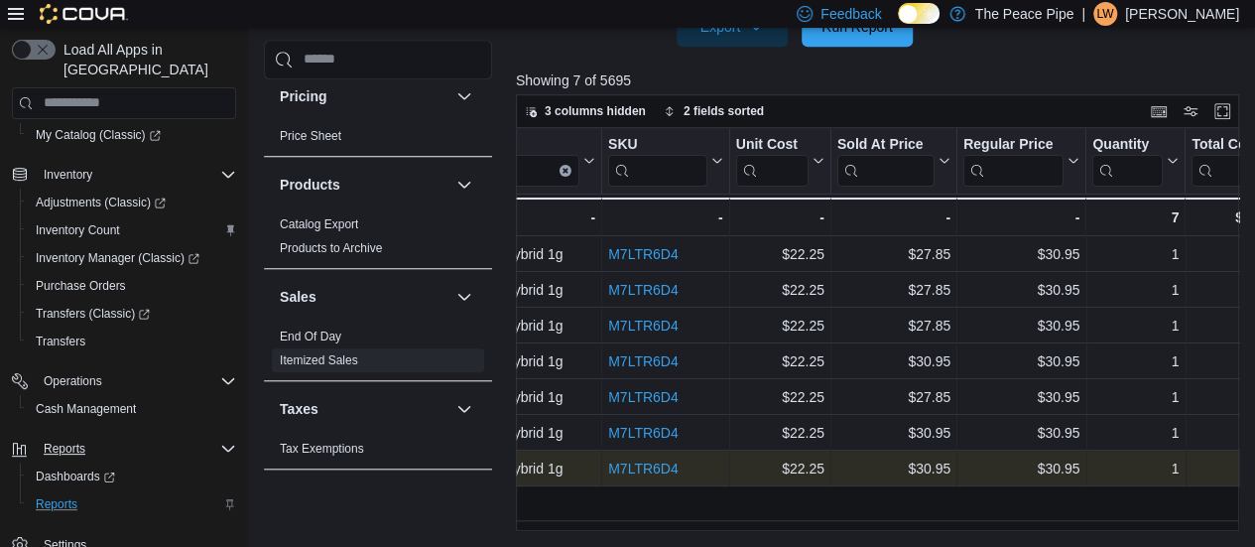
scroll to position [0, 3394]
click at [1034, 172] on input "search" at bounding box center [1015, 170] width 100 height 32
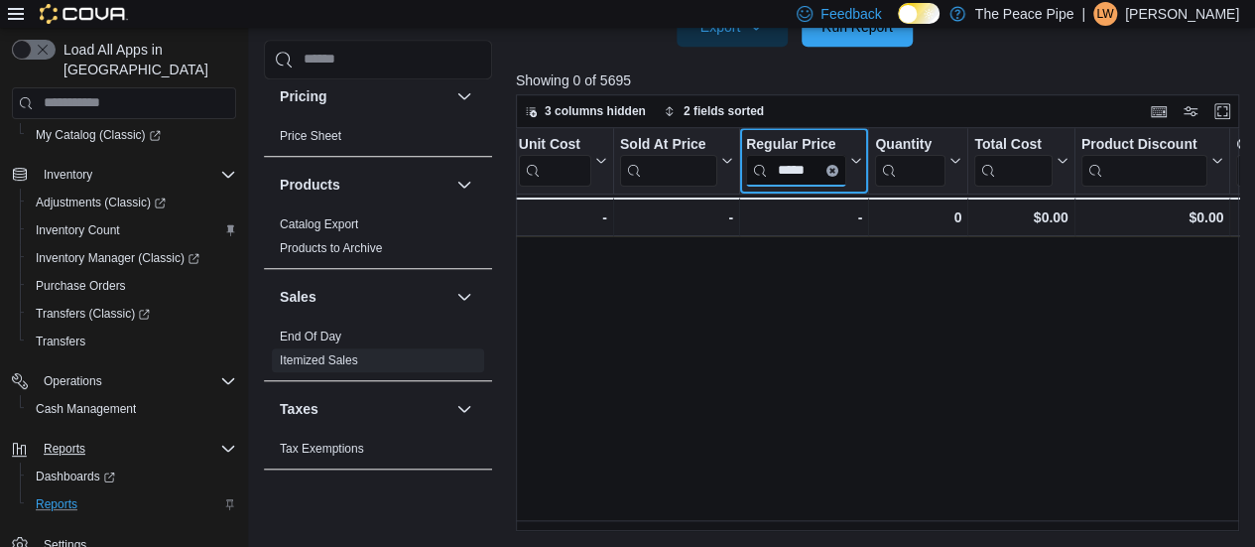
scroll to position [0, 3613]
type input "*"
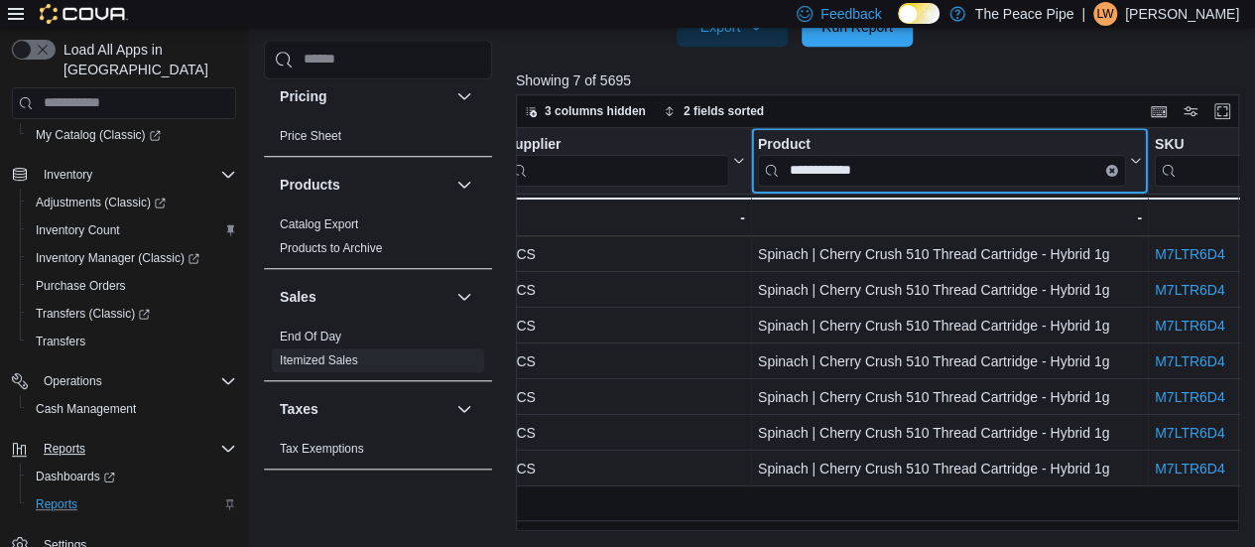
scroll to position [0, 3084]
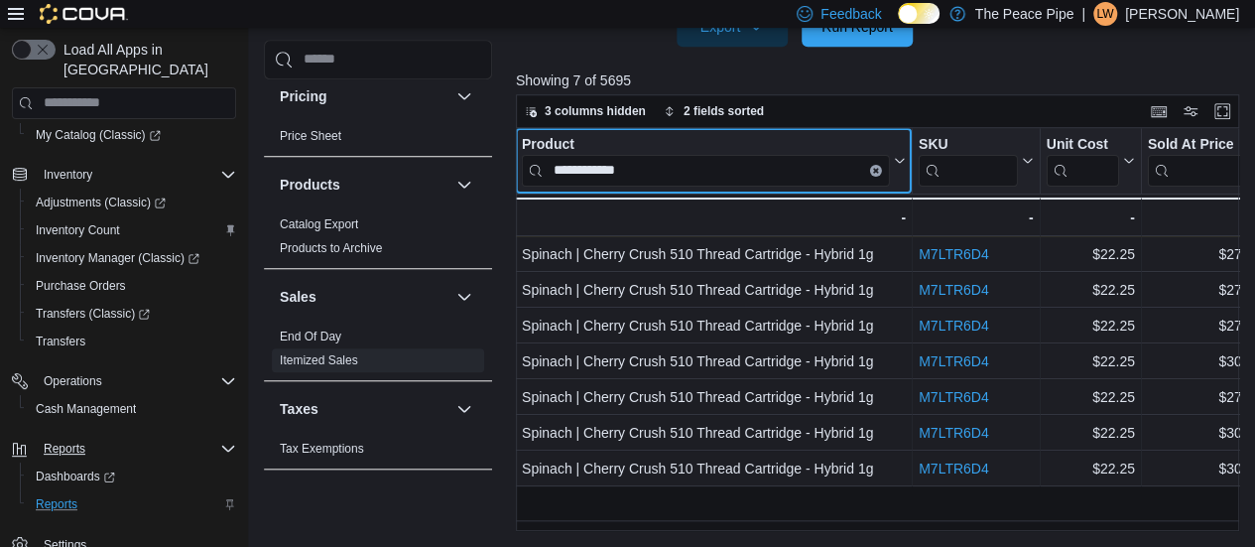
click at [1112, 169] on div "**********" at bounding box center [753, 182] width 6643 height 108
click at [871, 170] on button "Clear input" at bounding box center [876, 170] width 12 height 12
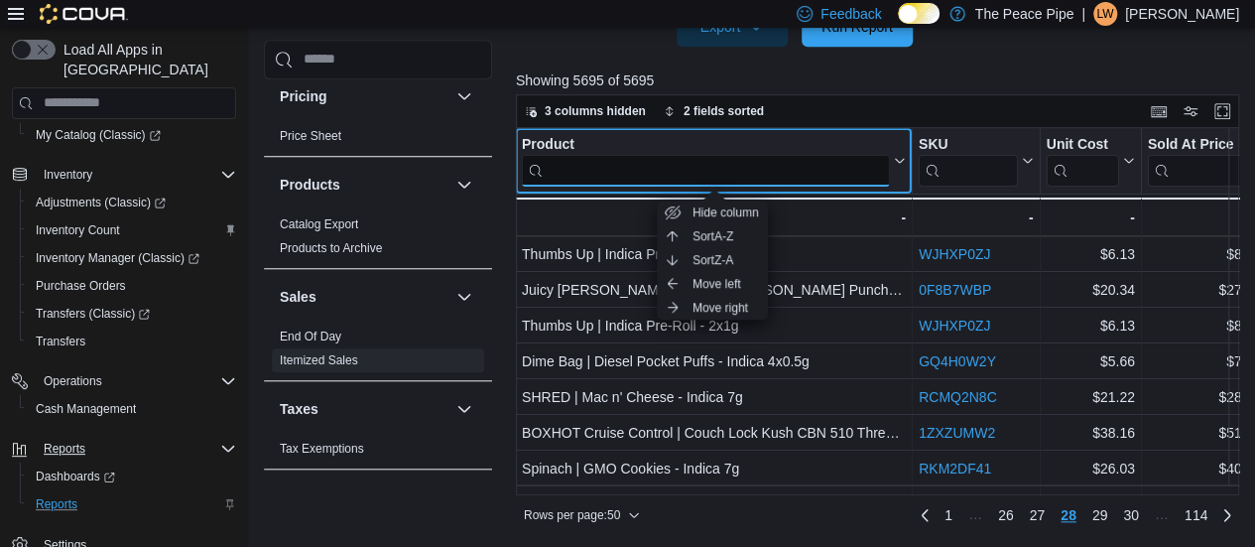
click at [877, 173] on input "search" at bounding box center [706, 170] width 368 height 32
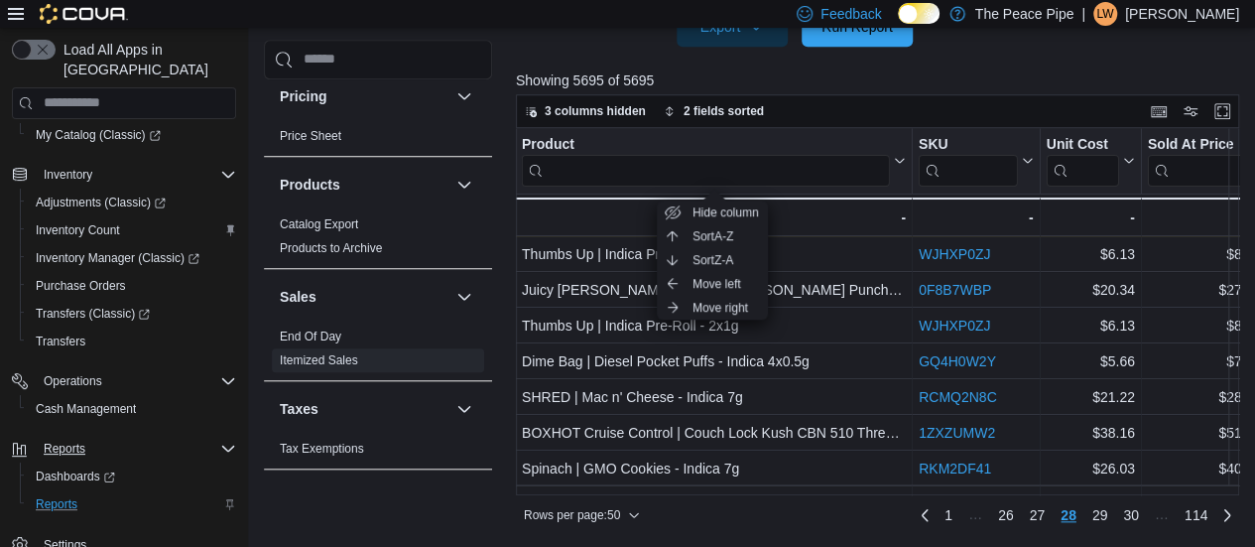
click at [964, 94] on div "3 columns hidden 2 fields sorted" at bounding box center [877, 111] width 723 height 34
click at [965, 98] on div "3 columns hidden 2 fields sorted" at bounding box center [877, 111] width 723 height 34
click at [998, 113] on div "3 columns hidden 2 fields sorted" at bounding box center [877, 111] width 723 height 34
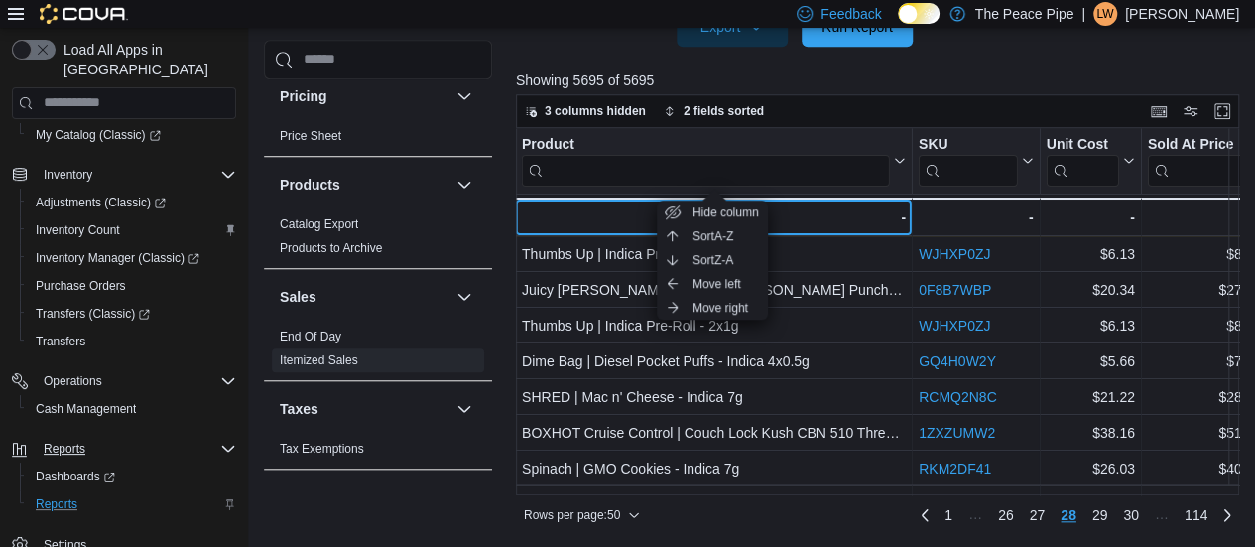
click at [849, 213] on div "-" at bounding box center [714, 217] width 384 height 24
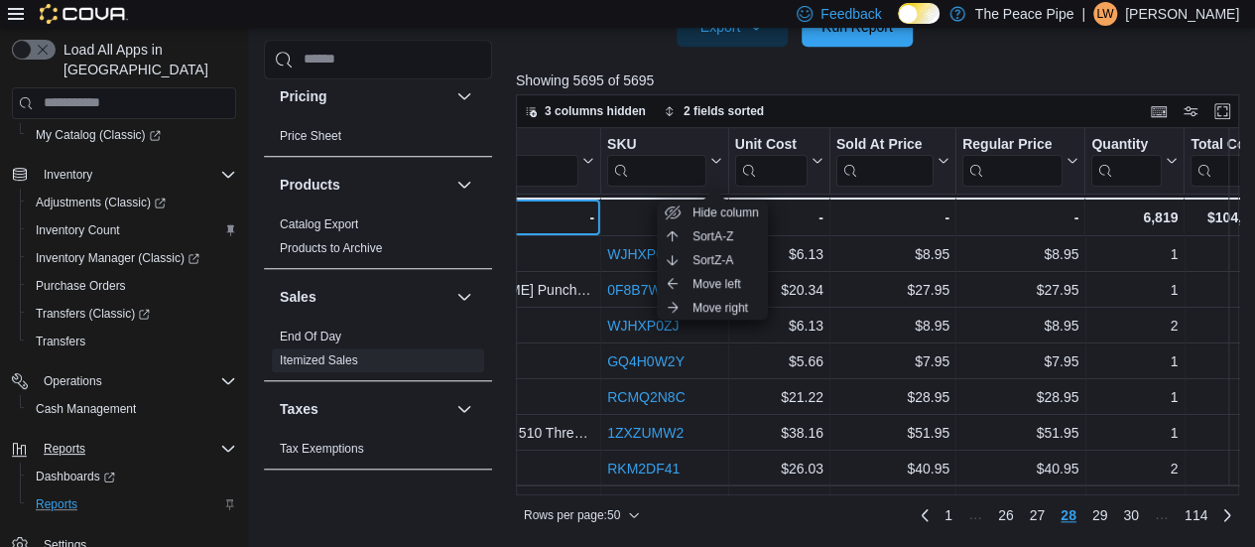
scroll to position [0, 3395]
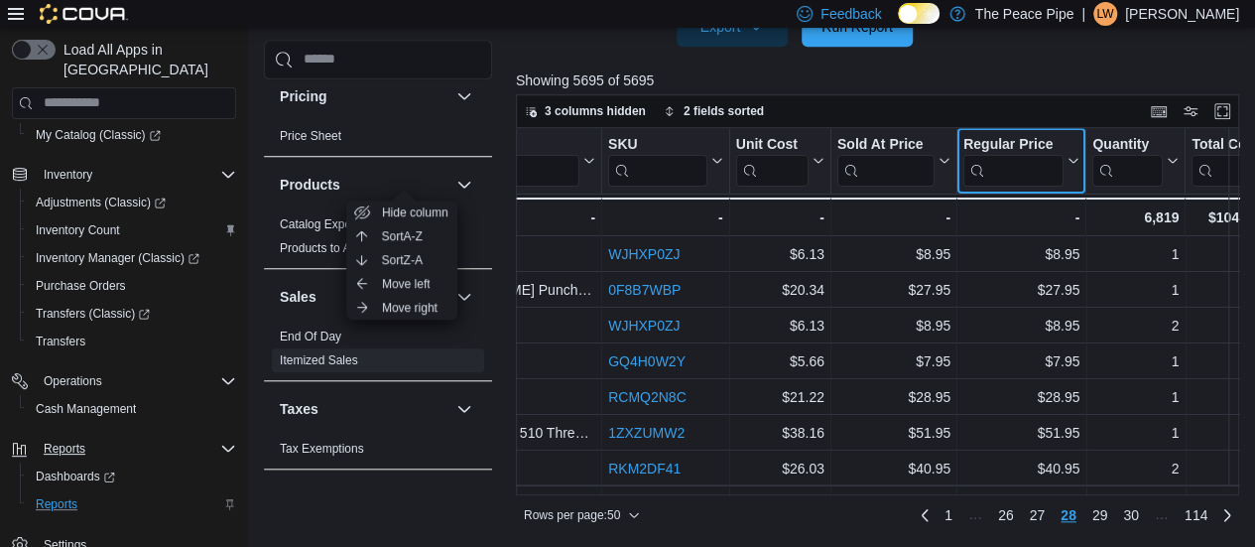
click at [997, 176] on input "search" at bounding box center [1014, 170] width 100 height 32
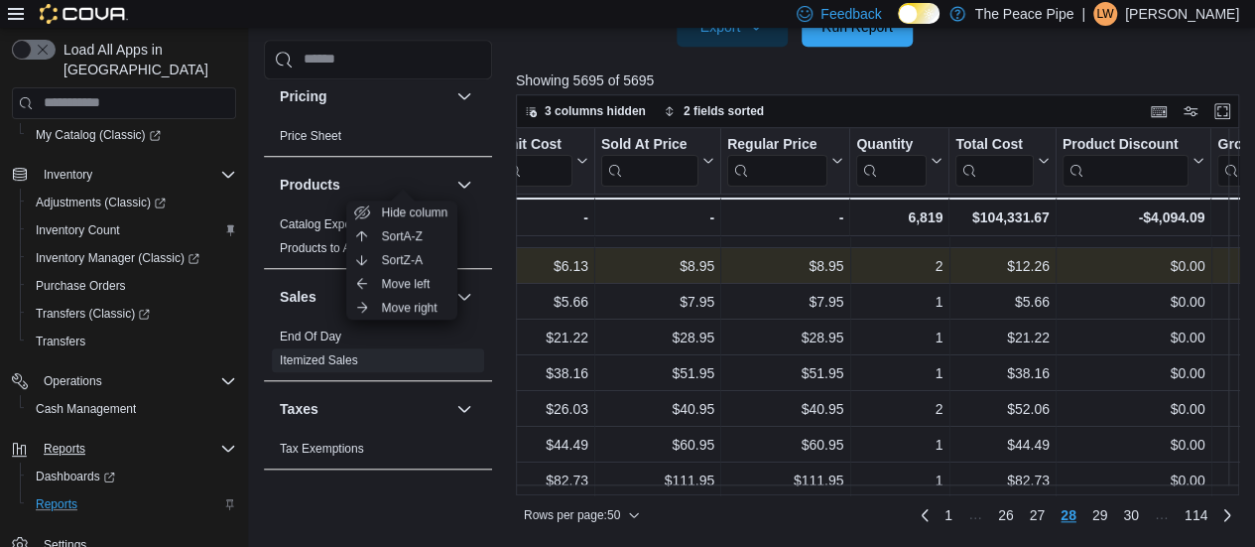
scroll to position [69, 3631]
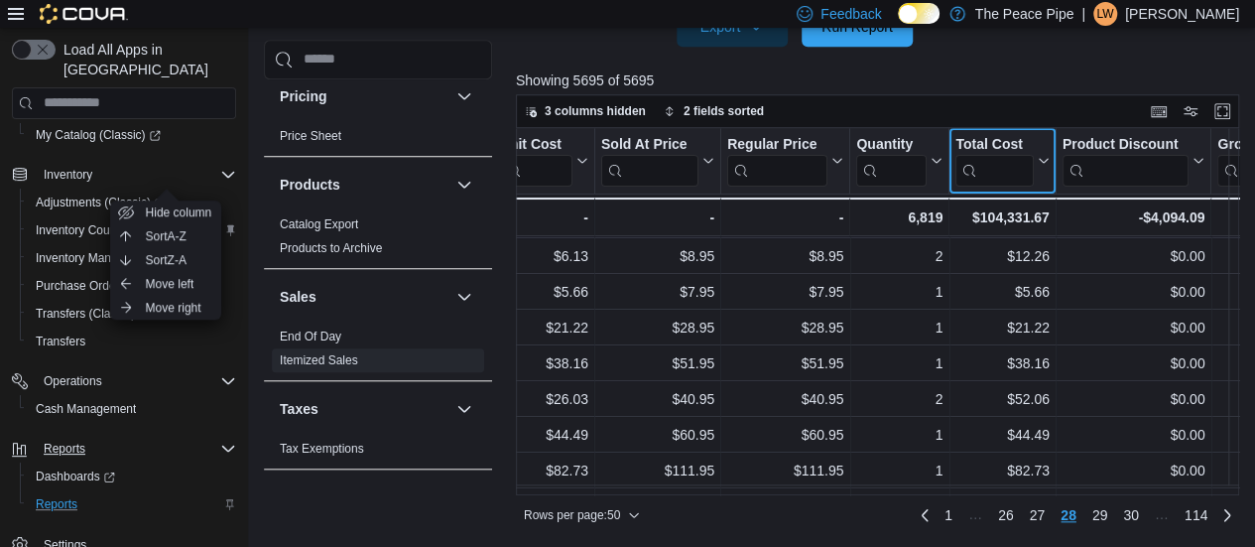
click at [994, 176] on input "search" at bounding box center [994, 170] width 77 height 32
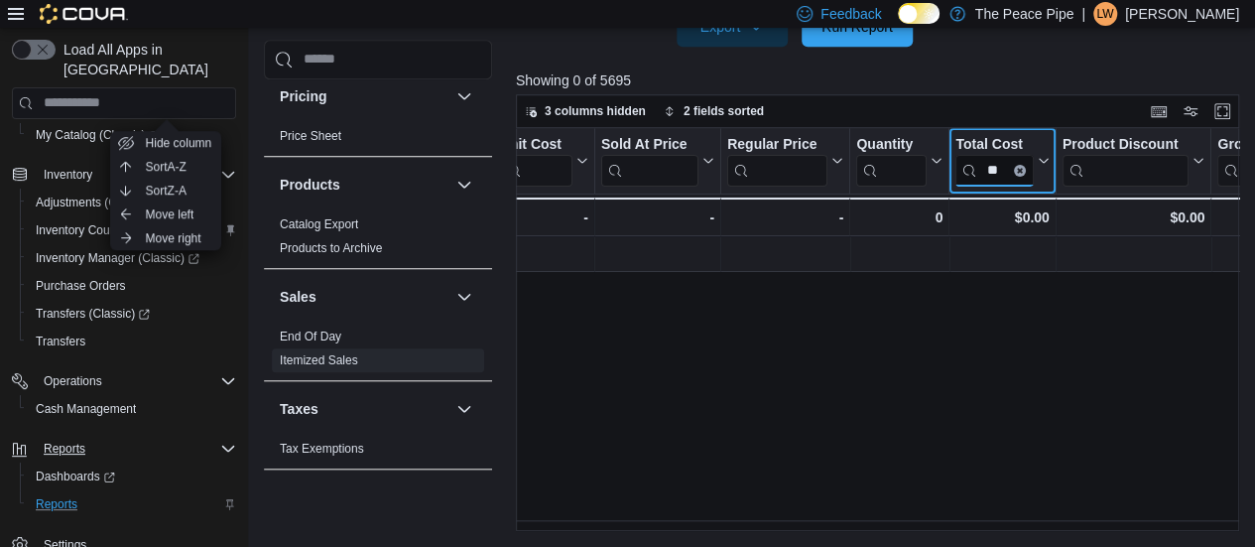
scroll to position [0, 3631]
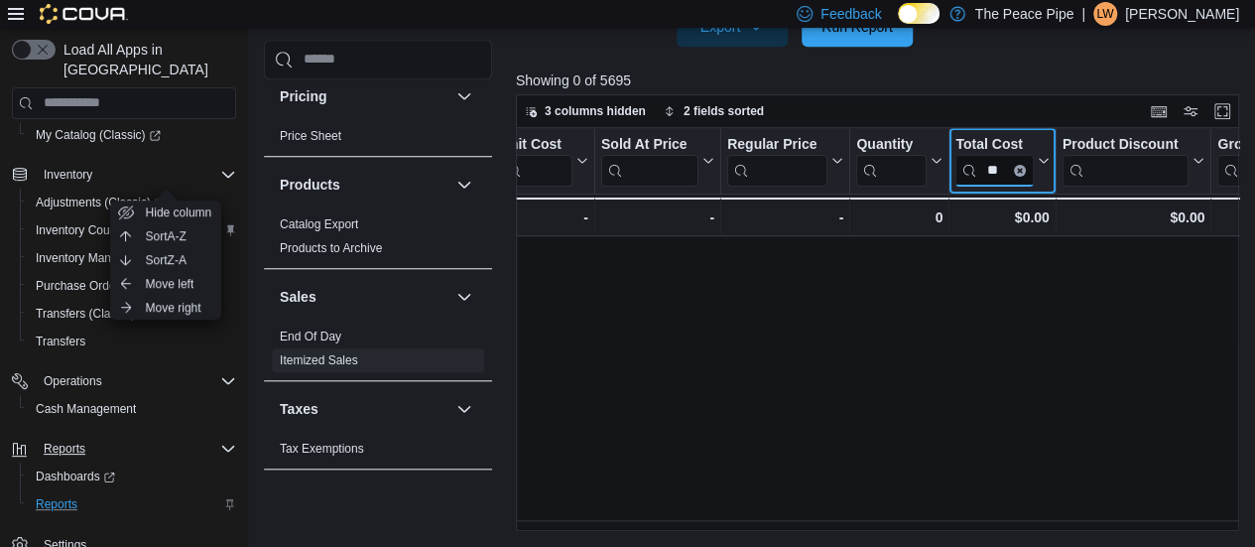
type input "*"
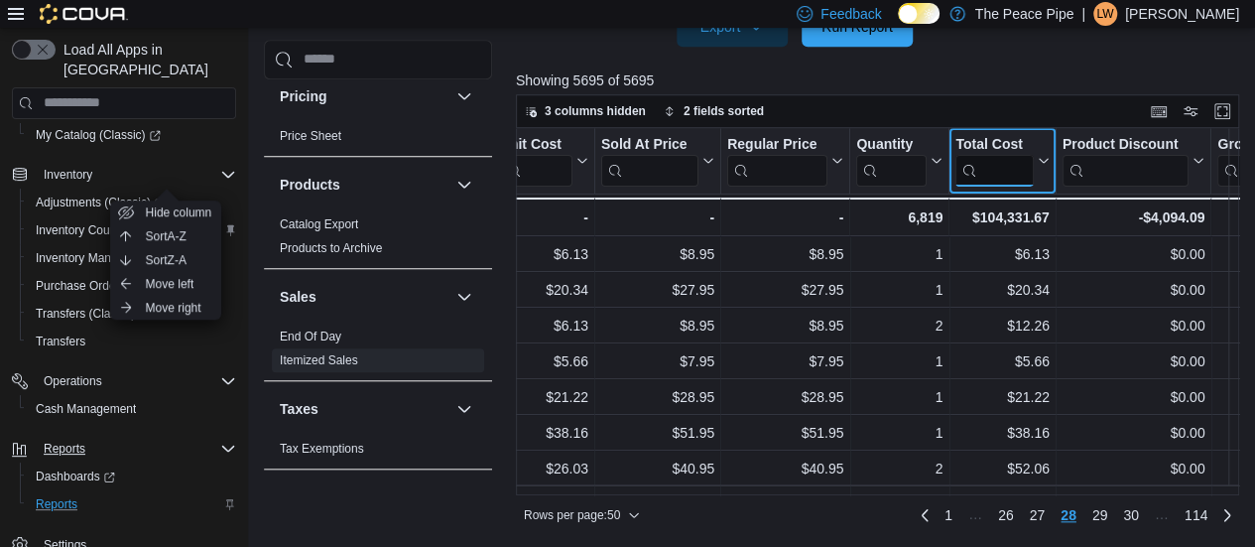
type input "*"
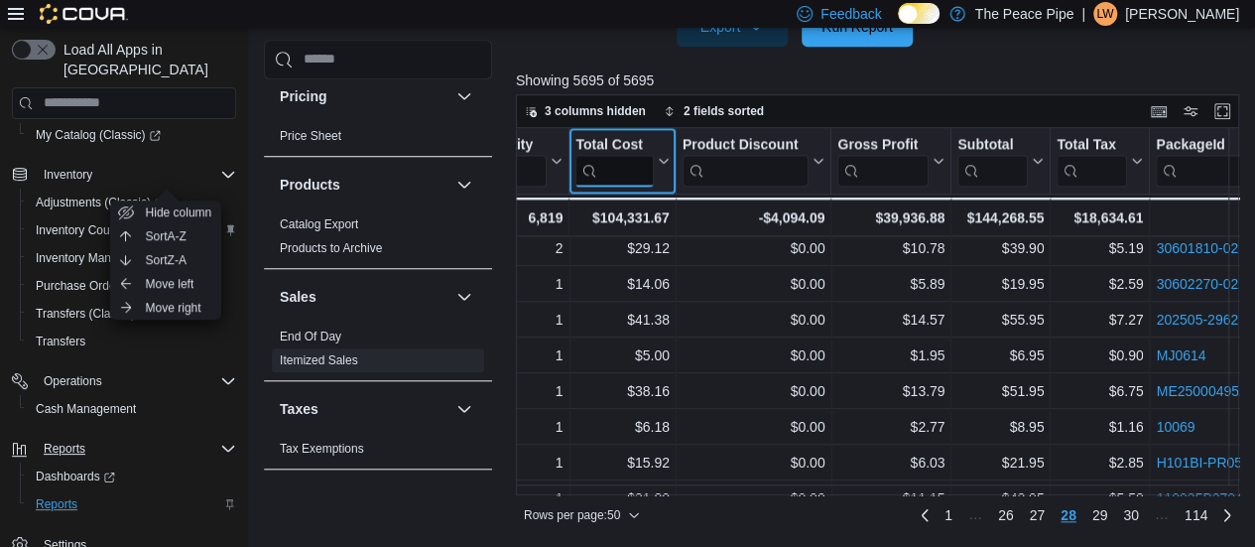
scroll to position [1506, 4010]
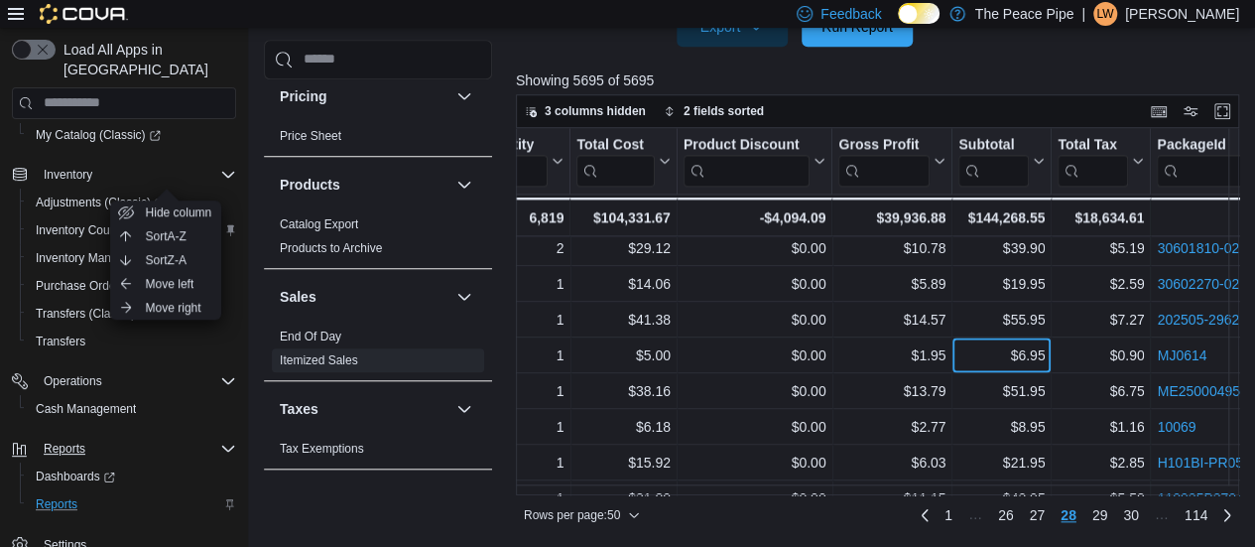
click at [975, 364] on div "$6.95" at bounding box center [1002, 355] width 86 height 24
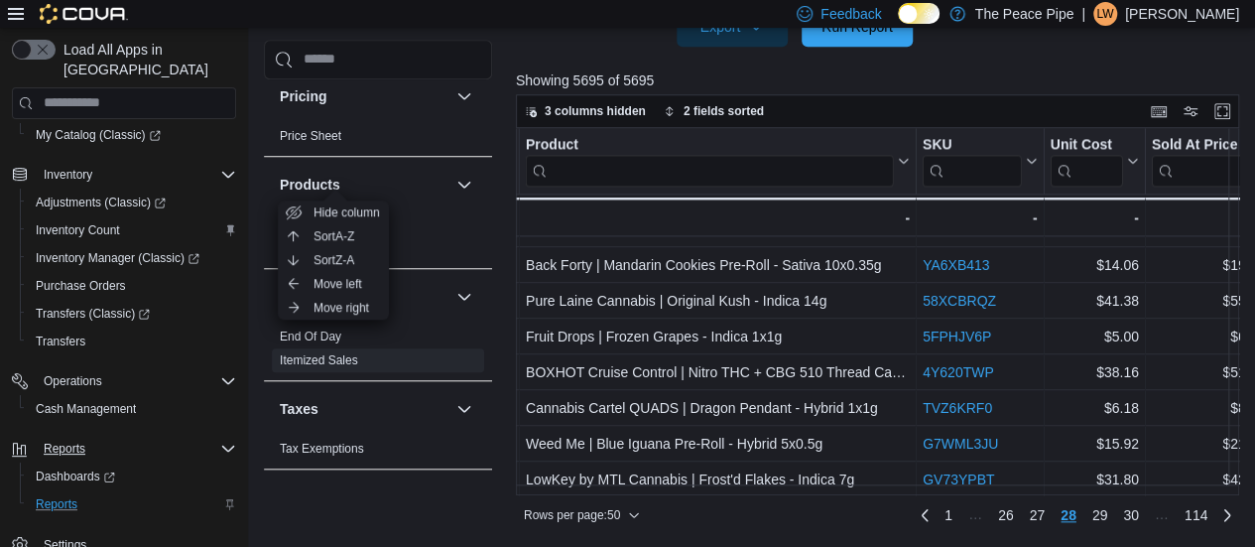
scroll to position [1535, 3081]
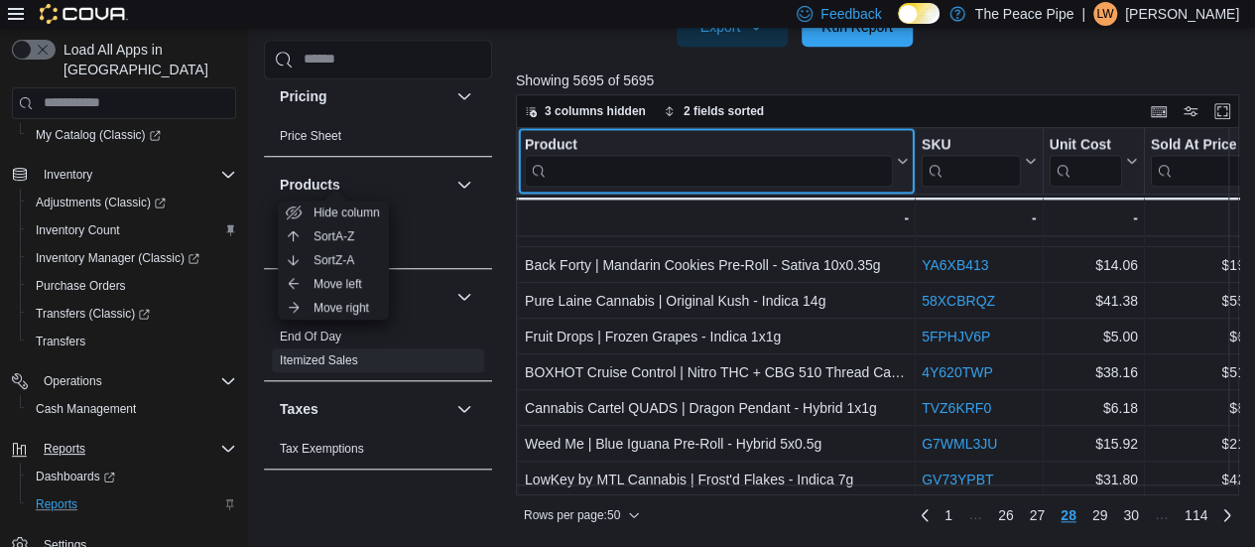
click at [813, 162] on input "search" at bounding box center [709, 170] width 368 height 32
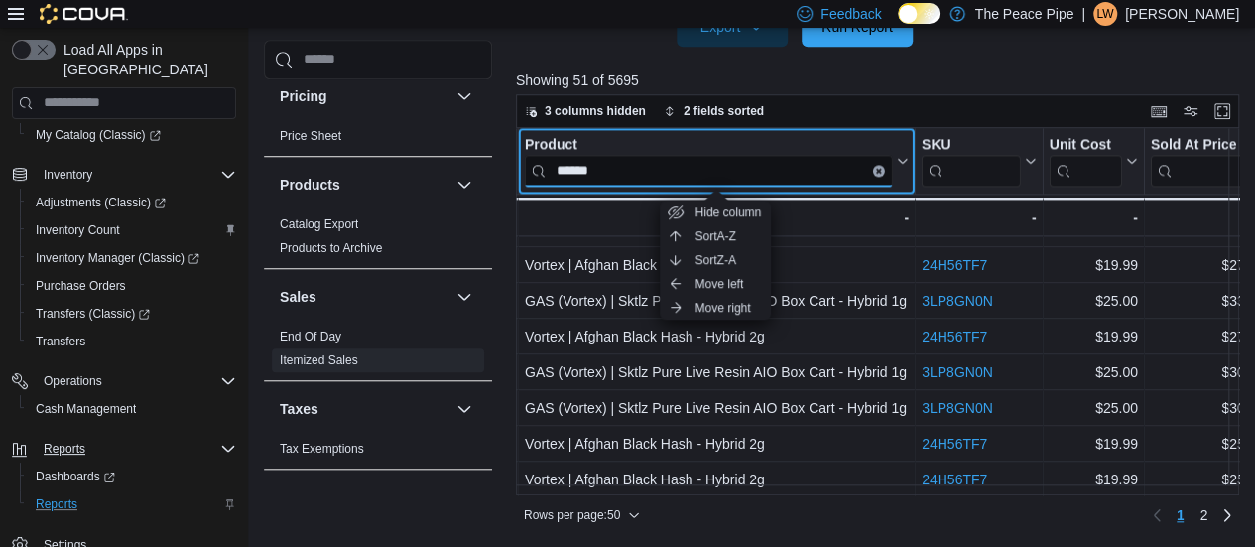
type input "******"
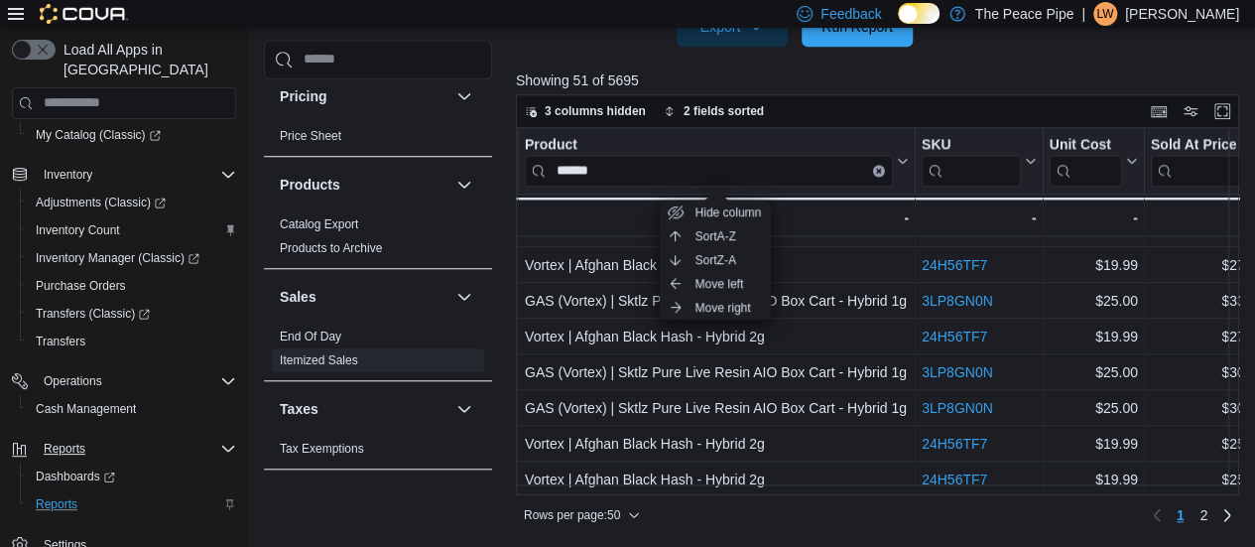
click at [907, 90] on div at bounding box center [881, 92] width 731 height 4
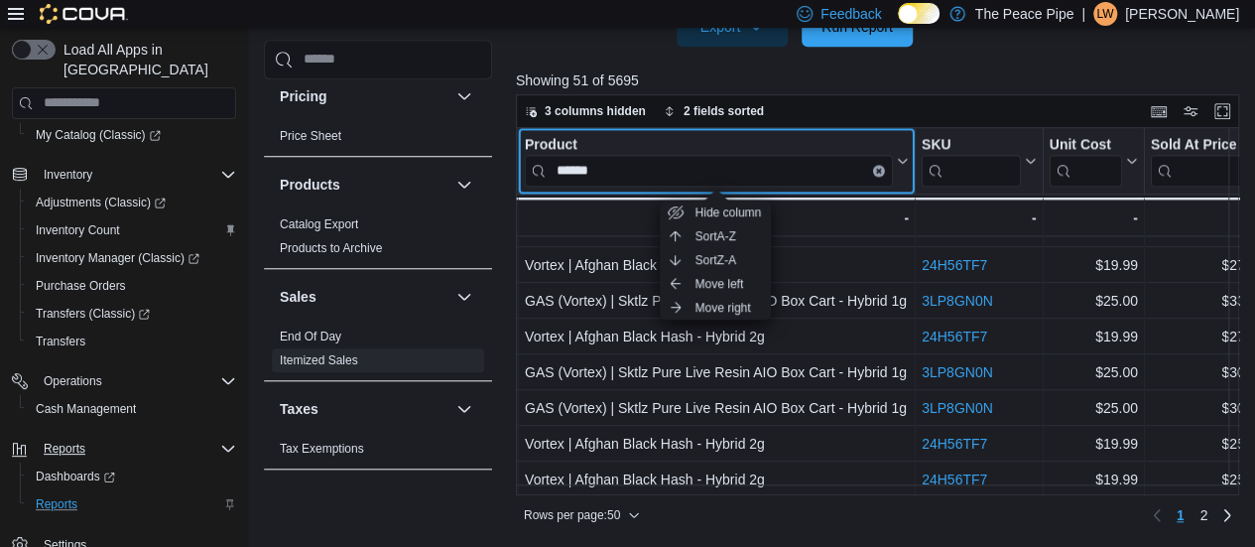
click at [844, 190] on div "Product ****** Click to view column header actions" at bounding box center [717, 161] width 397 height 66
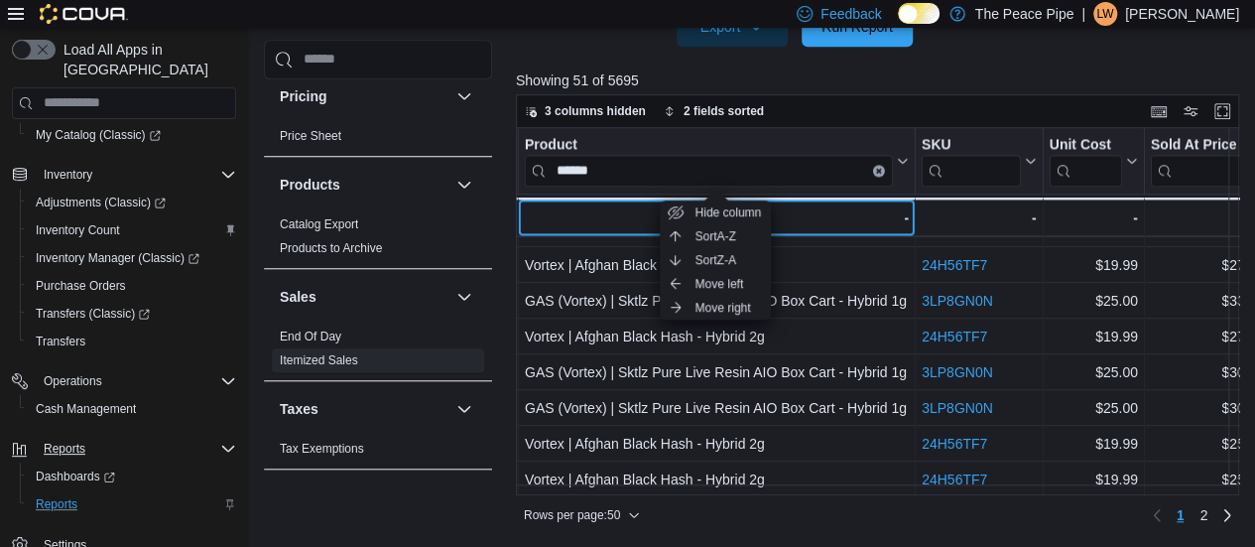
click at [869, 198] on div "- - Product, column 18, row 51" at bounding box center [717, 216] width 397 height 39
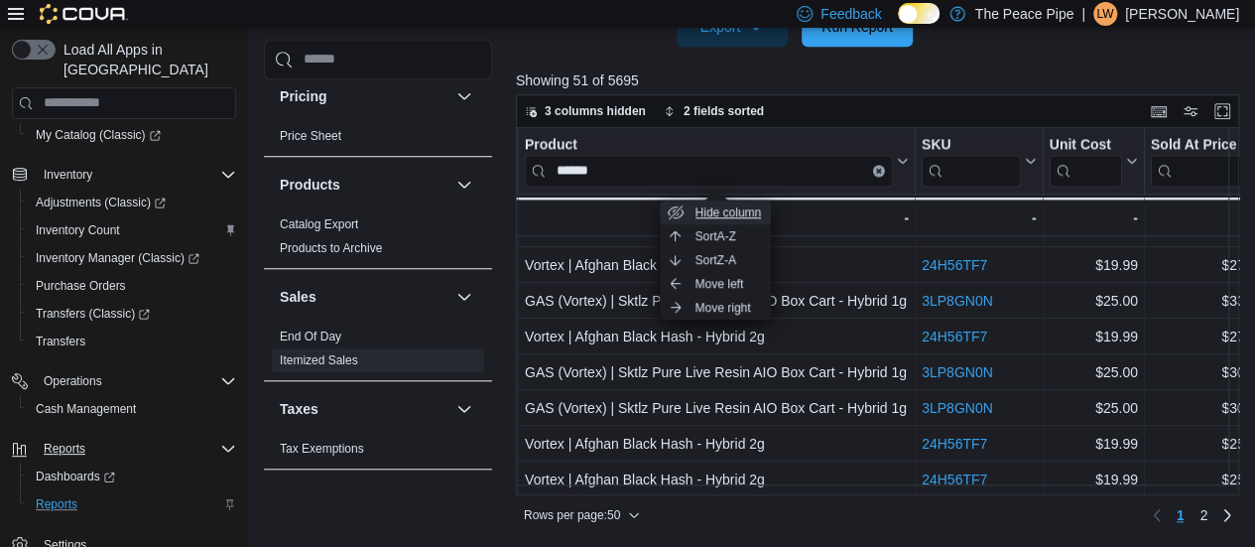
click at [755, 211] on span "Hide column" at bounding box center [729, 212] width 66 height 16
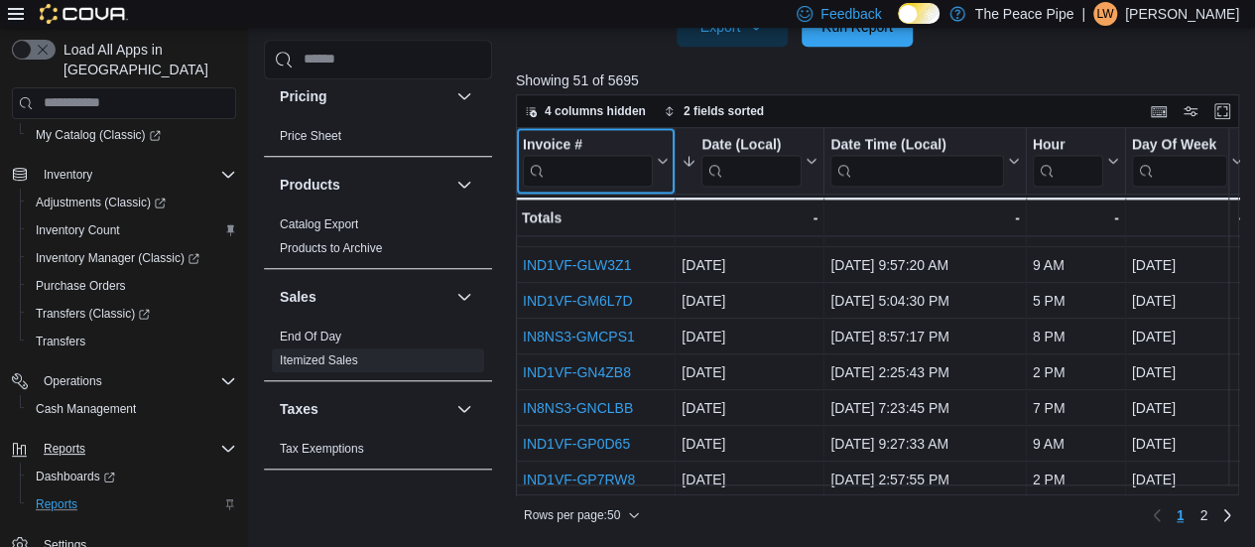
scroll to position [1535, 0]
click at [580, 96] on div "4 columns hidden 2 fields sorted" at bounding box center [877, 111] width 723 height 34
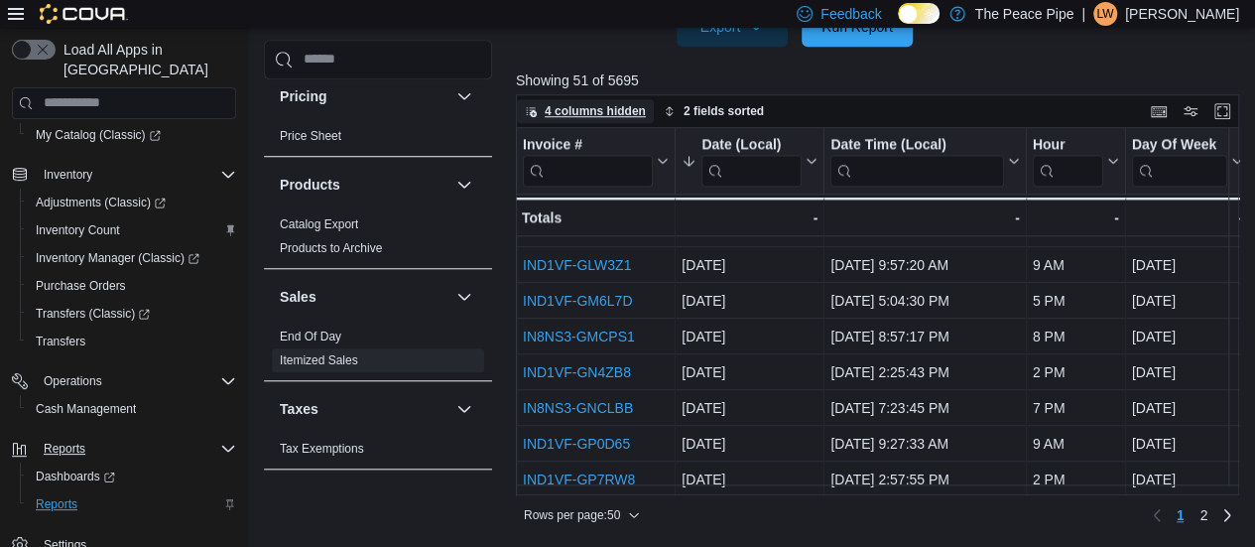
click at [582, 108] on span "4 columns hidden" at bounding box center [595, 111] width 101 height 16
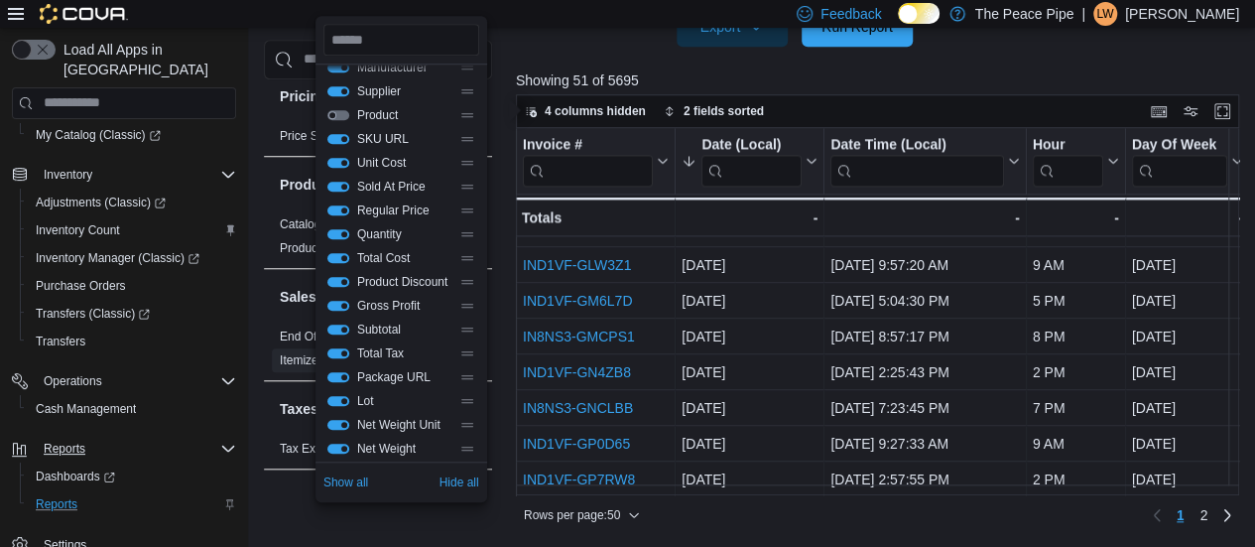
scroll to position [375, 0]
click at [341, 115] on button "Product" at bounding box center [338, 114] width 22 height 10
click at [806, 55] on div at bounding box center [881, 59] width 731 height 24
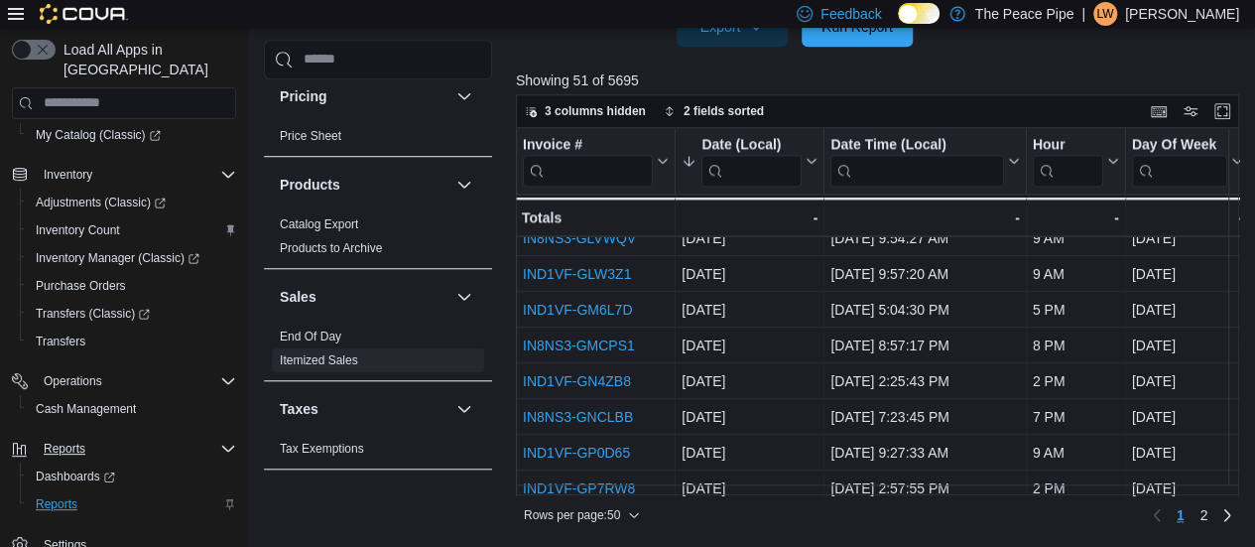
scroll to position [1517, 0]
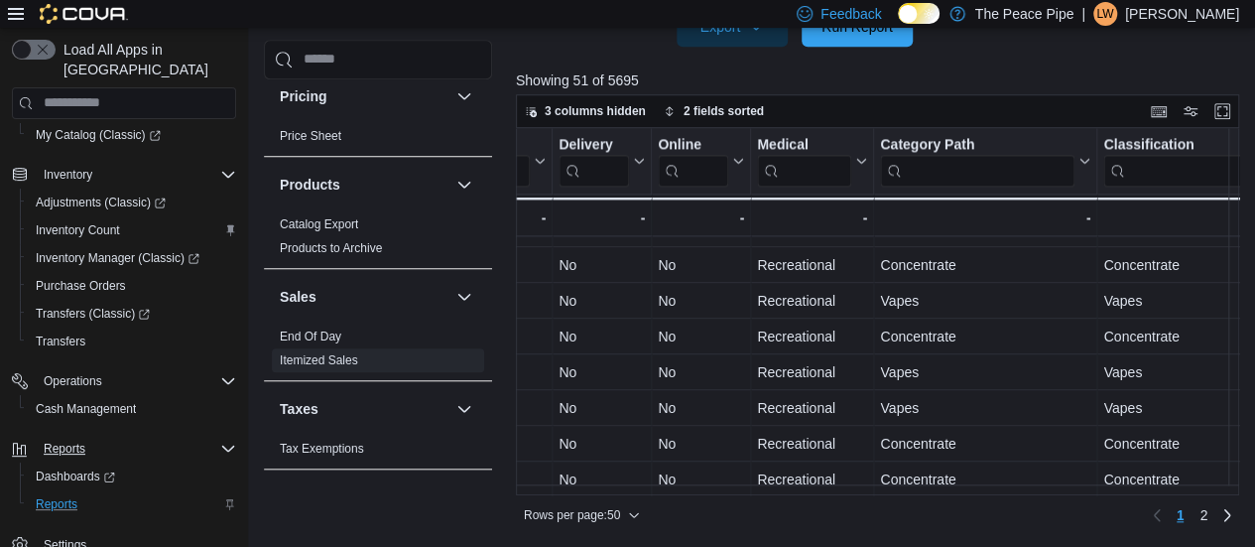
scroll to position [1535, 1367]
click at [865, 145] on div at bounding box center [872, 160] width 16 height 65
click at [860, 161] on div "Invoice # Click to view column header actions Date (Local) Sorted by Date (Loca…" at bounding box center [881, 312] width 731 height 369
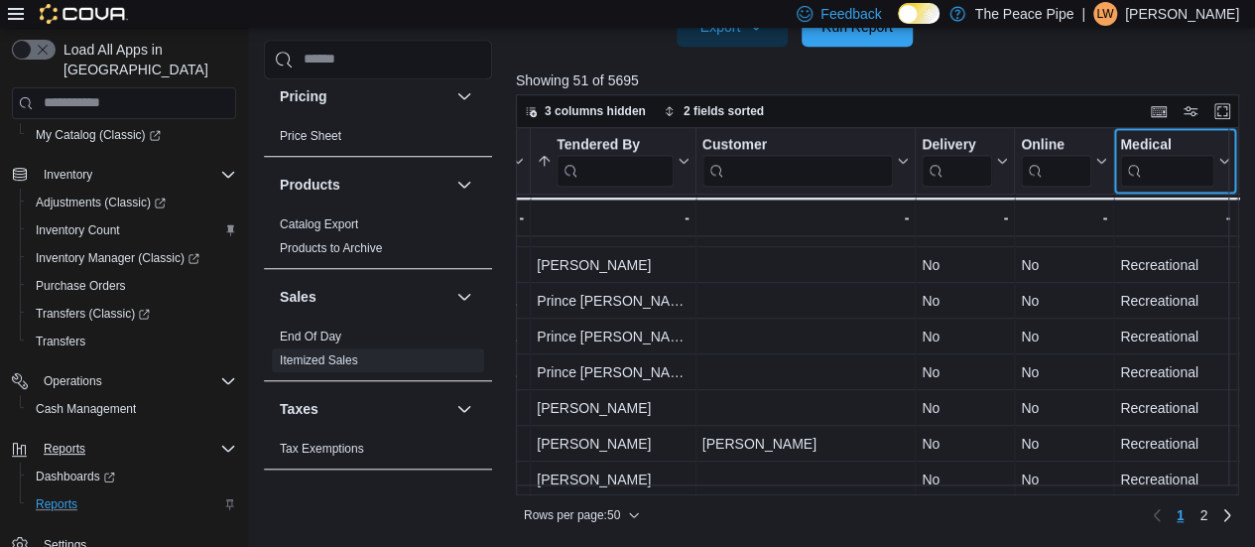
click at [1225, 160] on icon at bounding box center [1223, 161] width 16 height 12
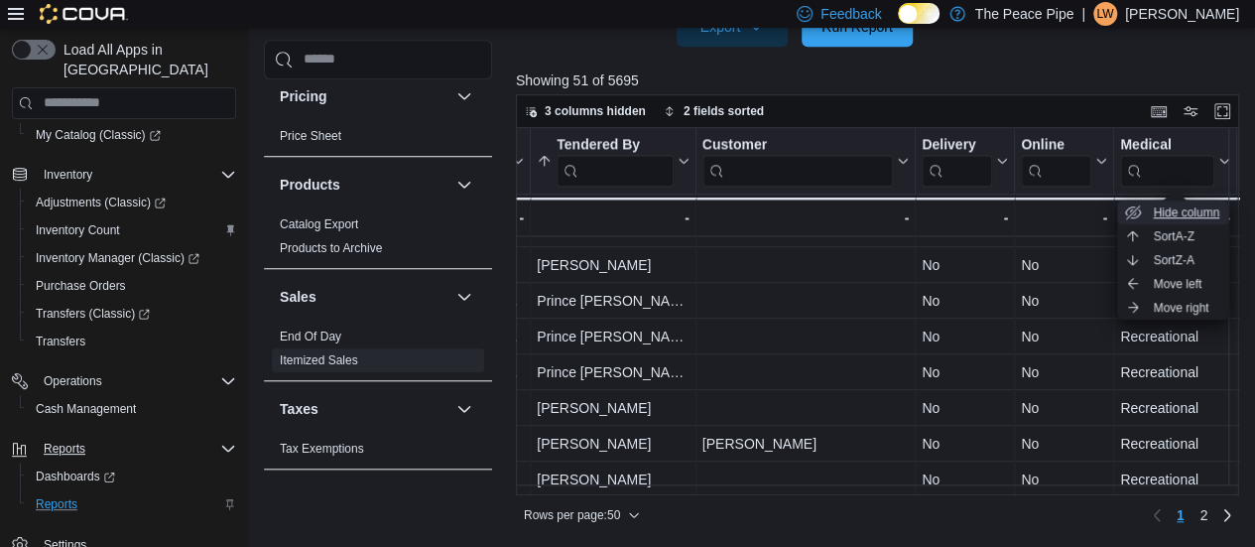
click at [1183, 217] on span "Hide column" at bounding box center [1186, 212] width 66 height 16
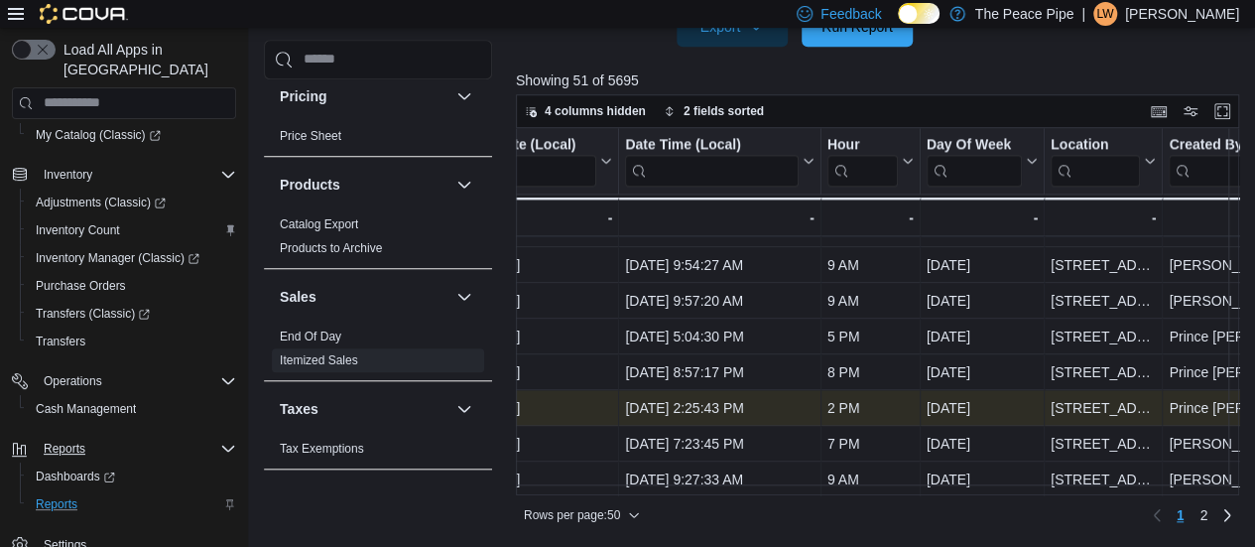
scroll to position [1410, 302]
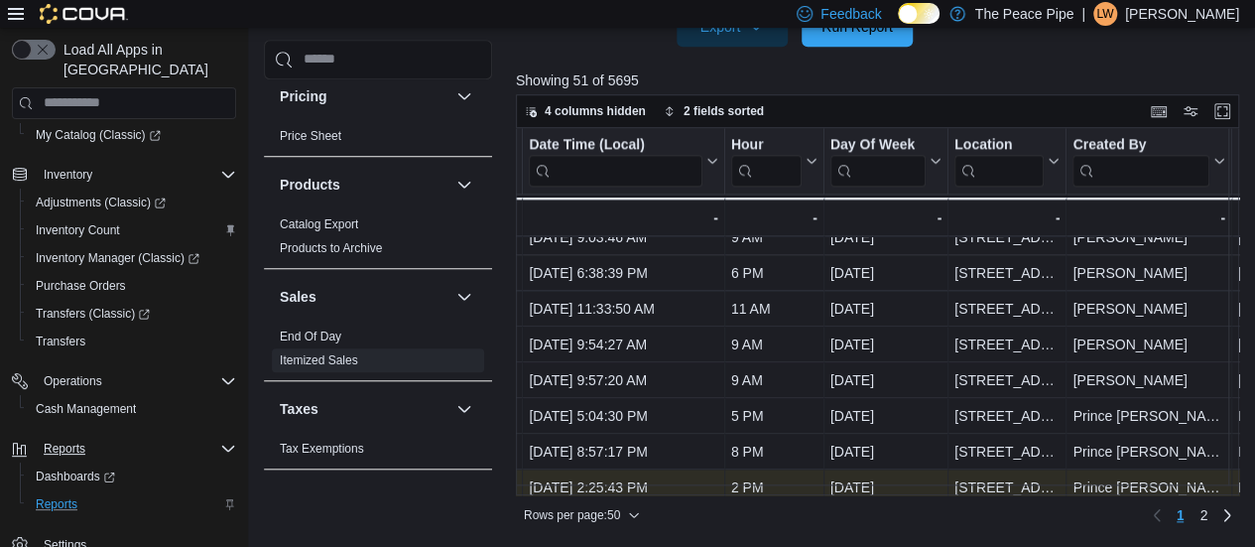
click at [875, 352] on div "Invoice # Click to view column header actions Date (Local) Sorted by Date (Loca…" at bounding box center [881, 312] width 731 height 369
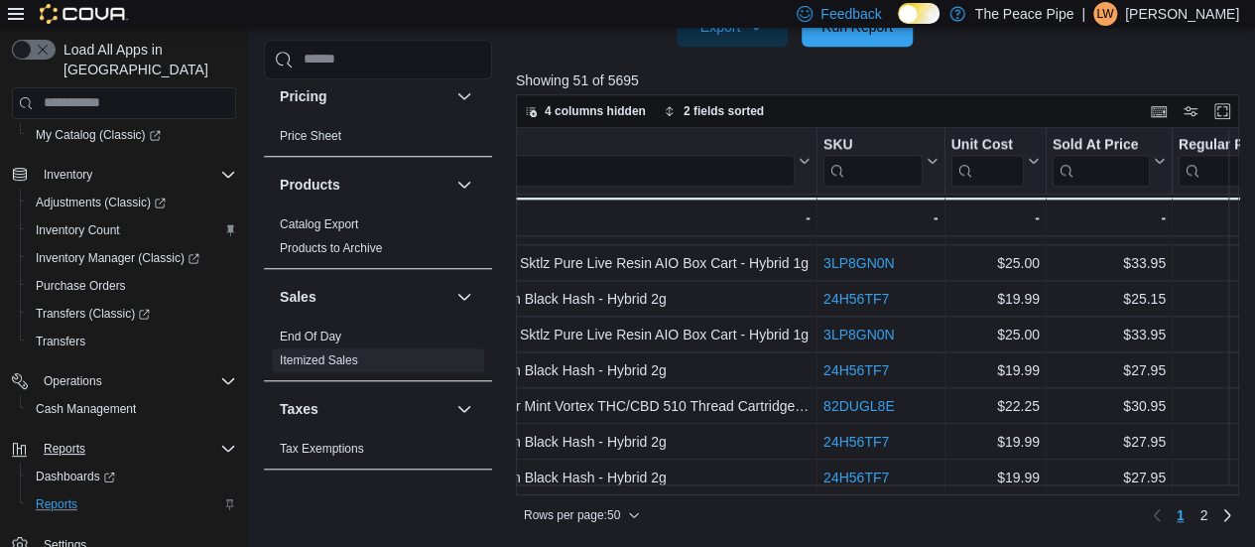
scroll to position [1313, 3094]
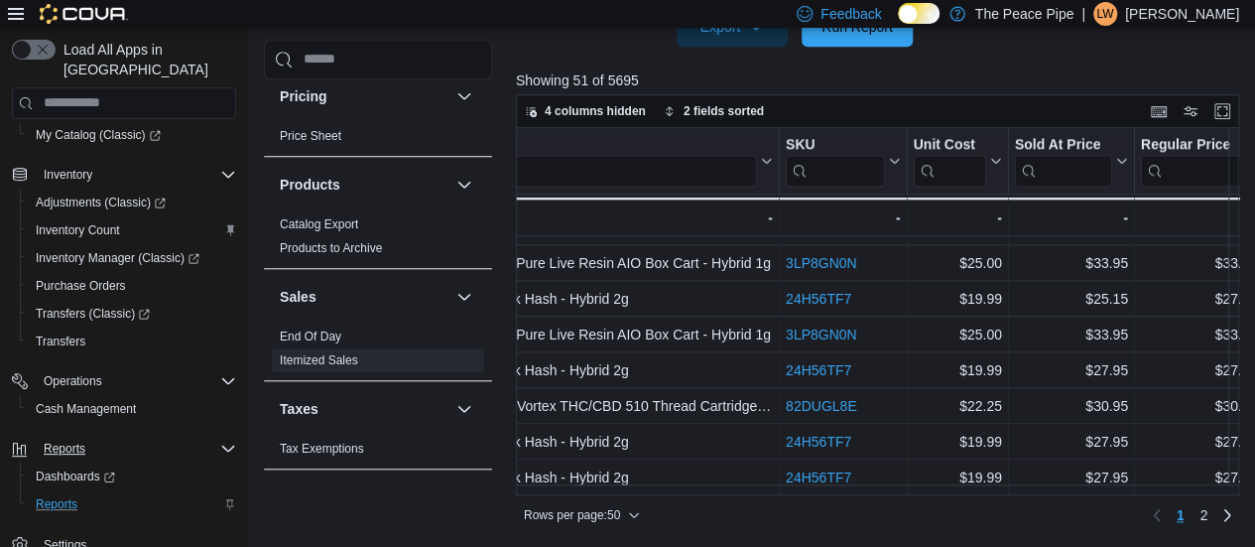
click at [1107, 65] on div at bounding box center [881, 59] width 731 height 24
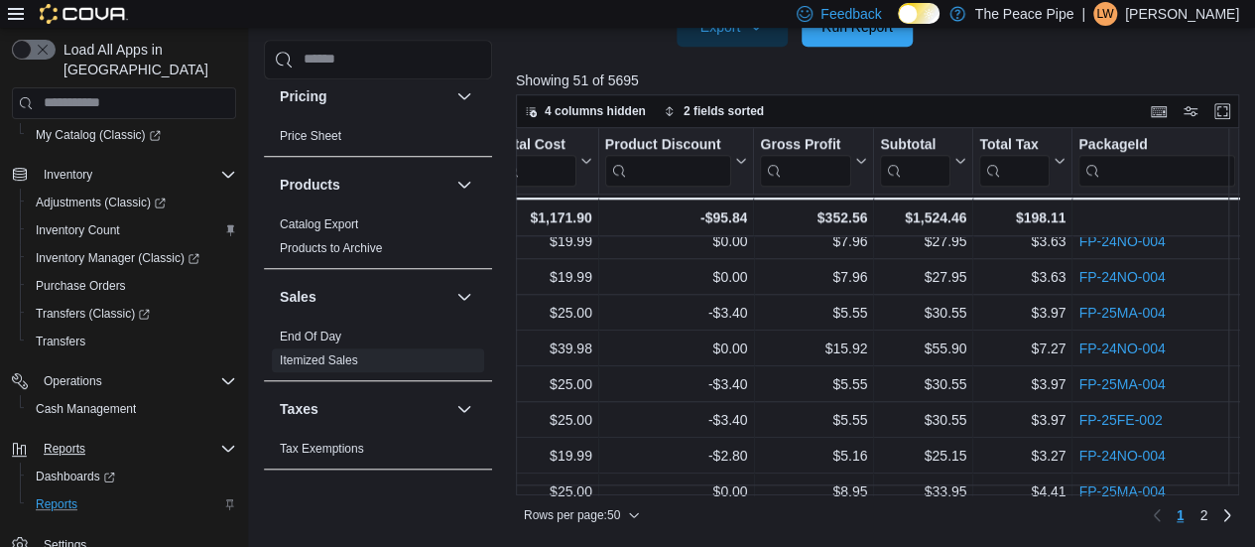
scroll to position [1086, 3966]
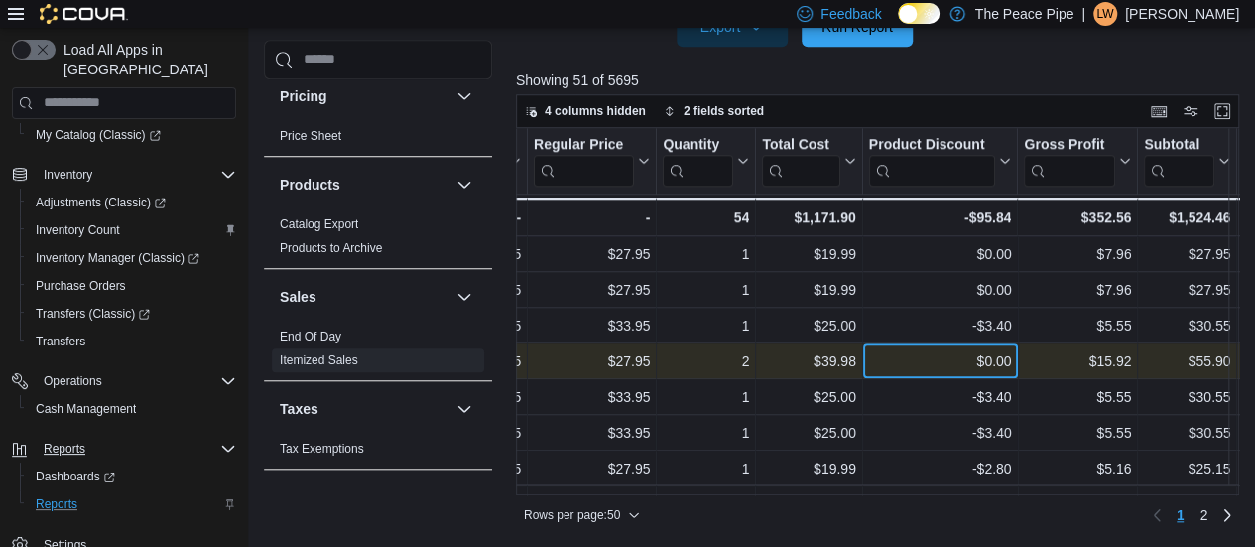
click at [901, 360] on div "$0.00" at bounding box center [940, 361] width 143 height 24
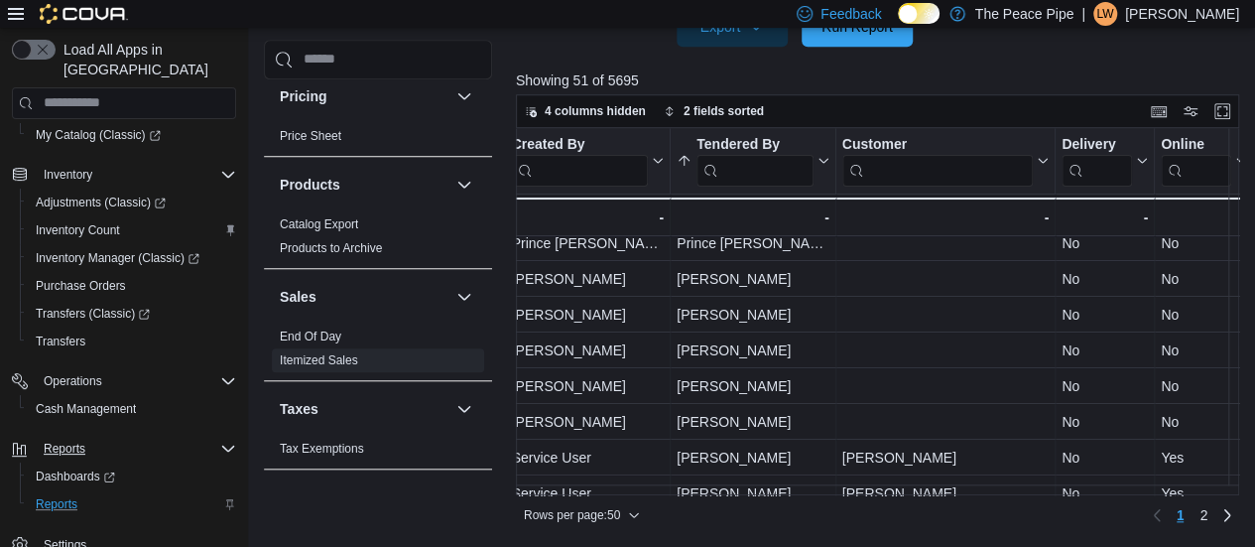
scroll to position [82, 864]
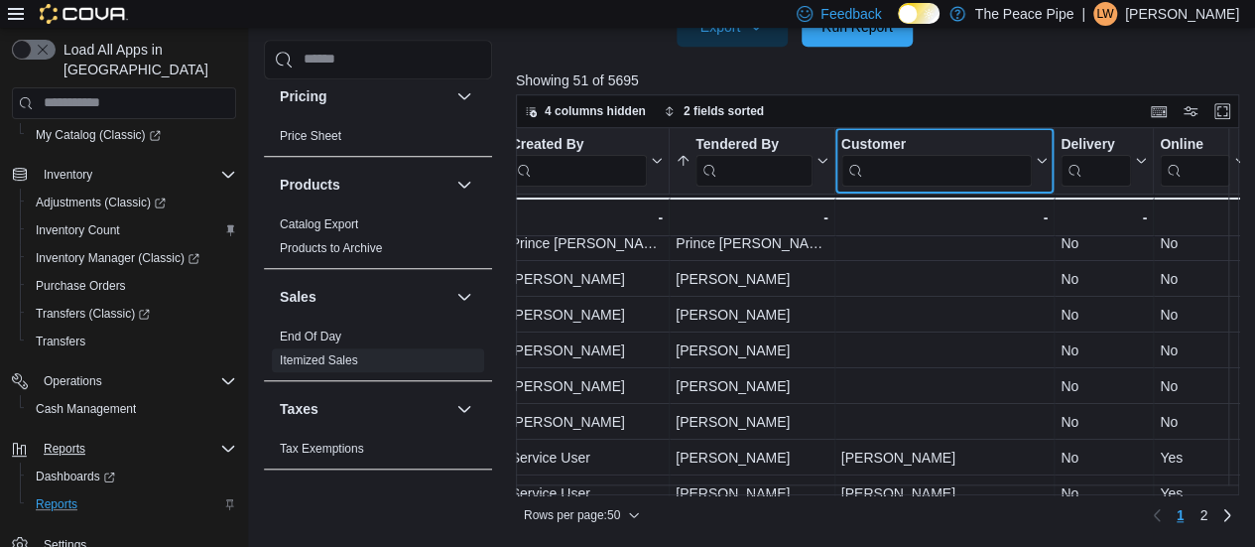
click at [943, 175] on input "search" at bounding box center [936, 170] width 191 height 32
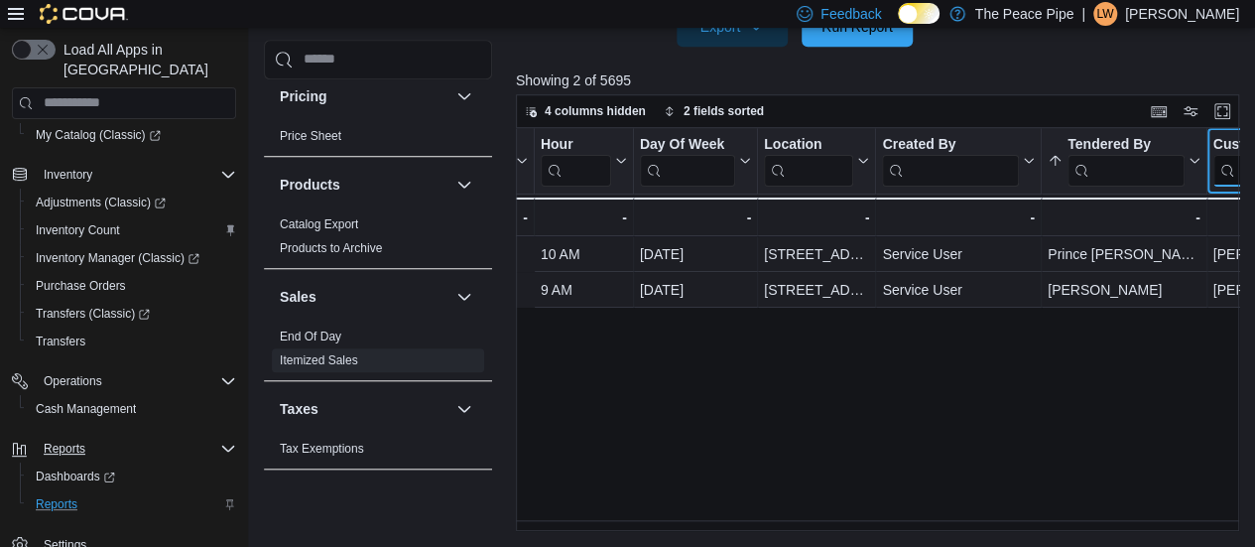
scroll to position [0, 0]
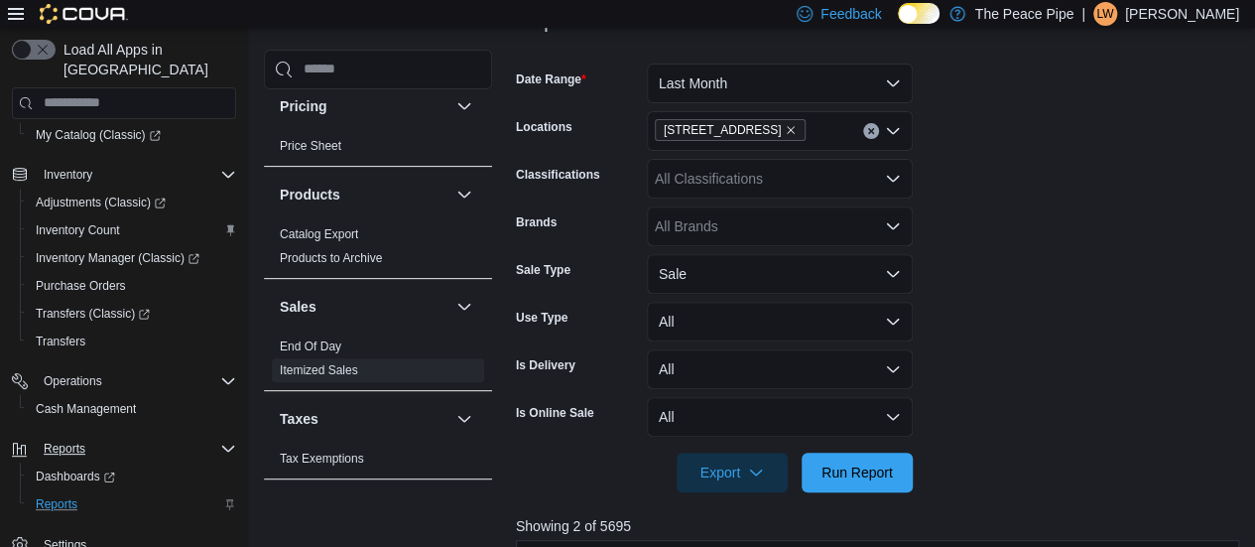
scroll to position [299, 0]
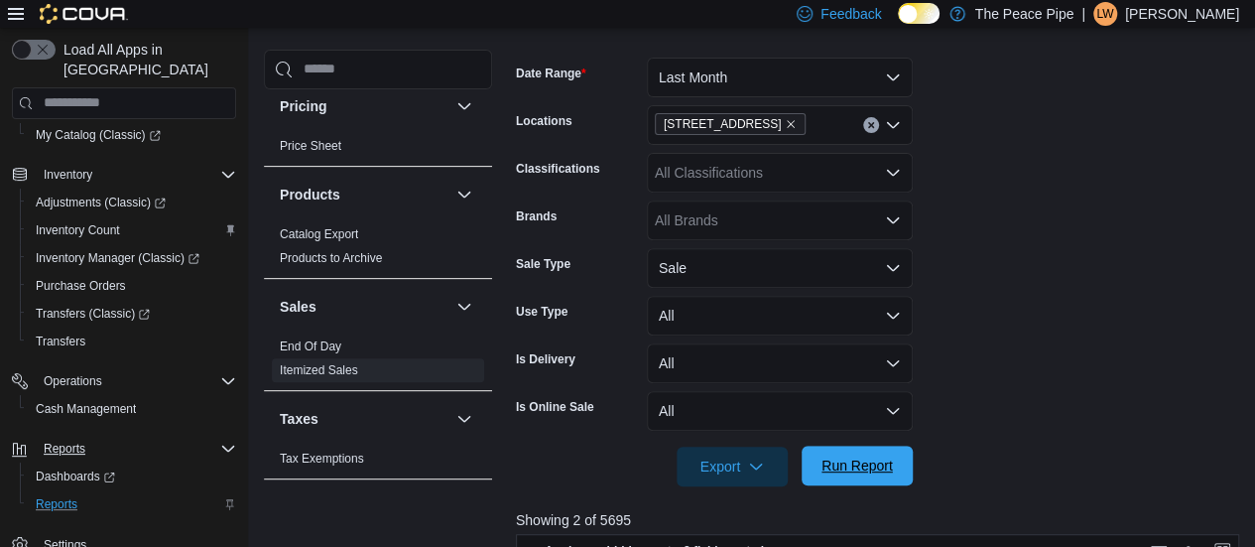
type input "****"
click at [855, 457] on span "Run Report" at bounding box center [857, 466] width 71 height 20
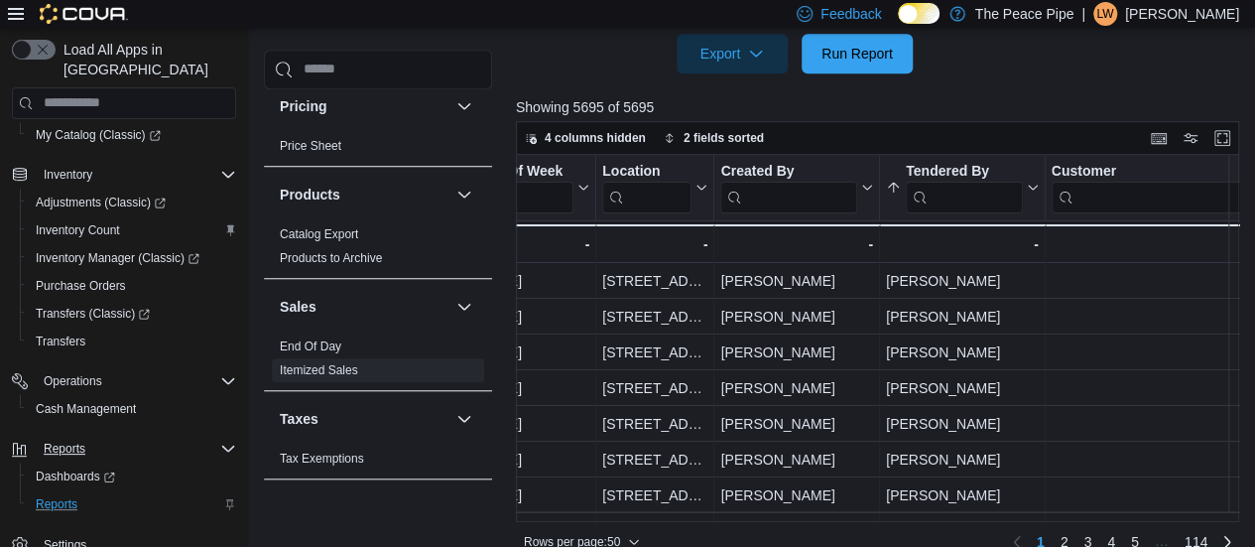
scroll to position [0, 699]
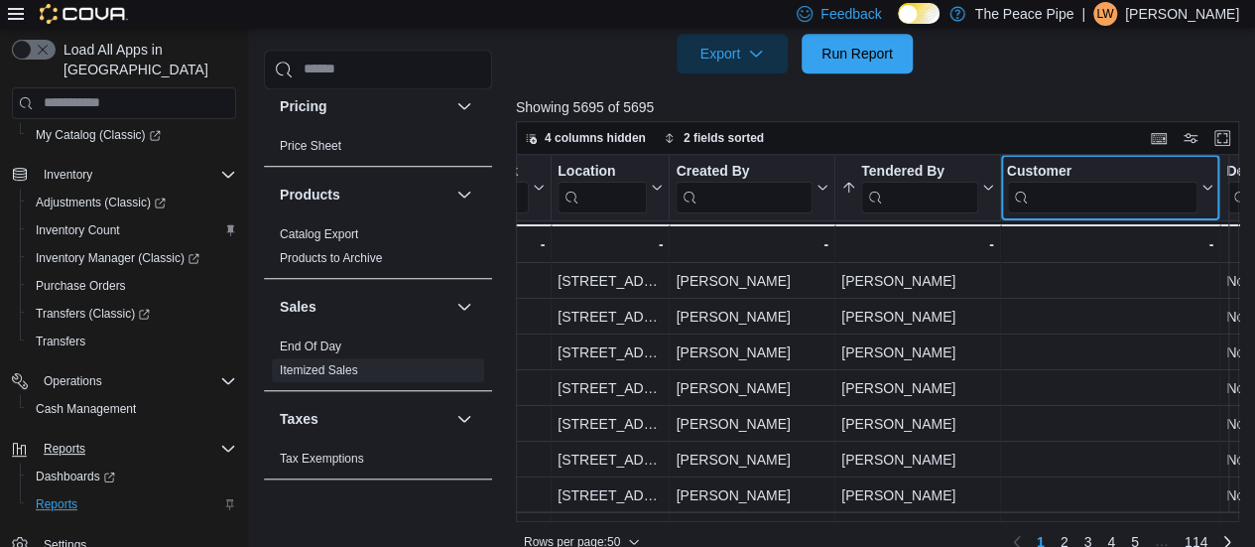
click at [1137, 195] on input "search" at bounding box center [1101, 197] width 191 height 32
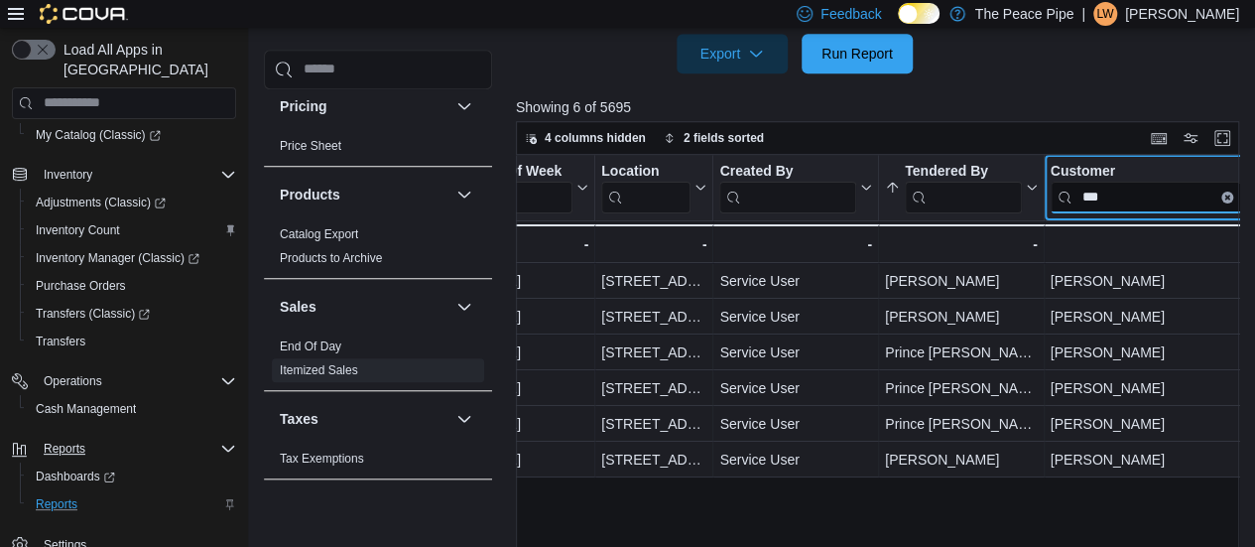
scroll to position [0, 656]
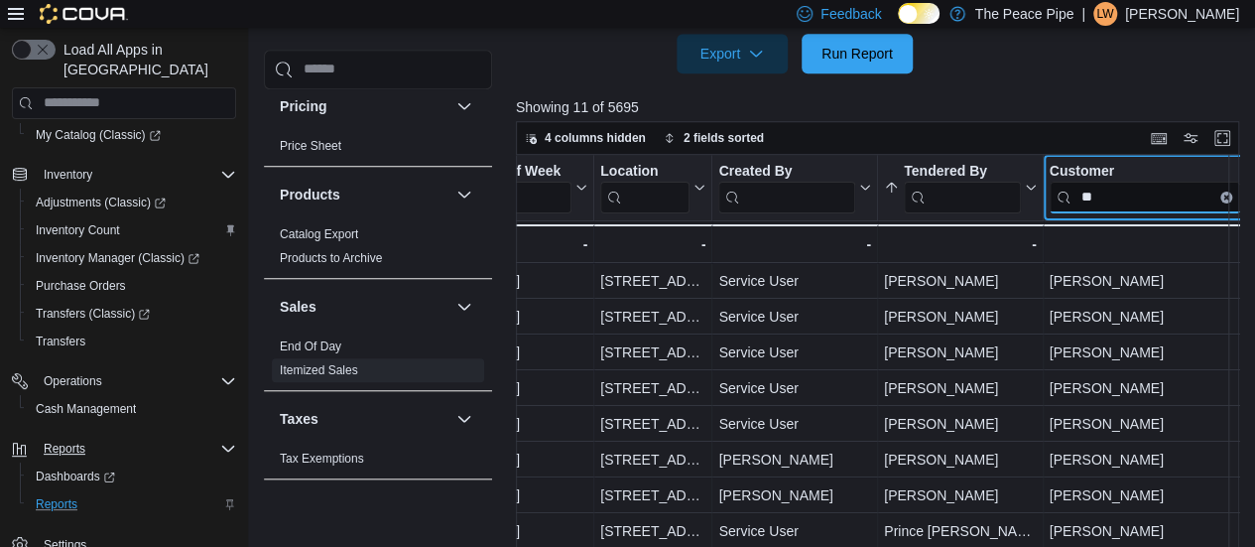
type input "*"
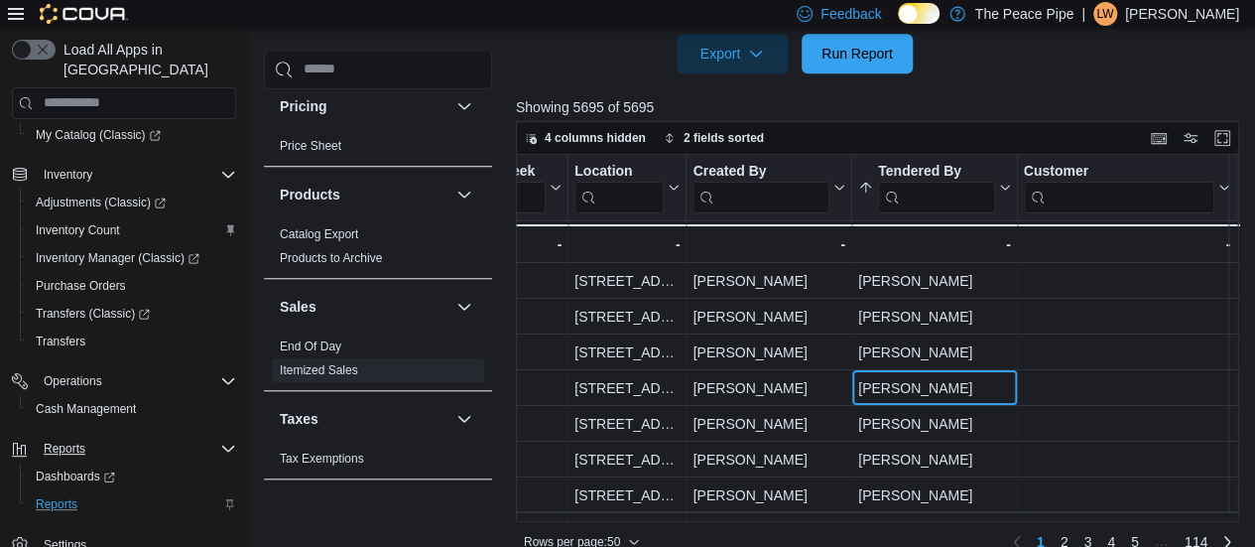
click at [1015, 390] on div "[PERSON_NAME] By, column 8, row 4" at bounding box center [935, 388] width 166 height 36
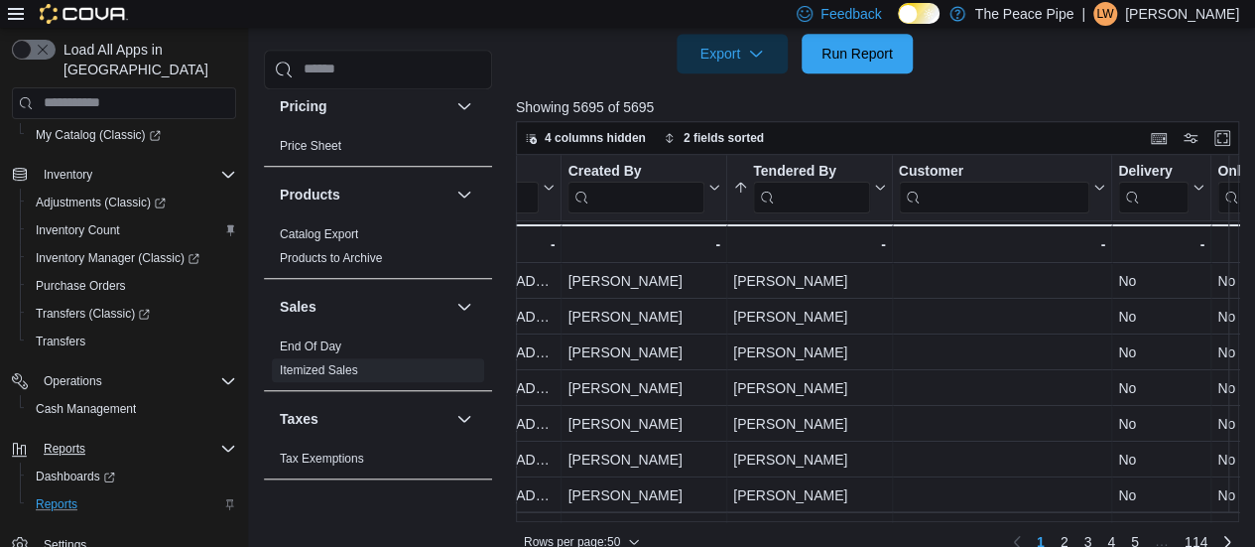
scroll to position [0, 806]
click at [737, 188] on icon at bounding box center [742, 188] width 16 height 16
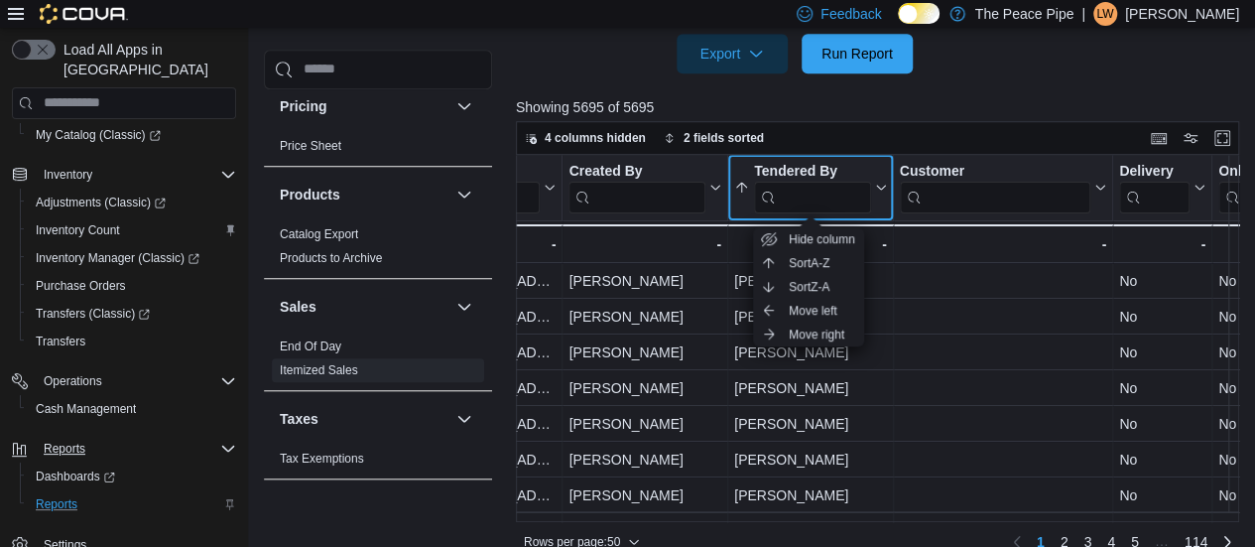
click at [737, 188] on icon at bounding box center [742, 188] width 16 height 16
click at [879, 183] on icon at bounding box center [878, 188] width 16 height 12
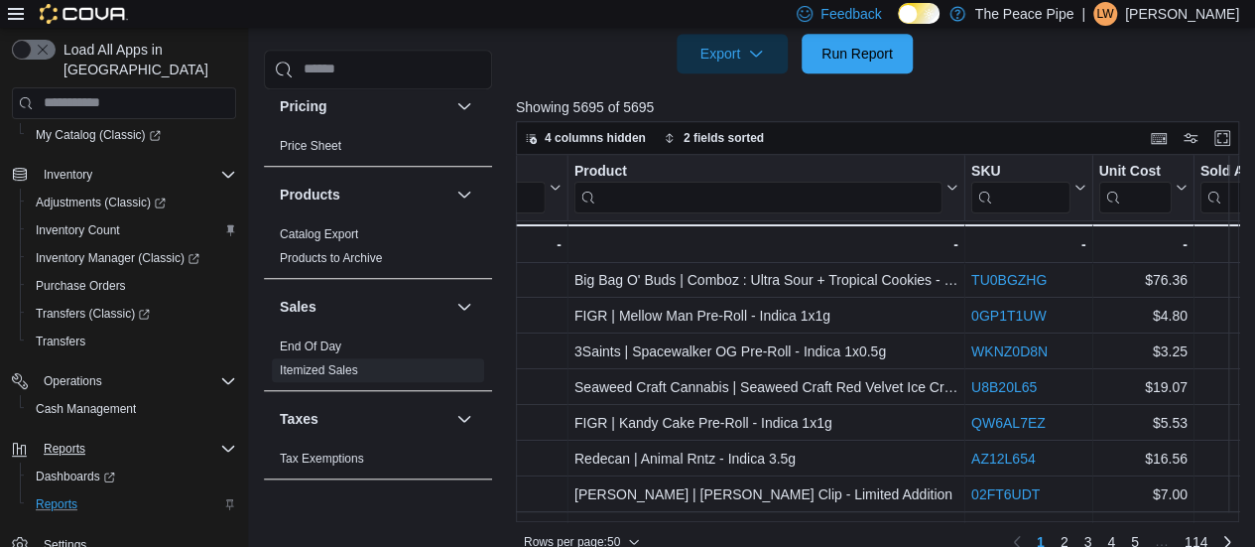
scroll to position [1, 2999]
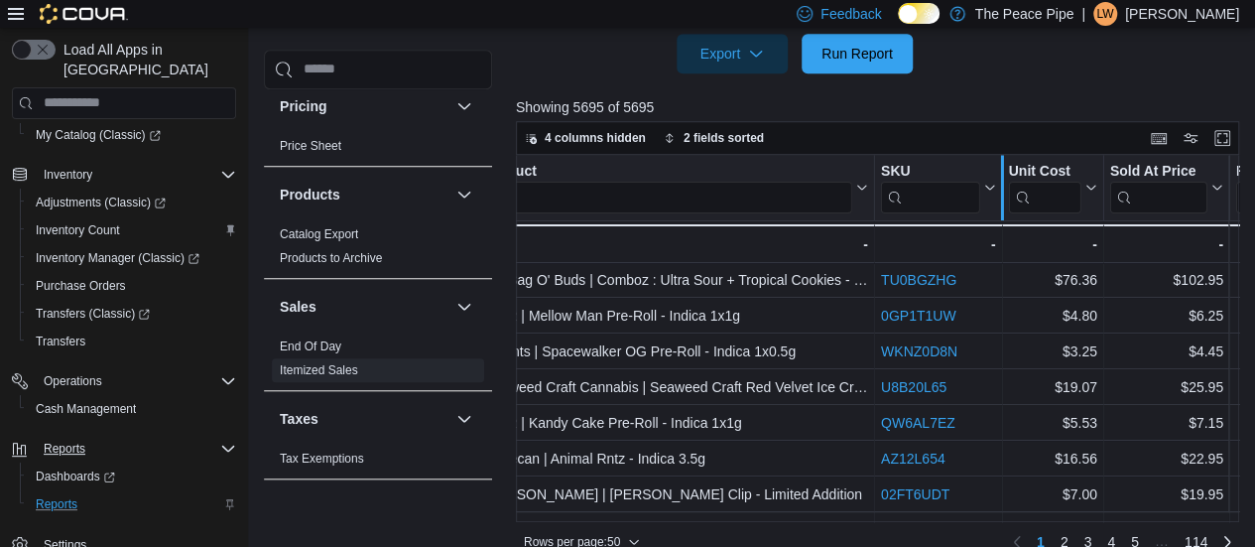
click at [1009, 202] on div at bounding box center [1002, 187] width 16 height 65
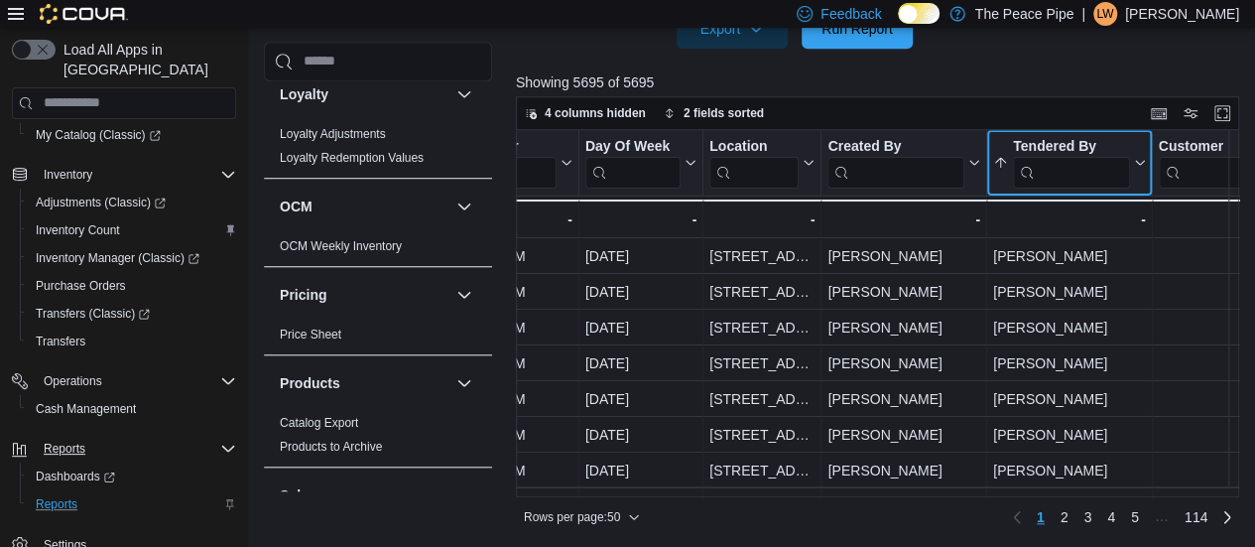
scroll to position [0, 546]
click at [1104, 175] on input "search" at bounding box center [1072, 172] width 117 height 32
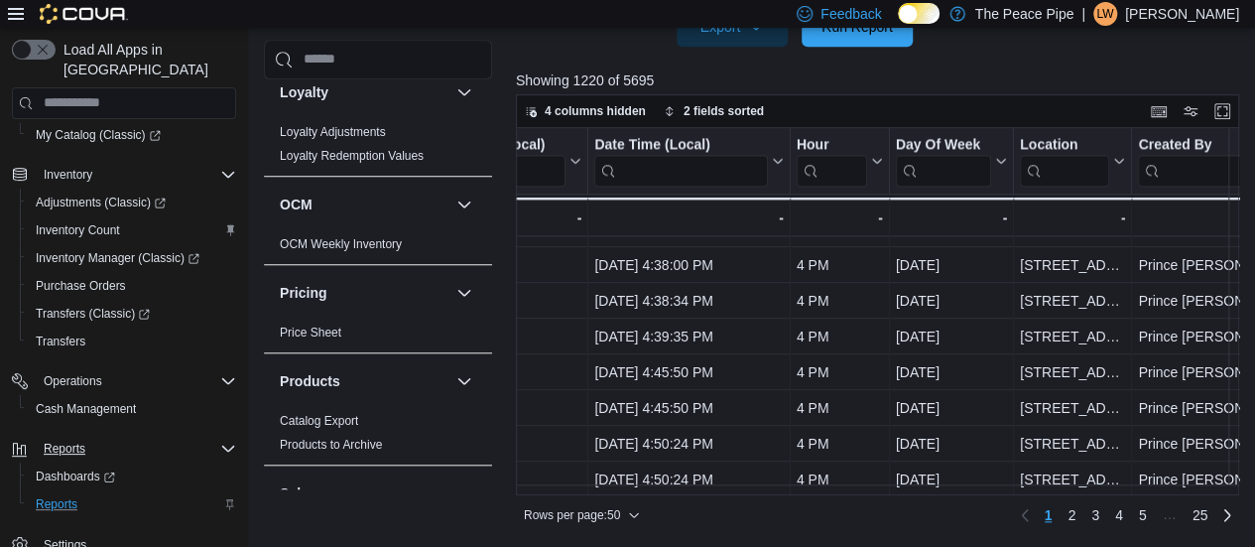
scroll to position [736, 0]
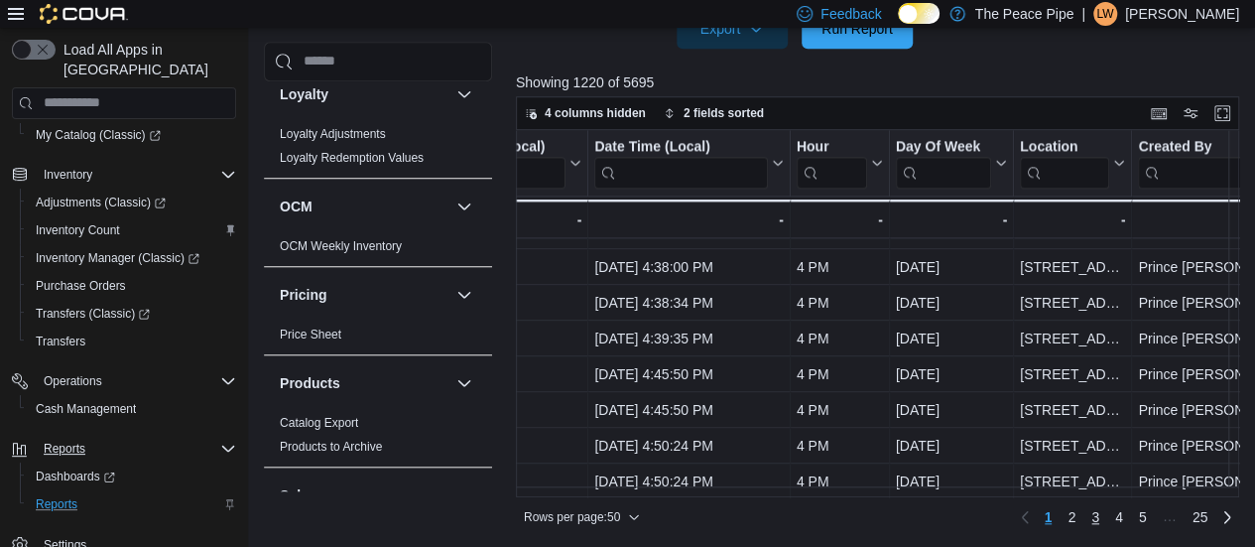
type input "******"
click at [1094, 521] on link "3" at bounding box center [1096, 517] width 24 height 32
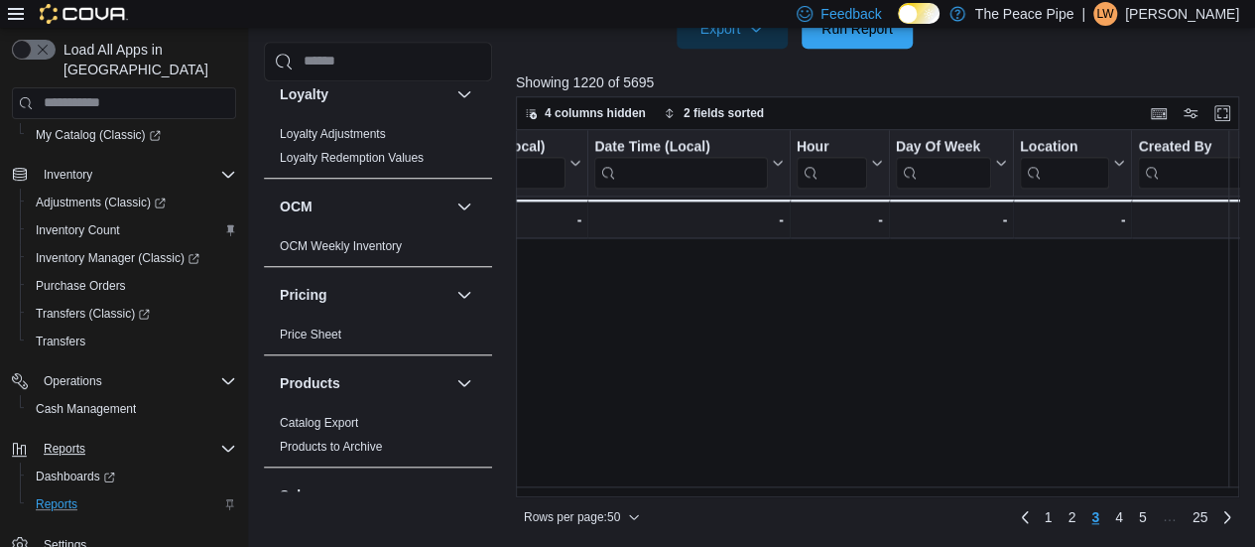
scroll to position [0, 0]
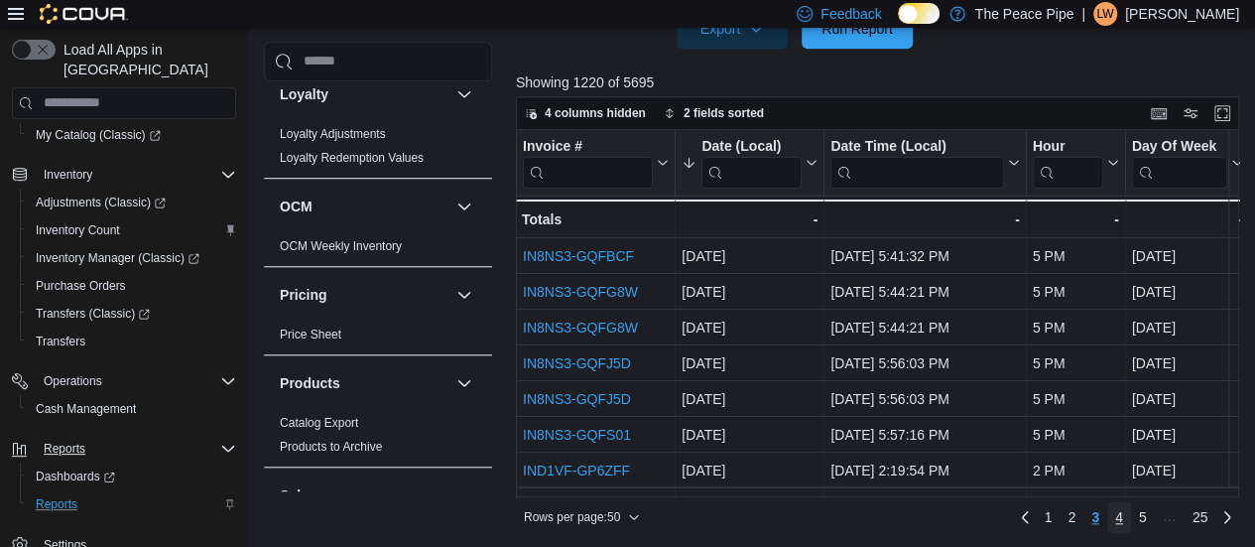
click at [1121, 517] on span "4" at bounding box center [1119, 517] width 8 height 20
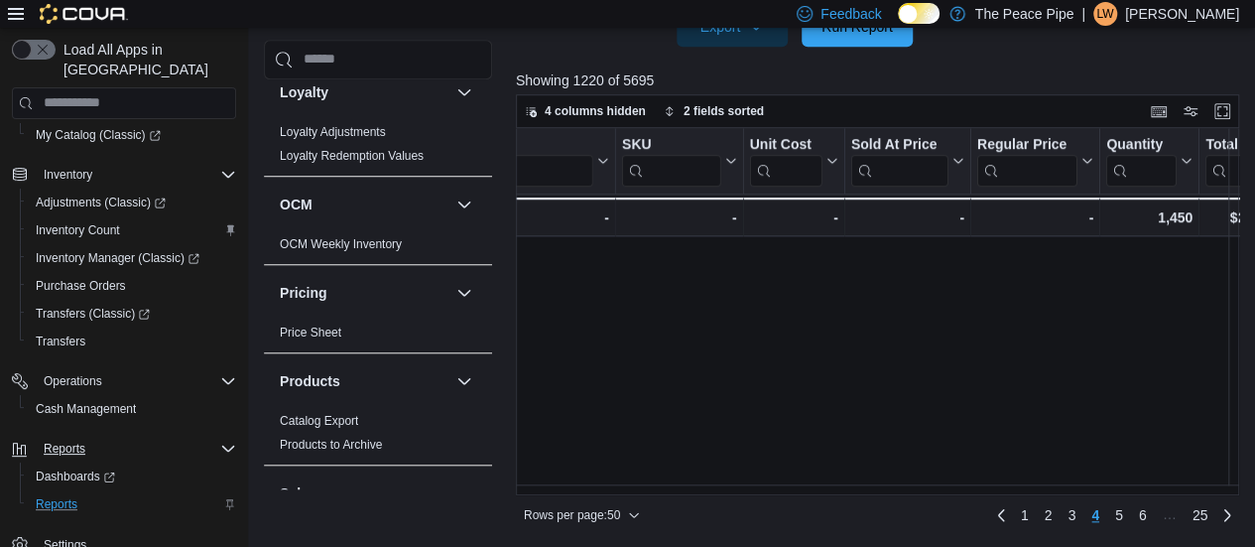
scroll to position [1266, 3258]
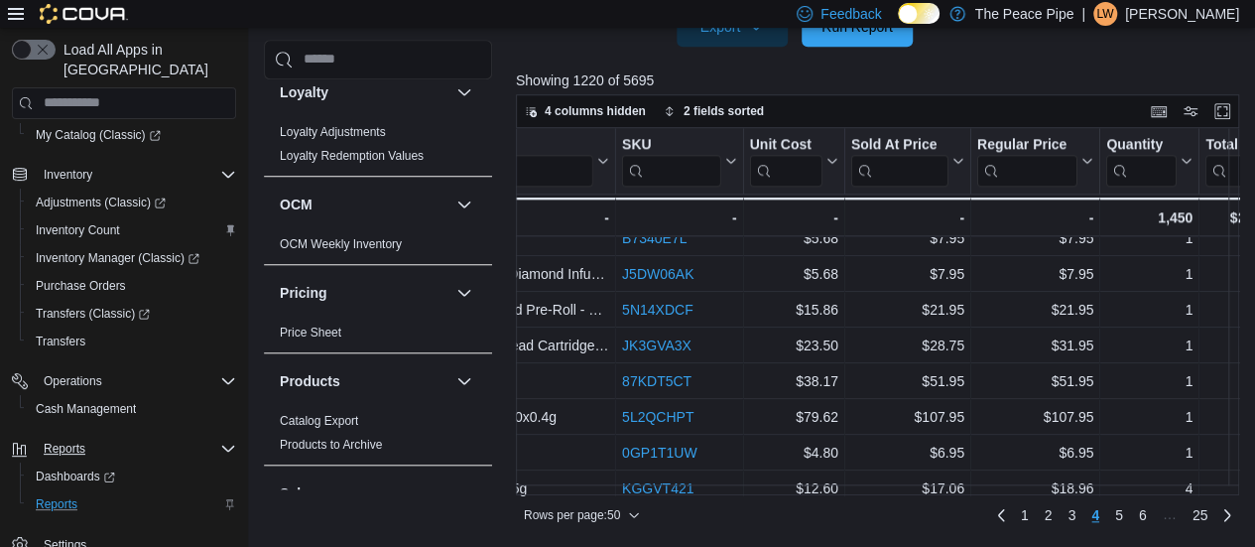
click at [1149, 15] on p "[PERSON_NAME]" at bounding box center [1182, 14] width 114 height 24
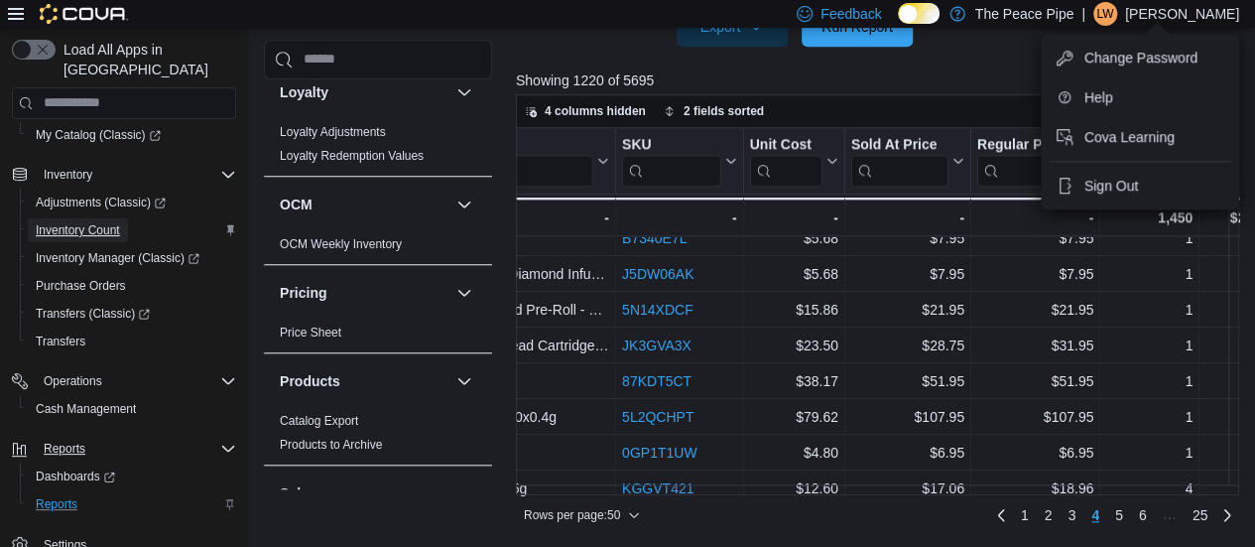
click at [97, 222] on span "Inventory Count" at bounding box center [78, 230] width 84 height 16
